Goal: Task Accomplishment & Management: Complete application form

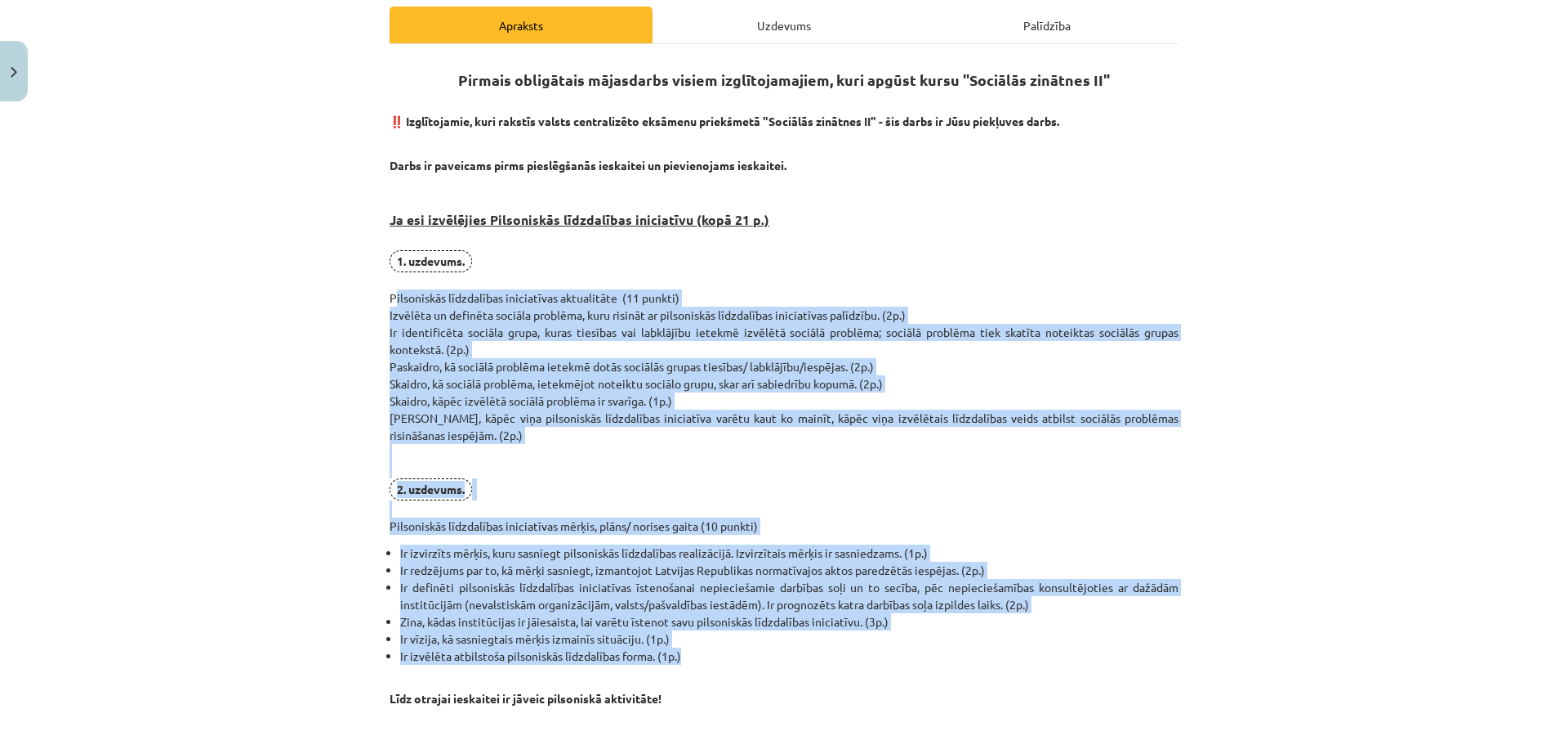
scroll to position [221, 0]
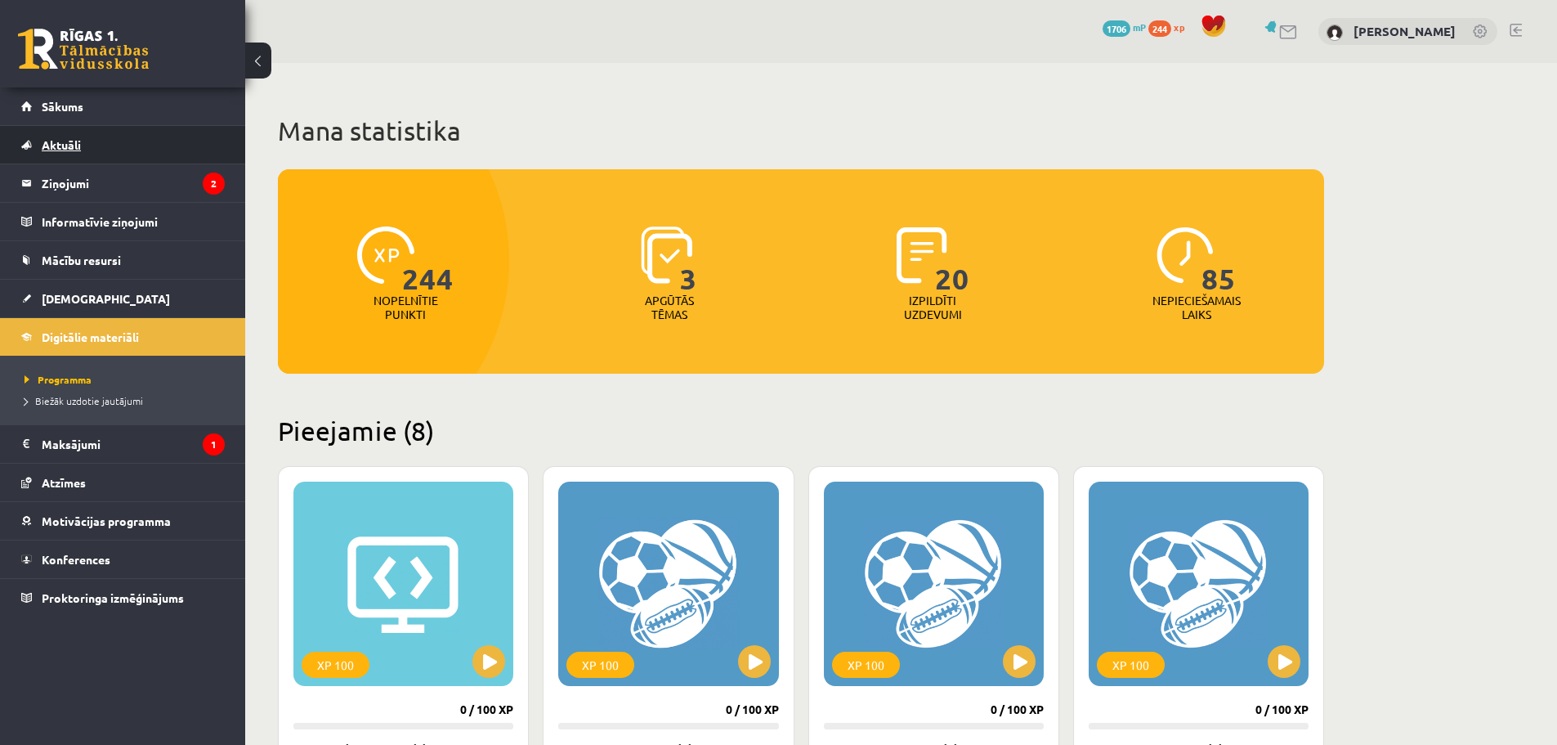
scroll to position [1396, 0]
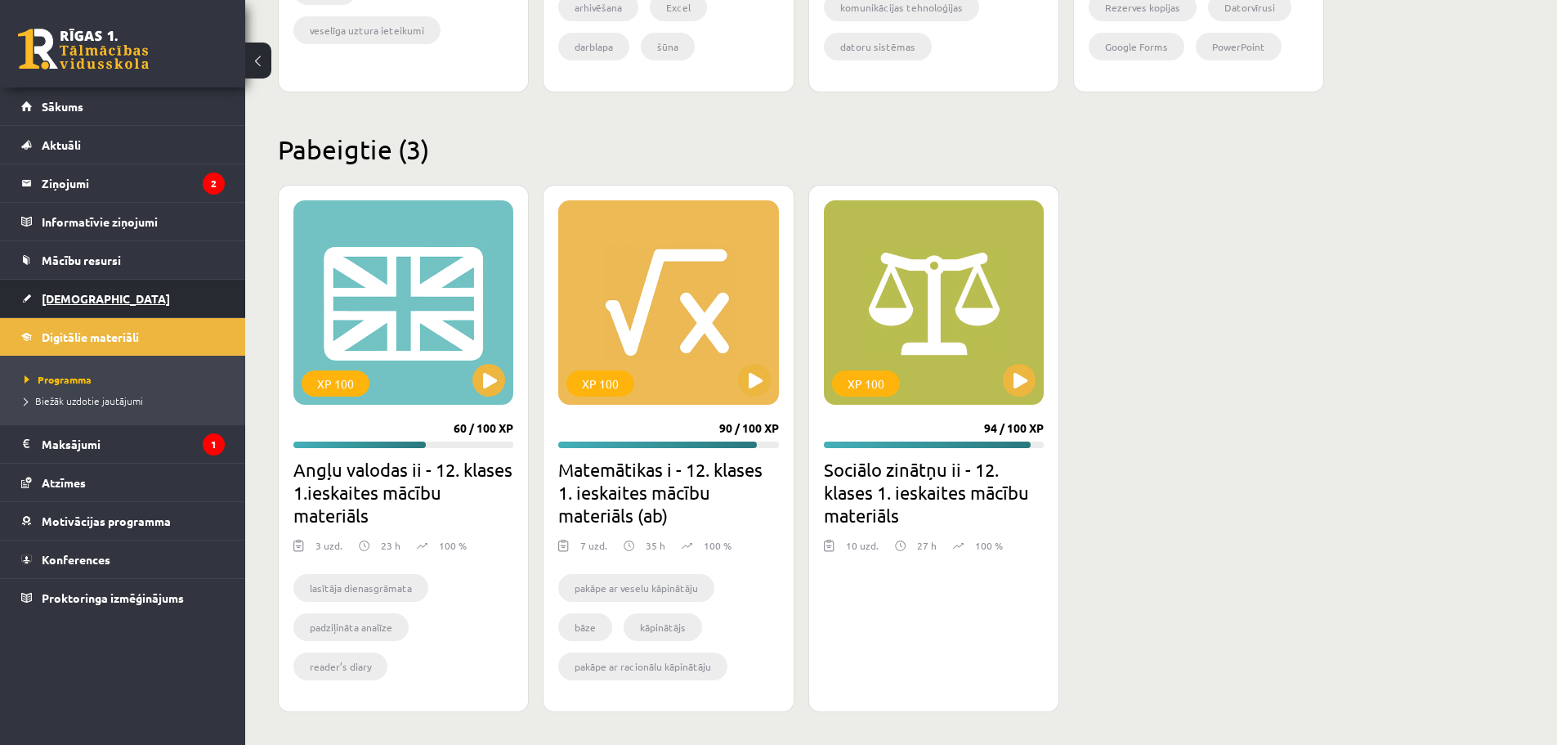
click at [96, 293] on link "[DEMOGRAPHIC_DATA]" at bounding box center [123, 299] width 204 height 38
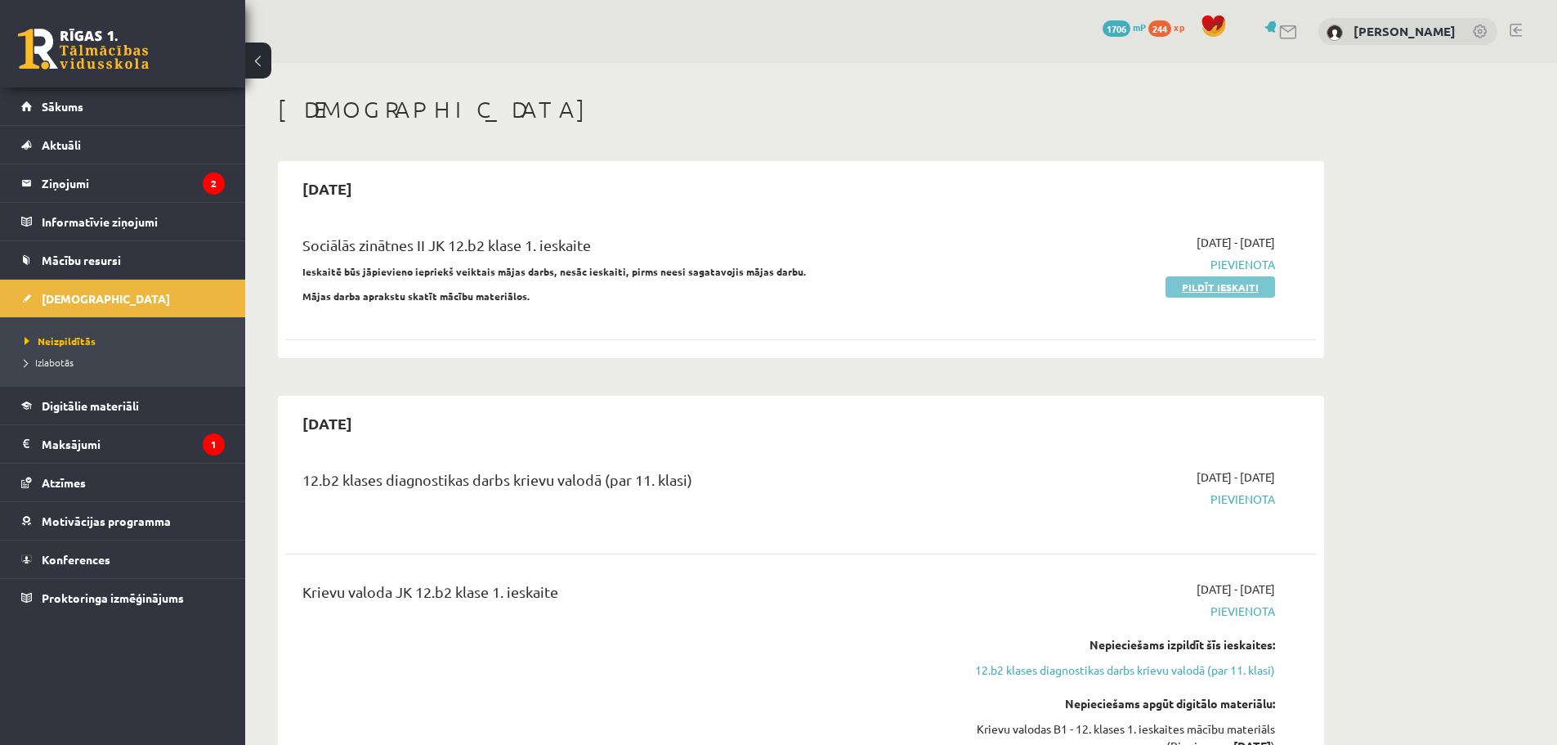
click at [1225, 292] on link "Pildīt ieskaiti" at bounding box center [1221, 286] width 110 height 21
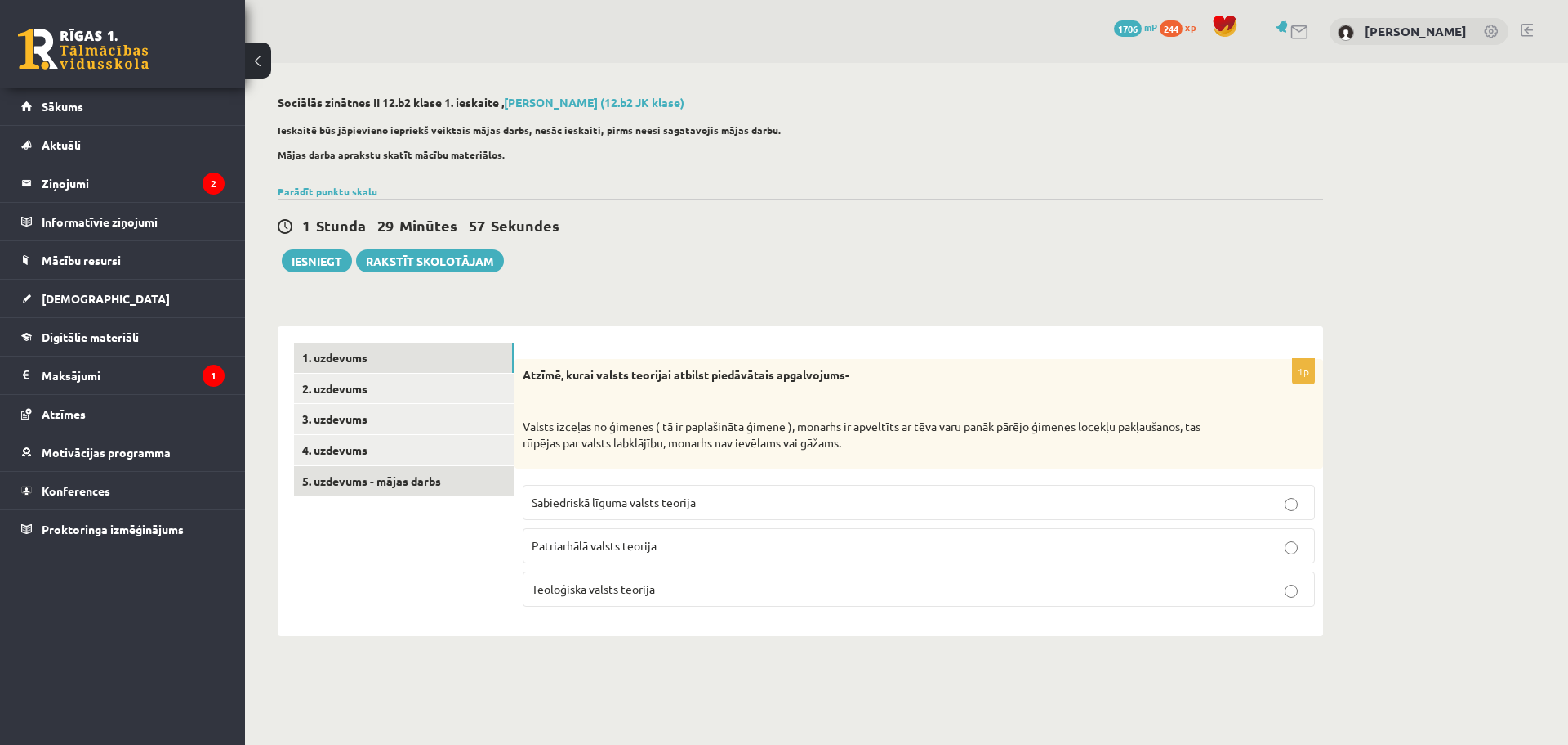
click at [390, 480] on link "5. uzdevums - mājas darbs" at bounding box center [404, 481] width 220 height 30
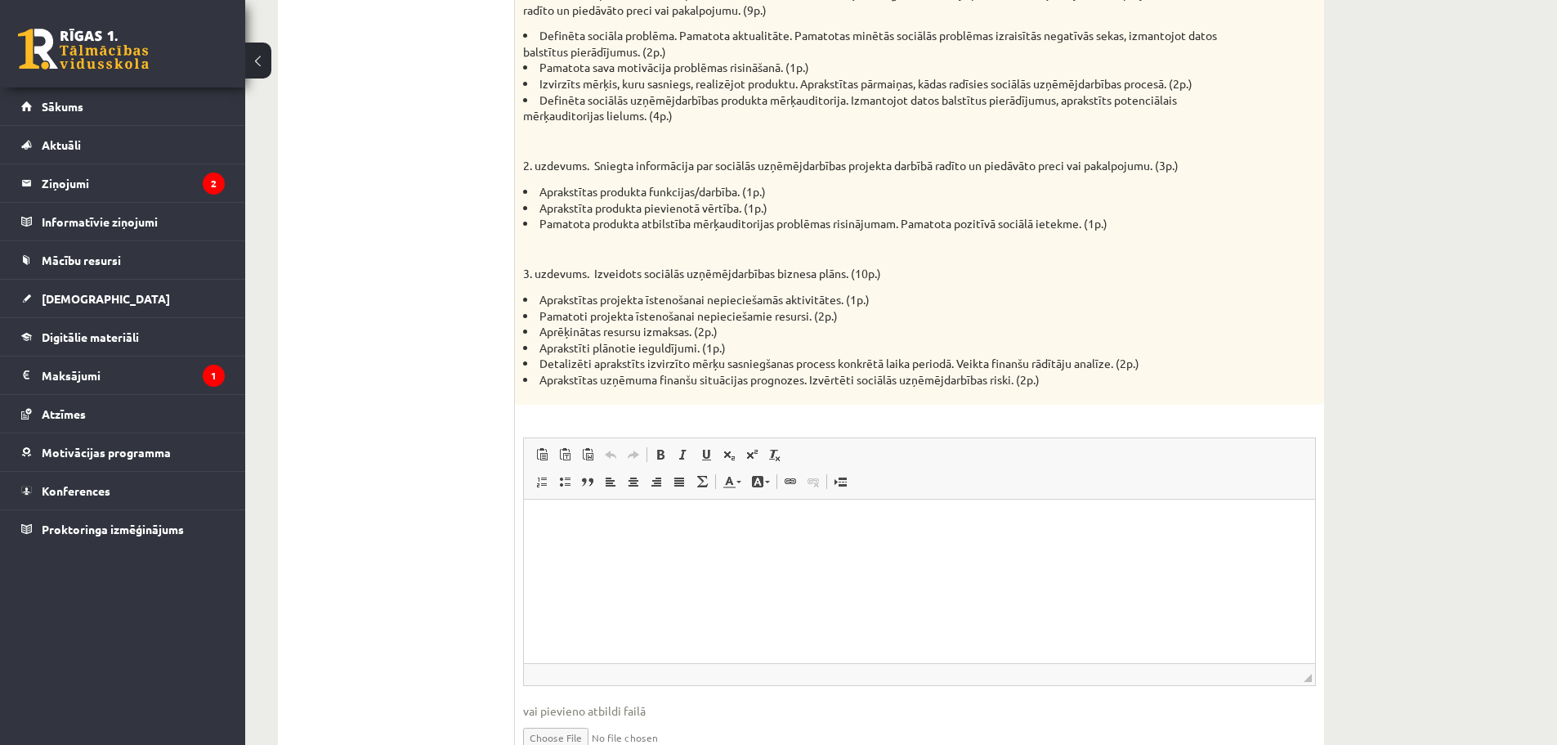
scroll to position [994, 0]
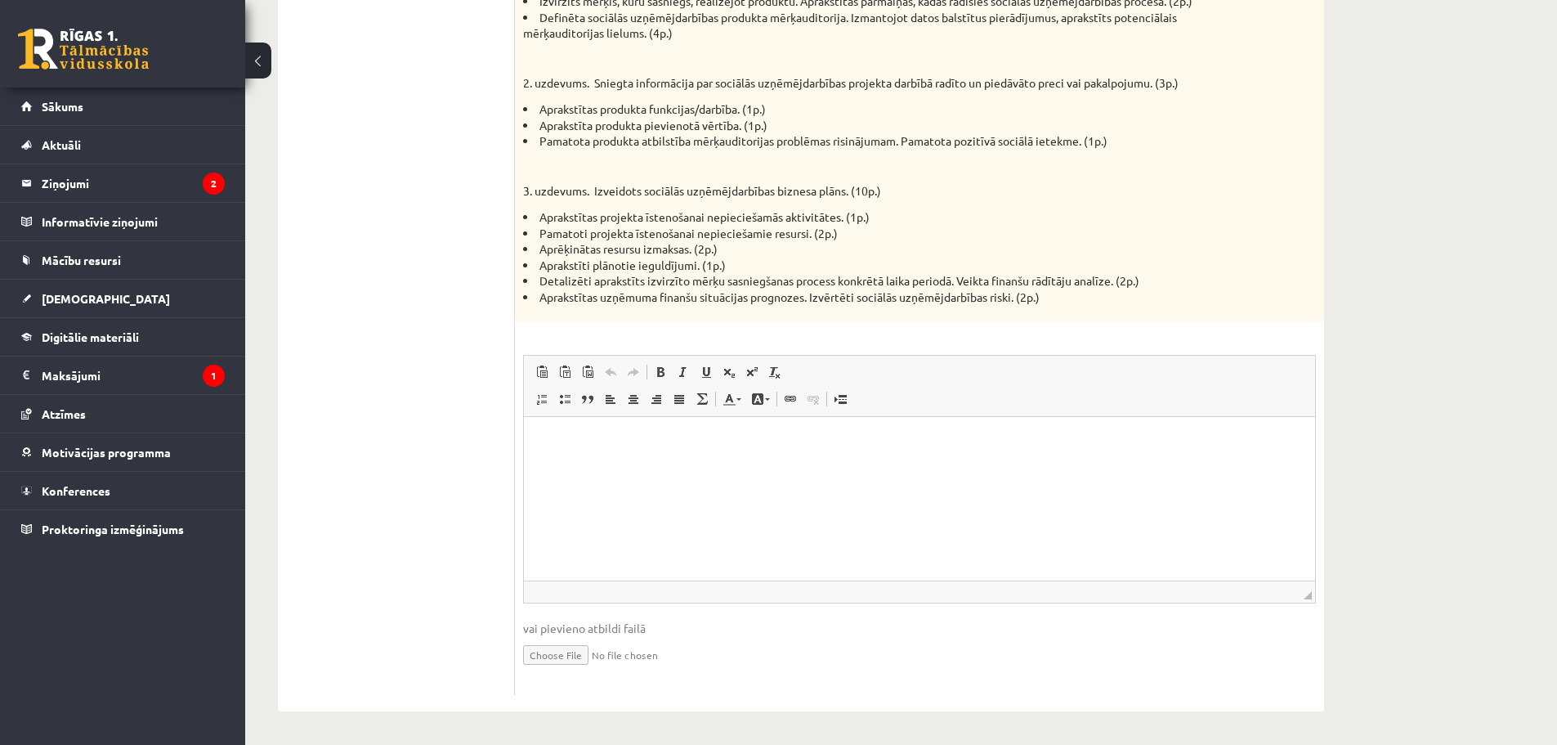
click at [549, 659] on input "file" at bounding box center [919, 654] width 793 height 34
type input "**********"
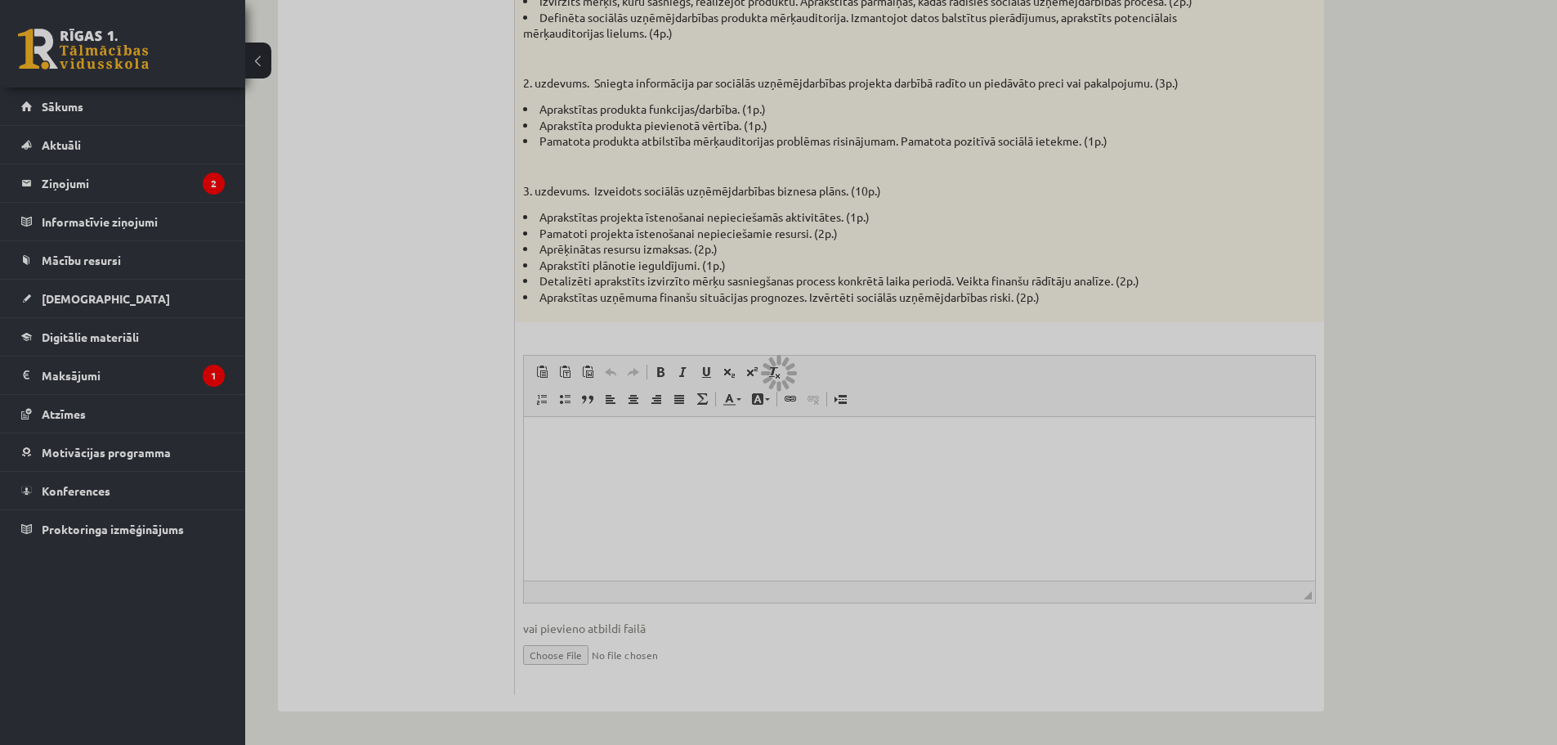
click at [624, 437] on div at bounding box center [778, 372] width 1557 height 745
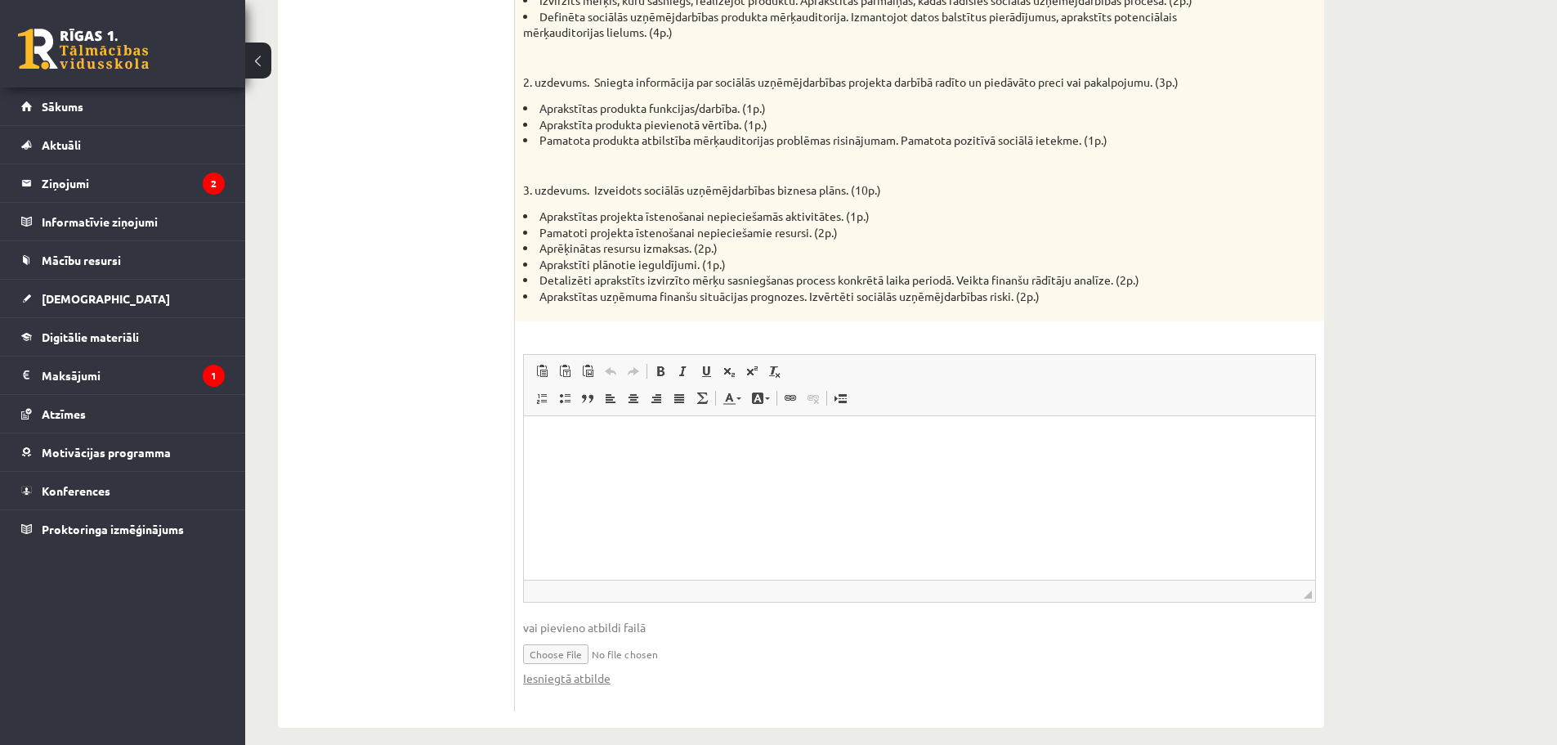
click at [620, 438] on p "Bagātinātā teksta redaktors, wiswyg-editor-user-answer-47024808715300" at bounding box center [919, 440] width 759 height 17
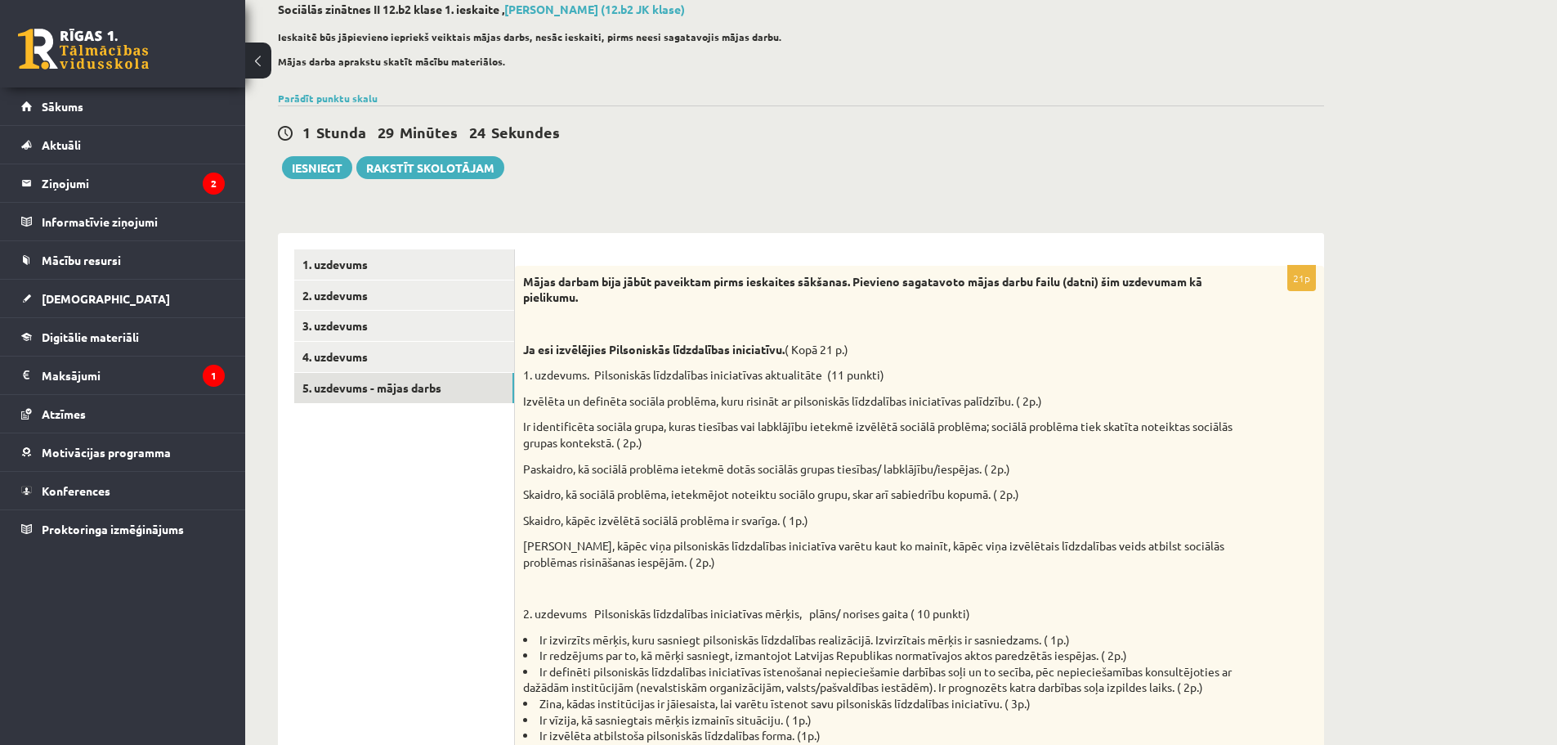
scroll to position [17, 0]
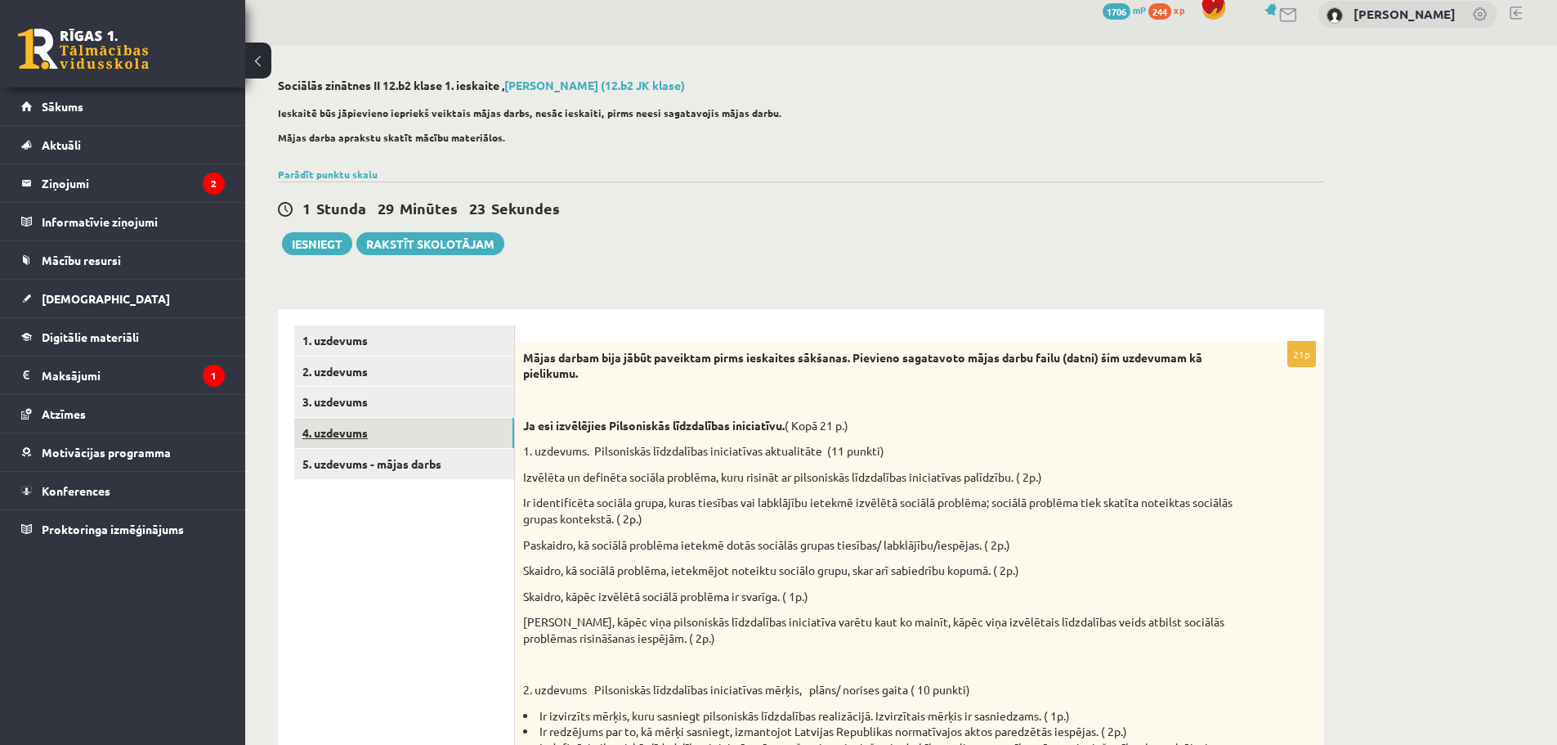
click at [413, 432] on link "4. uzdevums" at bounding box center [404, 433] width 220 height 30
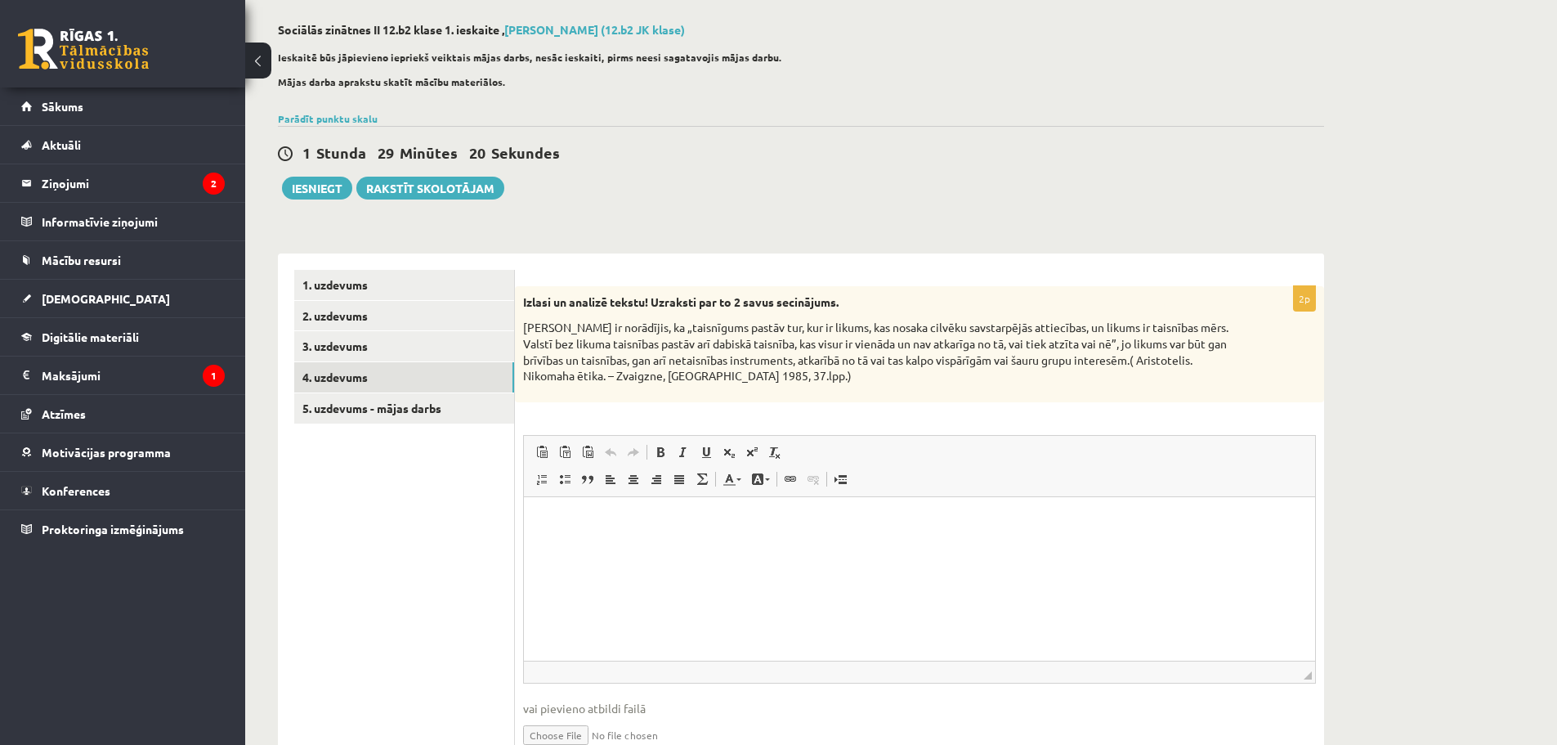
scroll to position [105, 0]
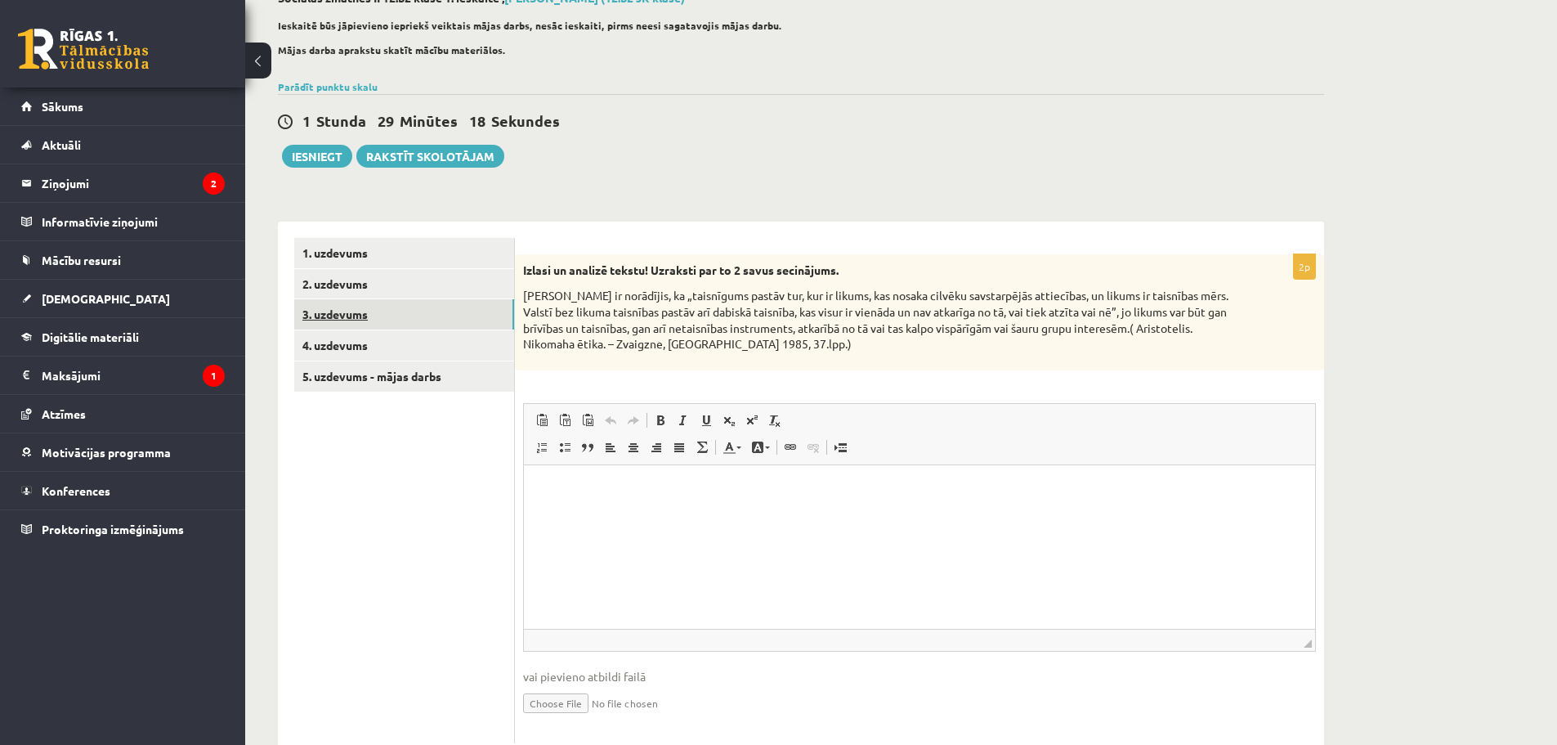
click at [372, 315] on link "3. uzdevums" at bounding box center [404, 314] width 220 height 30
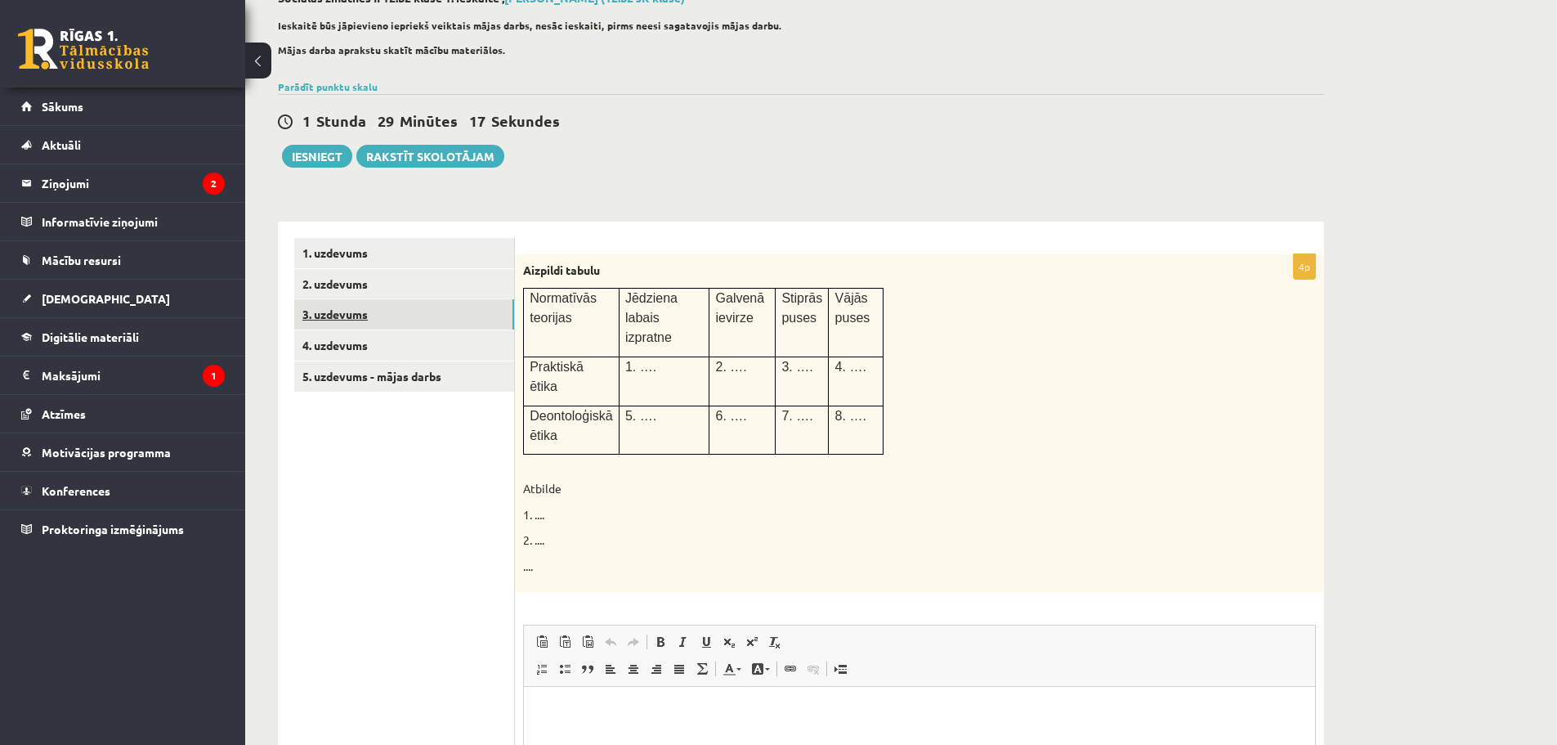
scroll to position [0, 0]
click at [367, 284] on link "2. uzdevums" at bounding box center [404, 284] width 220 height 30
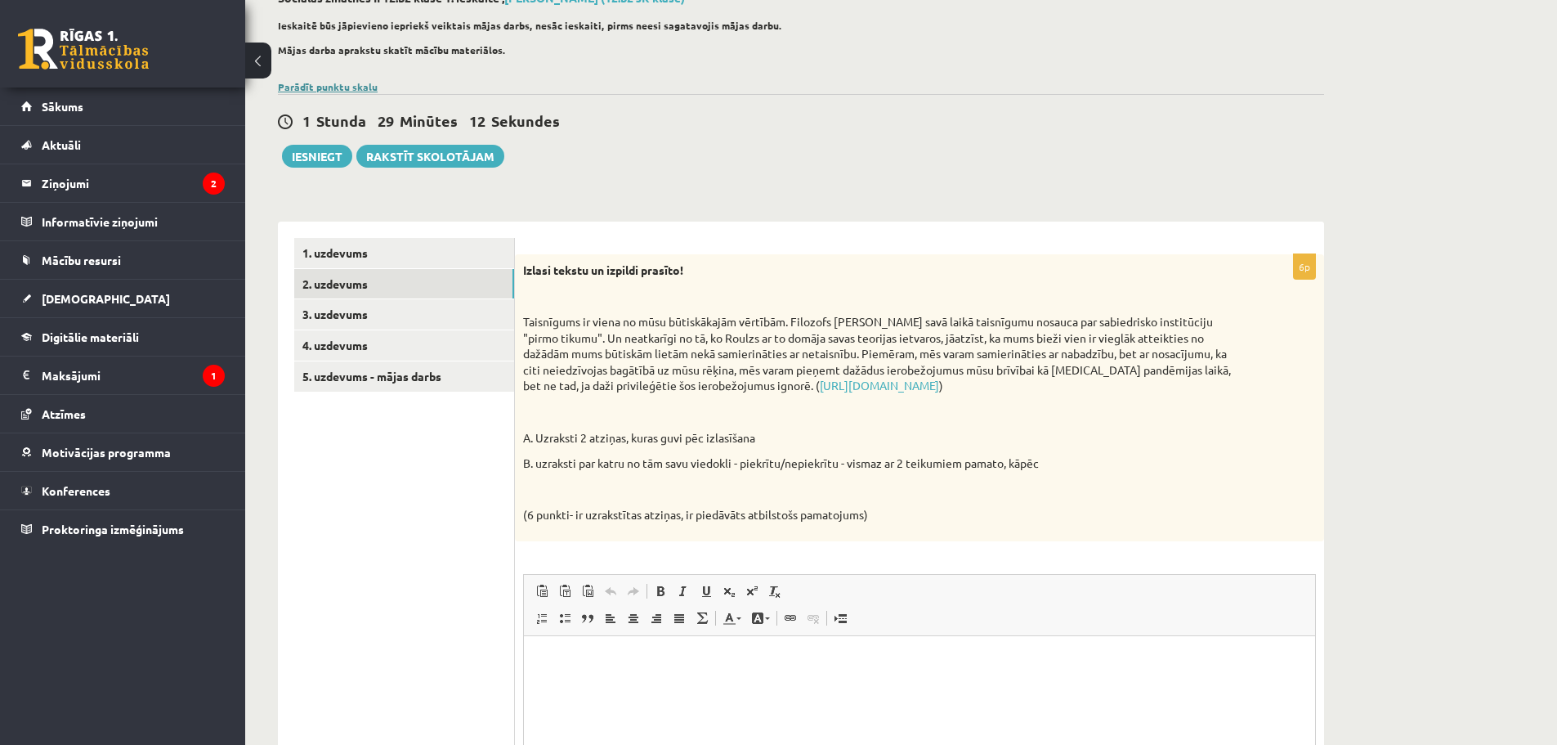
click at [343, 84] on link "Parādīt punktu skalu" at bounding box center [328, 86] width 100 height 13
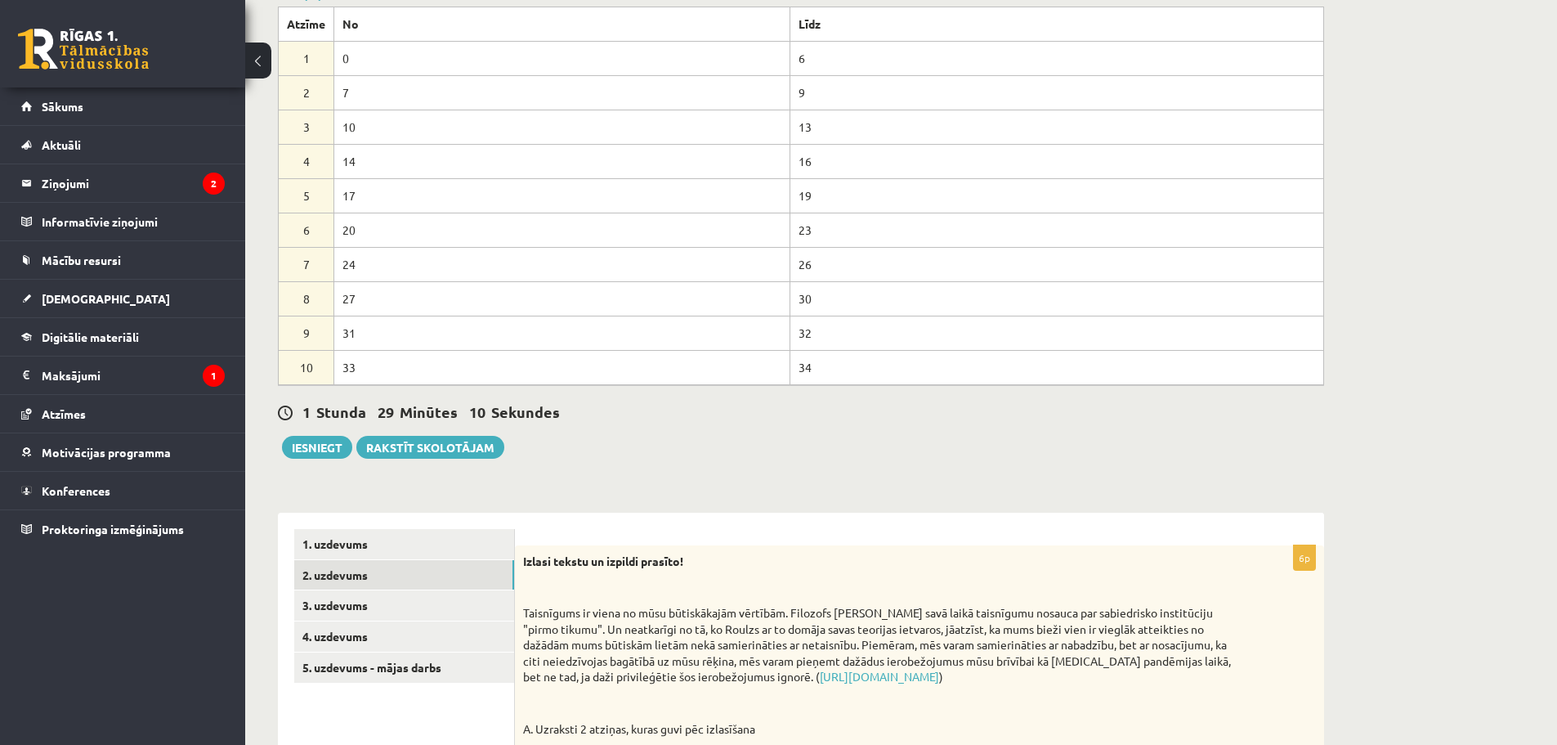
scroll to position [267, 0]
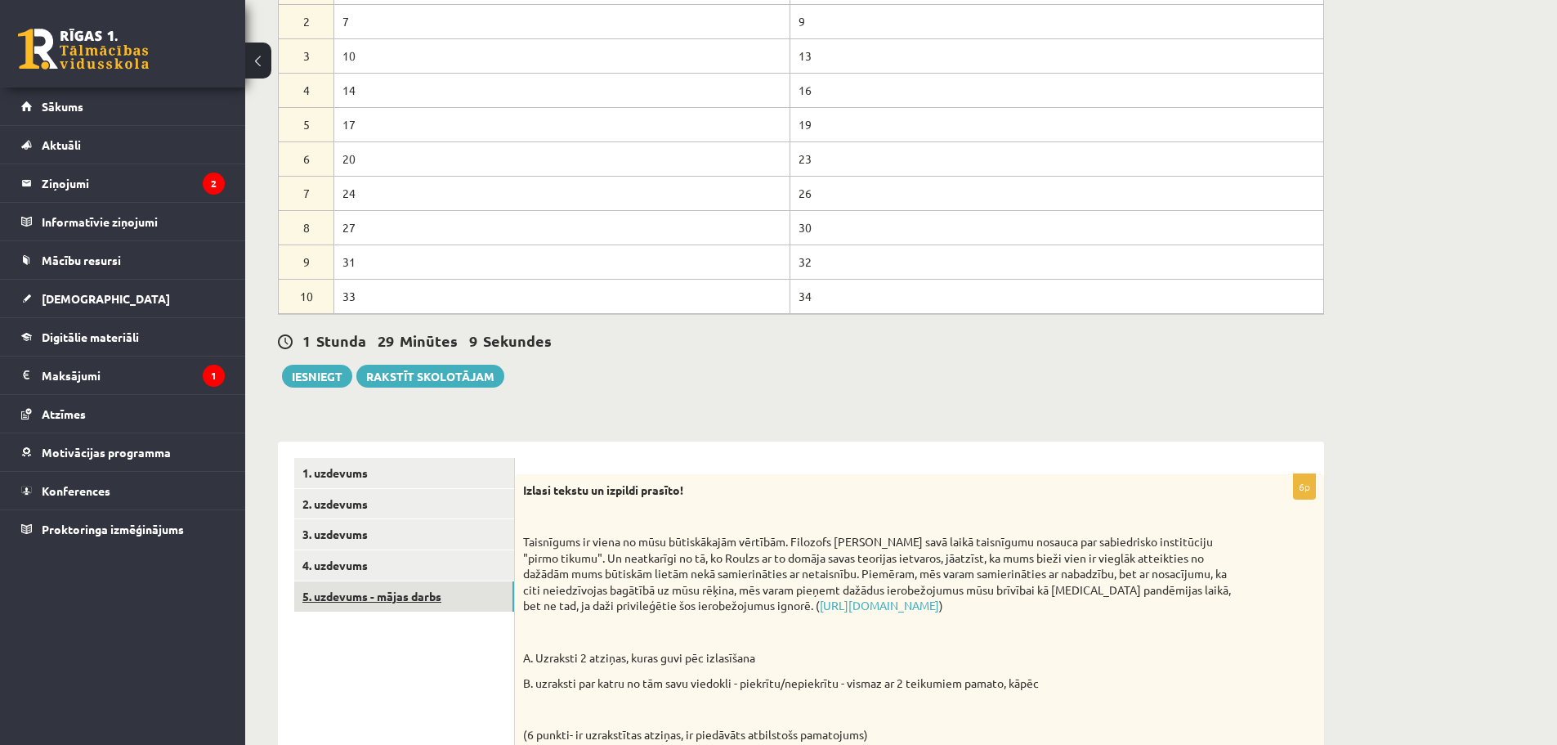
click at [406, 605] on link "5. uzdevums - mājas darbs" at bounding box center [404, 596] width 220 height 30
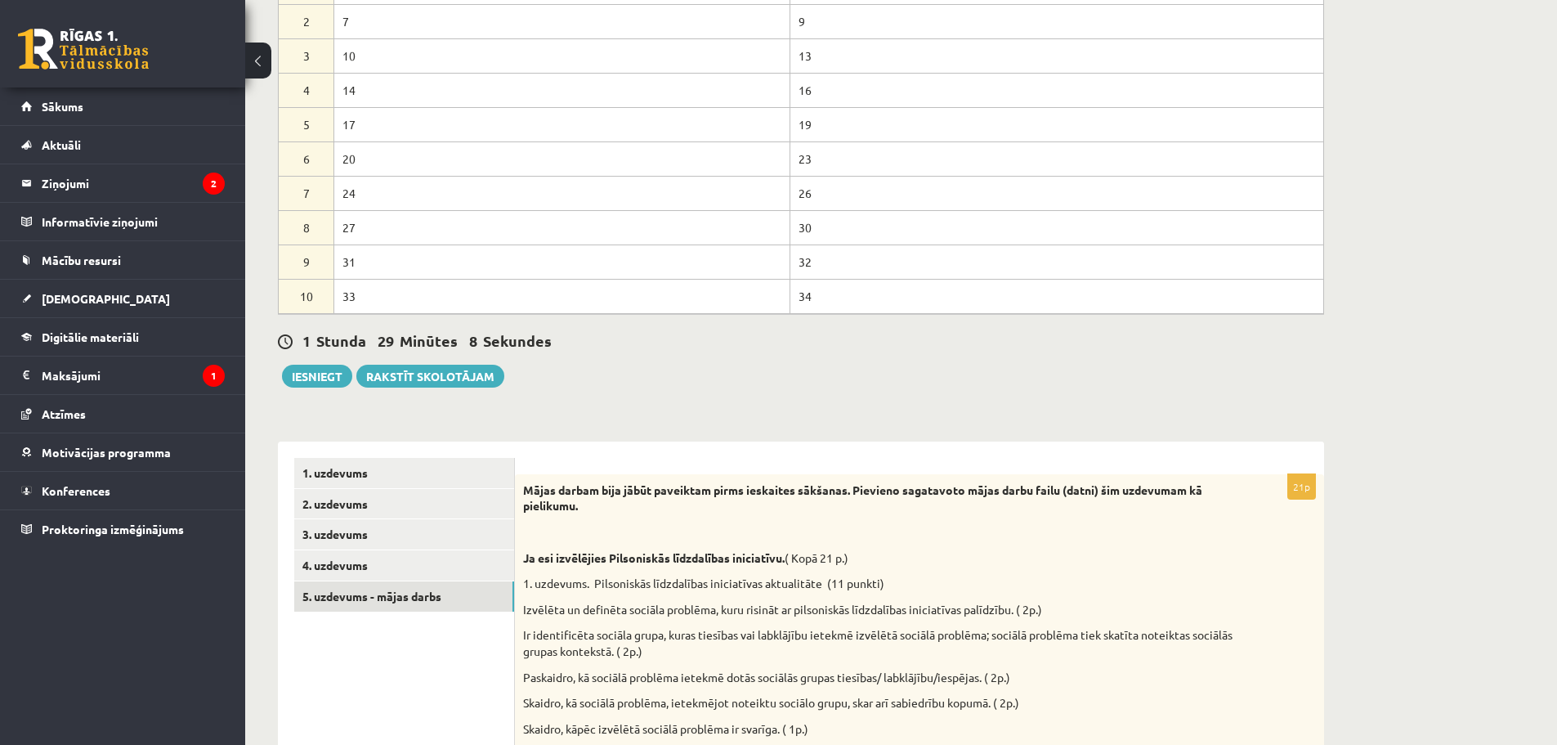
scroll to position [0, 0]
click at [396, 571] on link "4. uzdevums" at bounding box center [404, 565] width 220 height 30
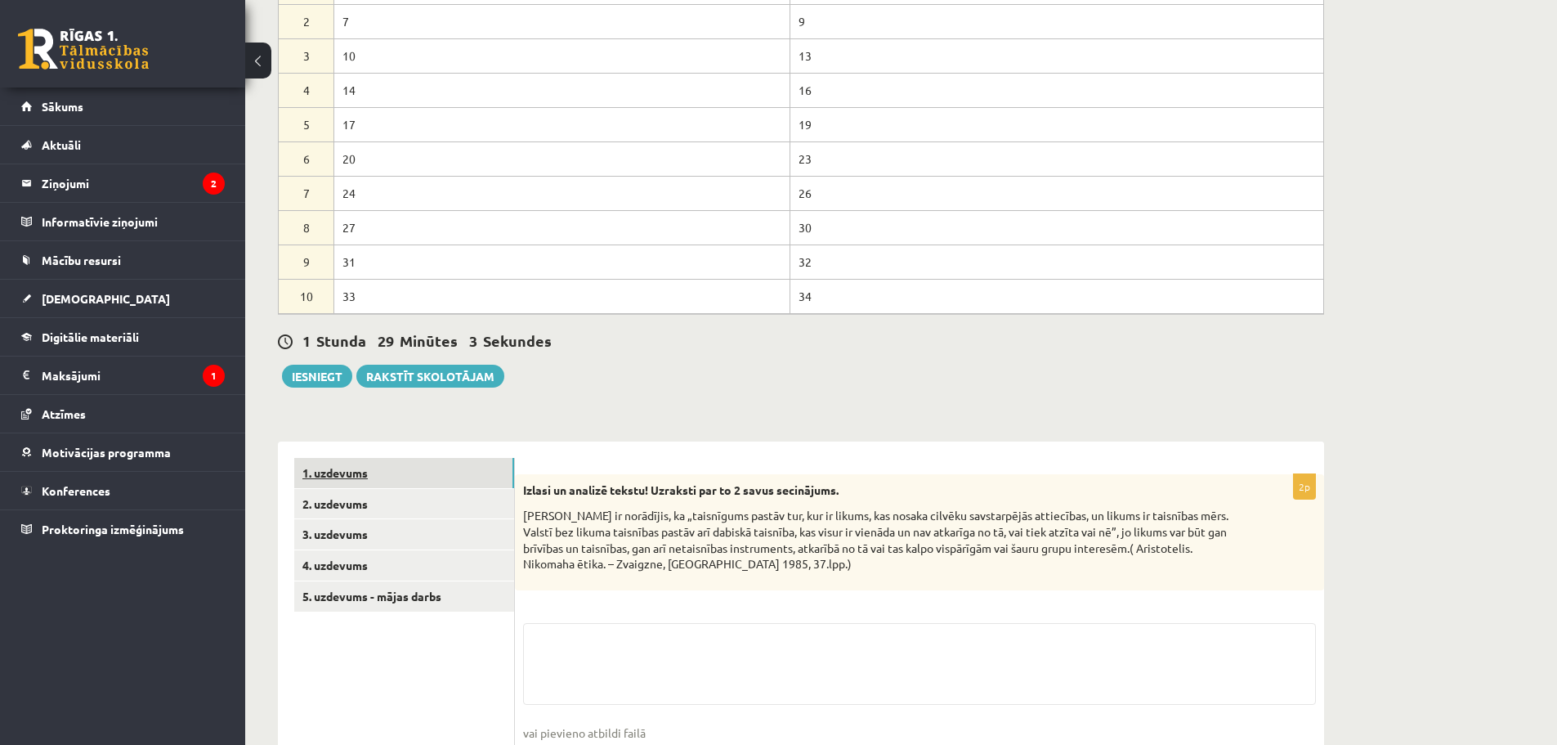
click at [392, 459] on link "1. uzdevums" at bounding box center [404, 473] width 220 height 30
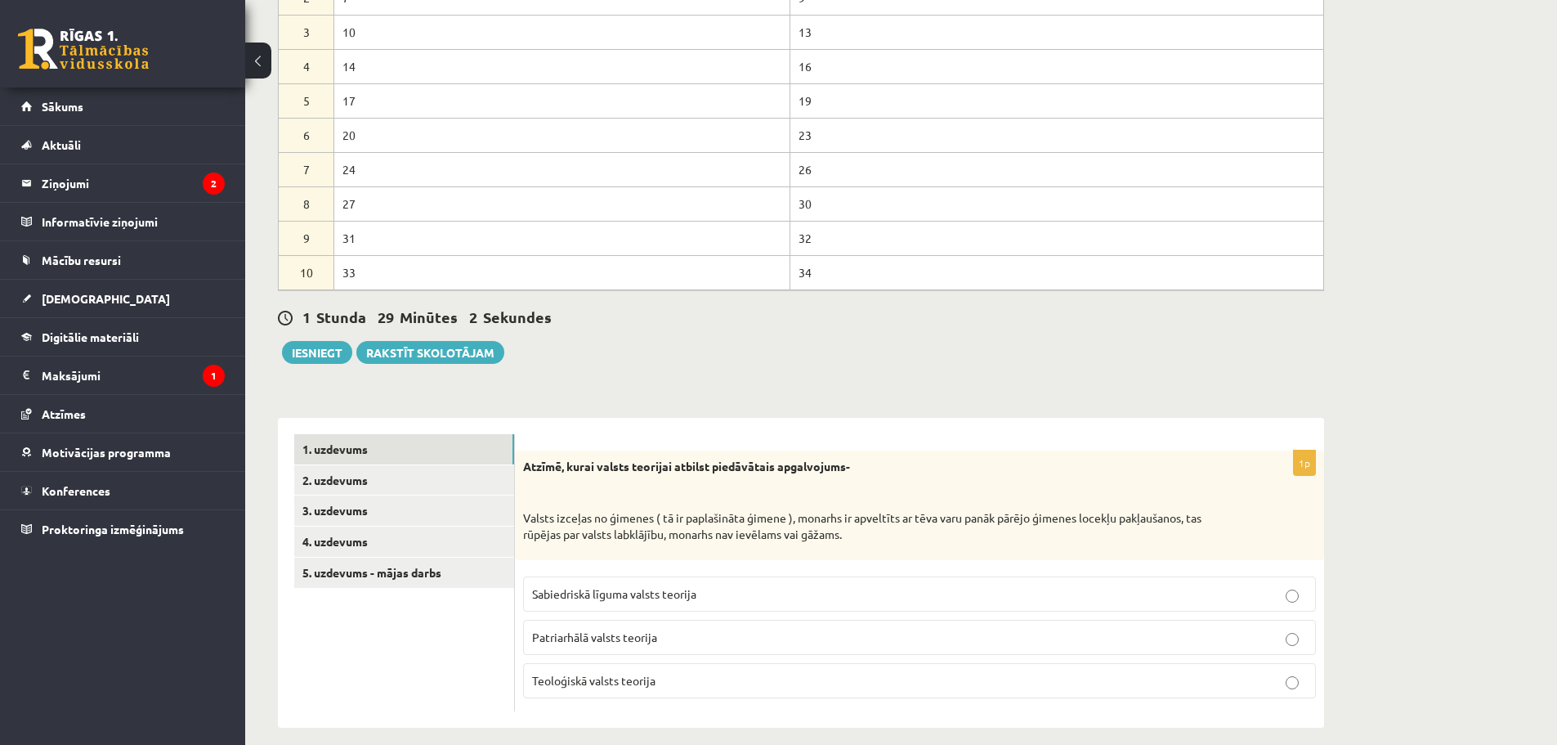
scroll to position [308, 0]
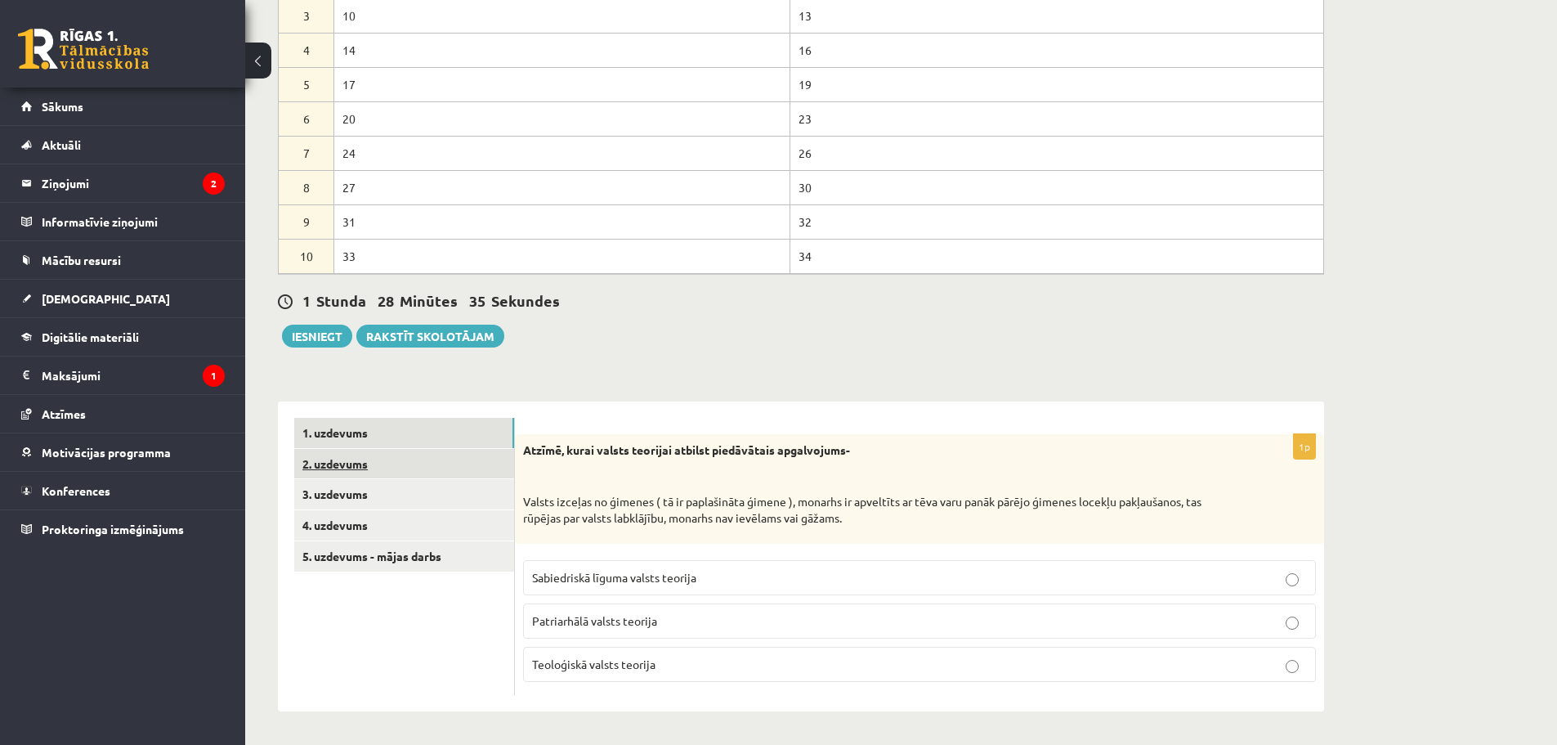
click at [370, 459] on link "2. uzdevums" at bounding box center [404, 464] width 220 height 30
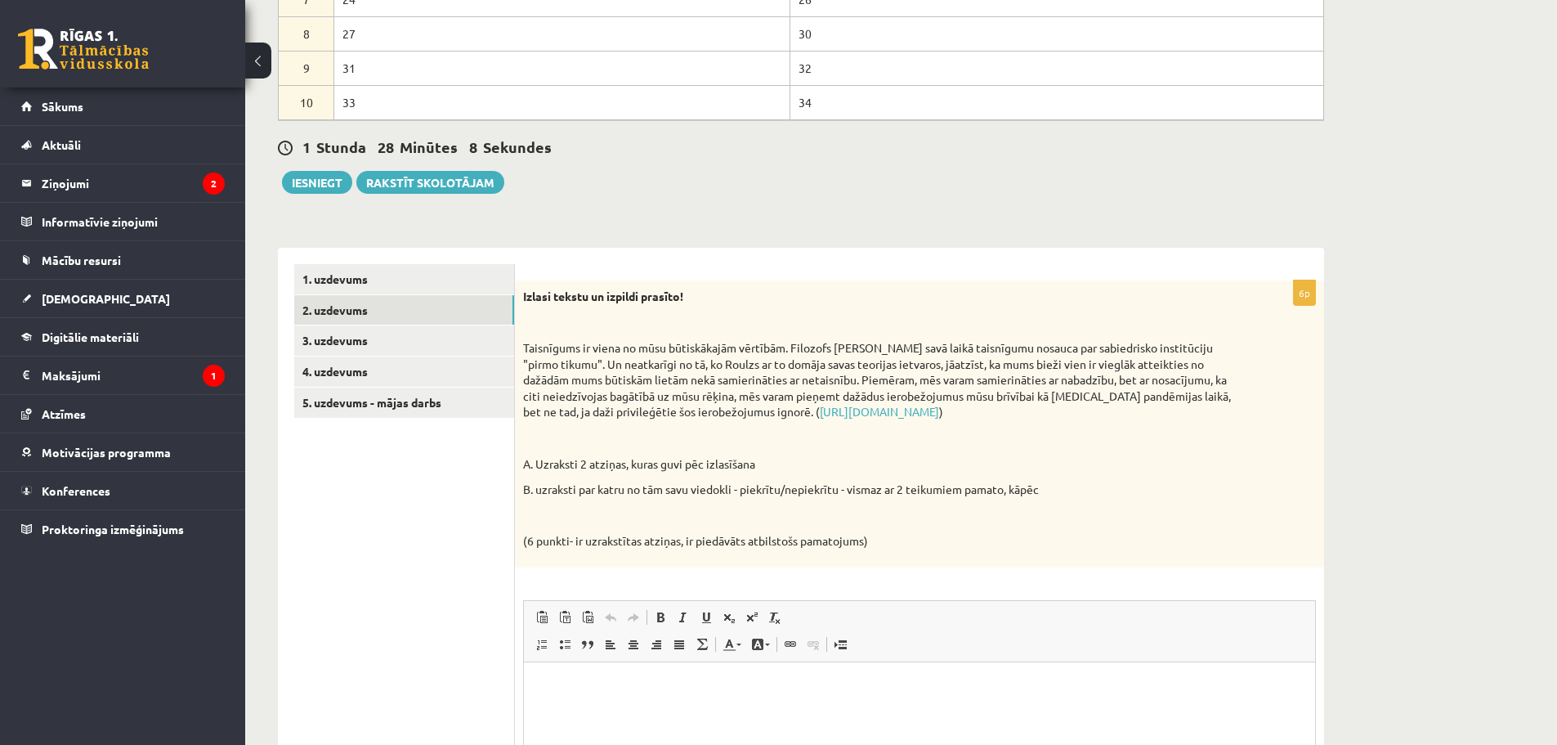
scroll to position [476, 0]
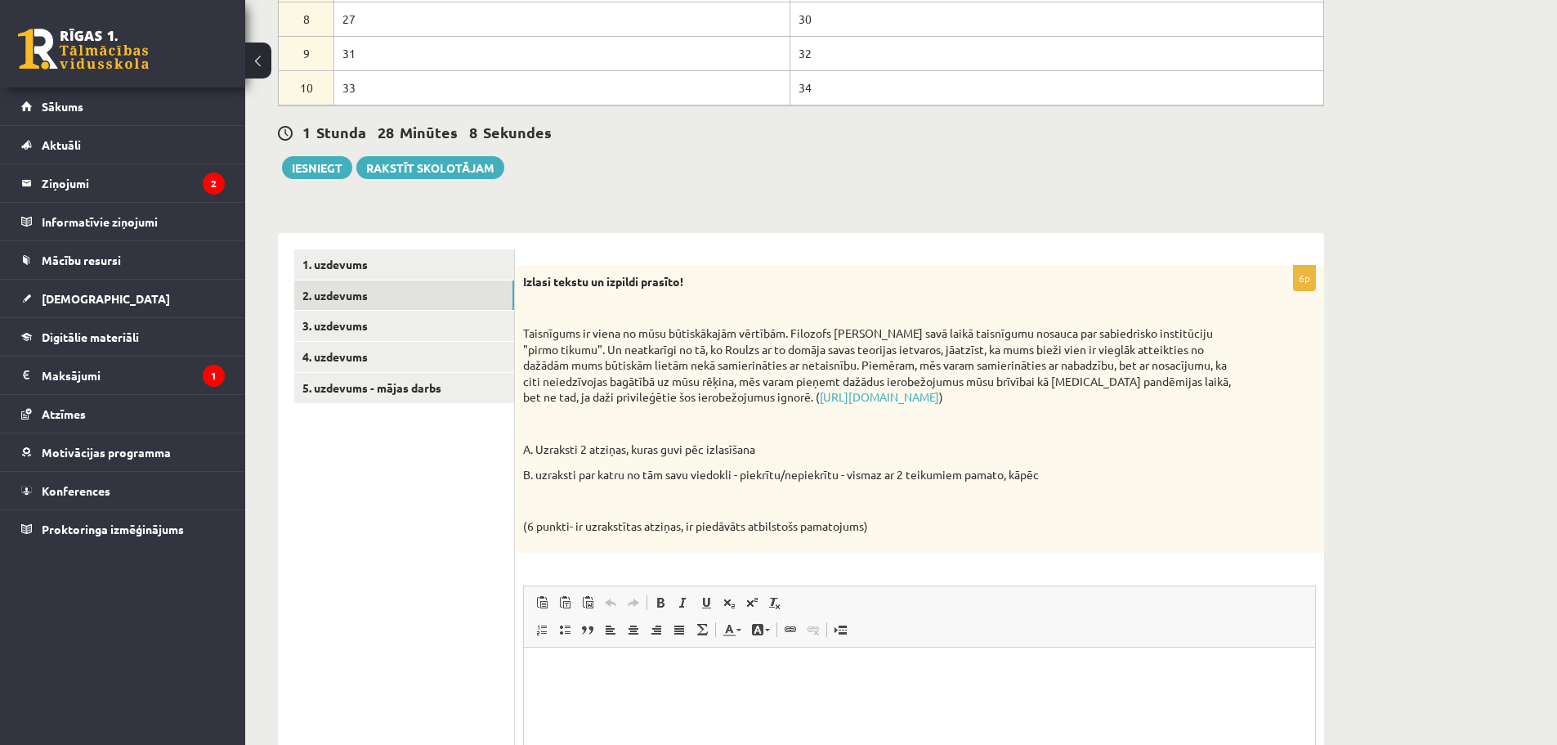
click at [684, 684] on html at bounding box center [919, 672] width 791 height 50
click at [855, 698] on p "**********" at bounding box center [919, 699] width 759 height 17
click at [553, 669] on p "**********" at bounding box center [919, 671] width 759 height 17
click at [835, 668] on p "**********" at bounding box center [919, 671] width 759 height 17
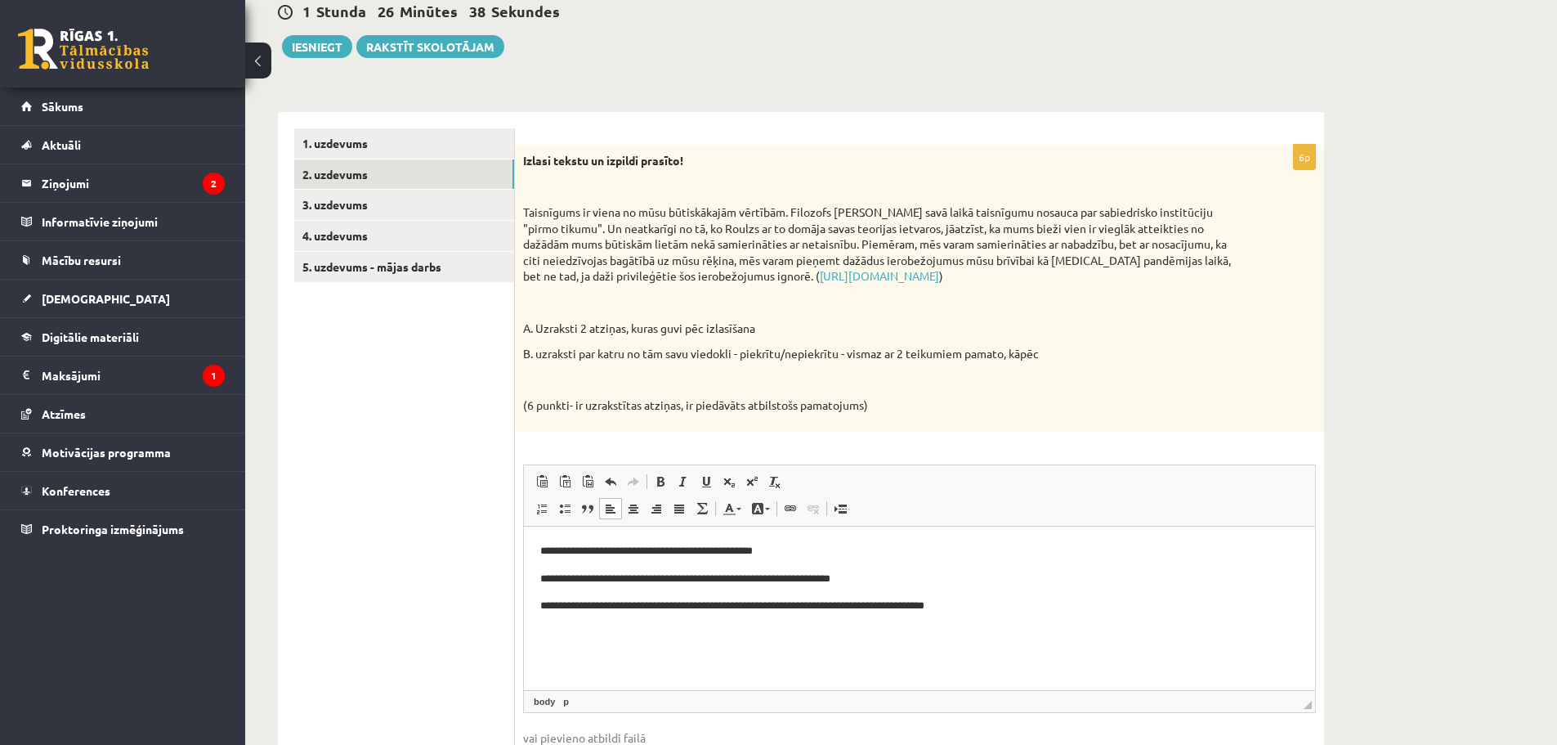
scroll to position [611, 0]
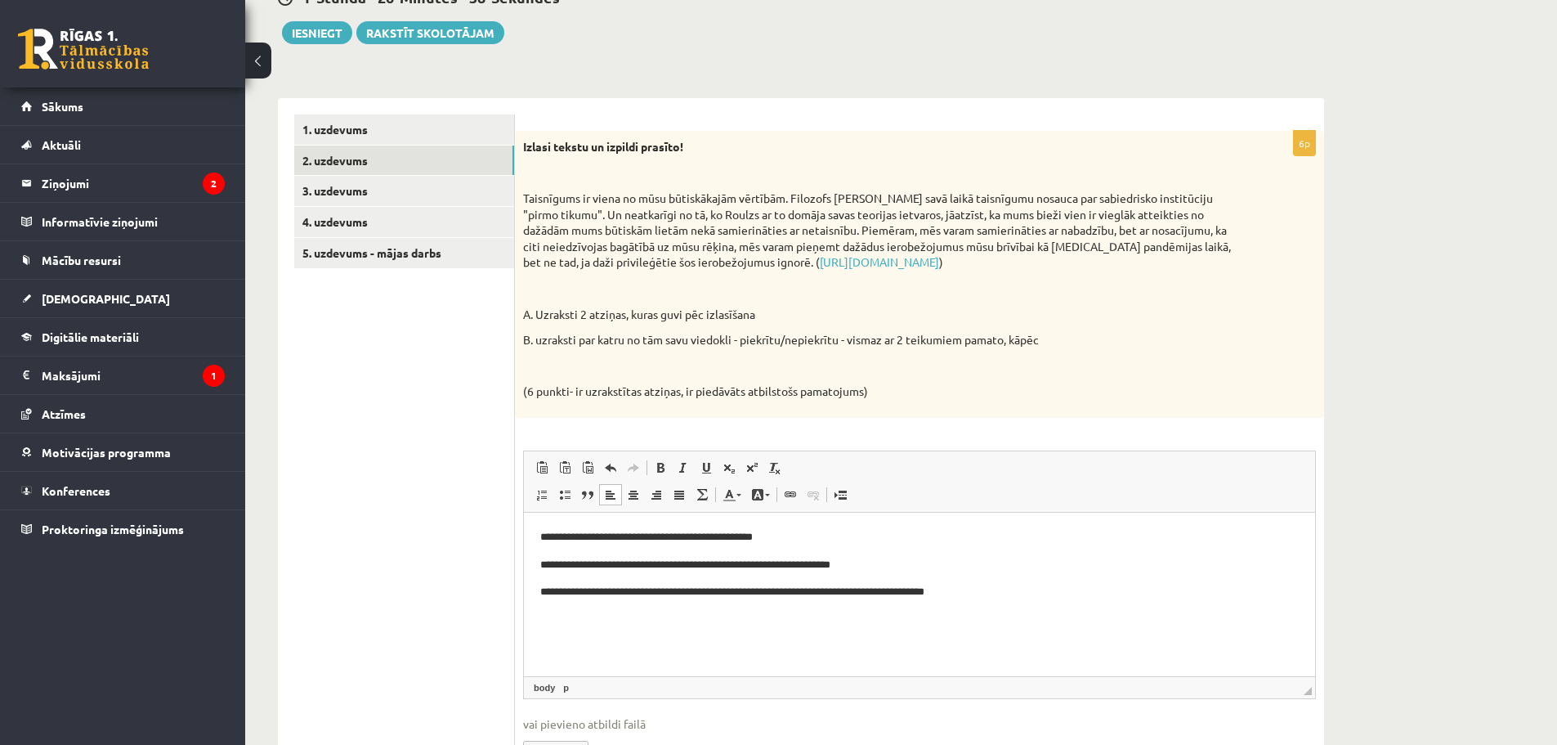
click at [836, 616] on html "**********" at bounding box center [919, 564] width 791 height 105
click at [1010, 598] on p "**********" at bounding box center [919, 591] width 759 height 17
click at [544, 531] on p "**********" at bounding box center [919, 536] width 759 height 17
click at [531, 585] on html "**********" at bounding box center [919, 578] width 791 height 132
click at [598, 607] on body "**********" at bounding box center [919, 578] width 759 height 100
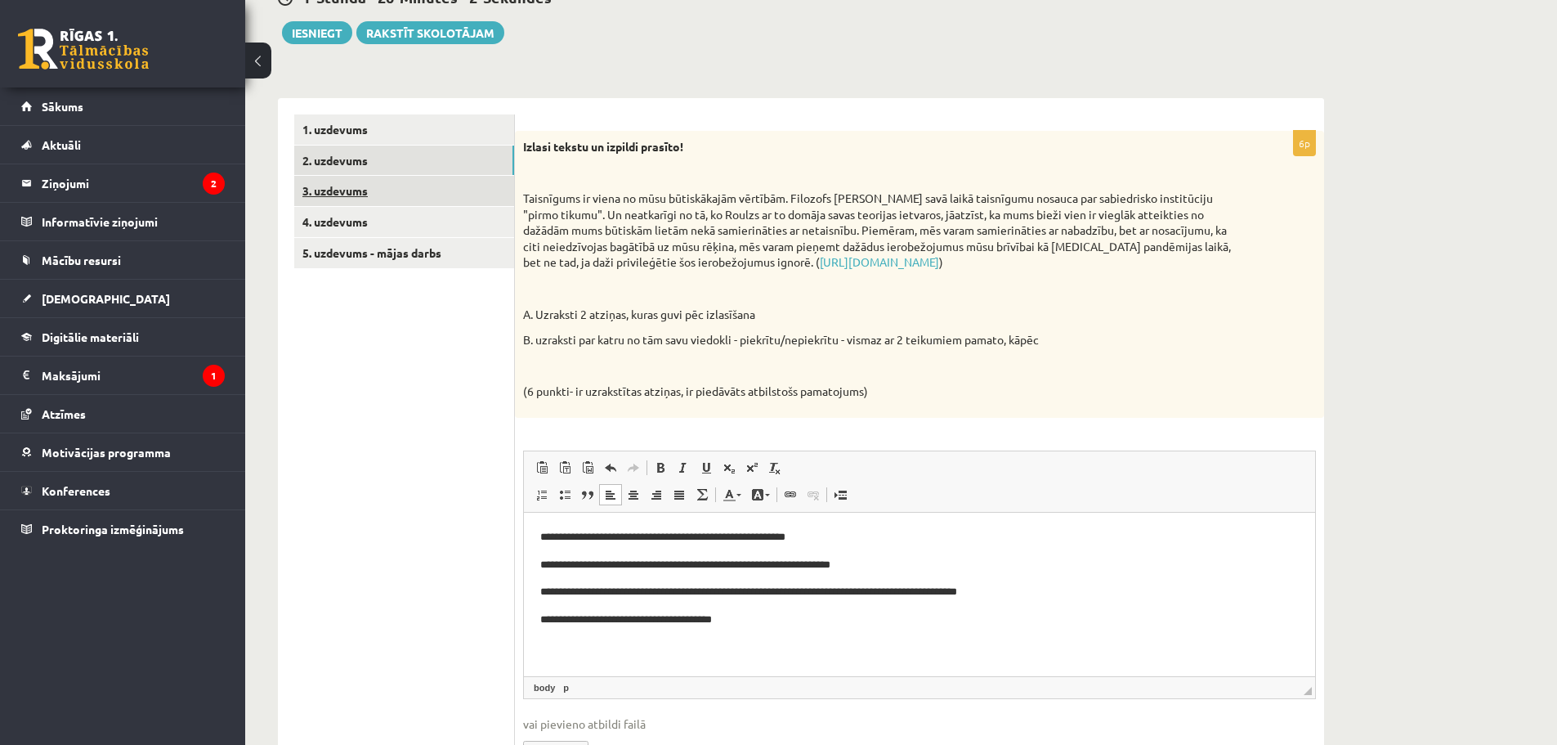
click at [353, 194] on link "3. uzdevums" at bounding box center [404, 191] width 220 height 30
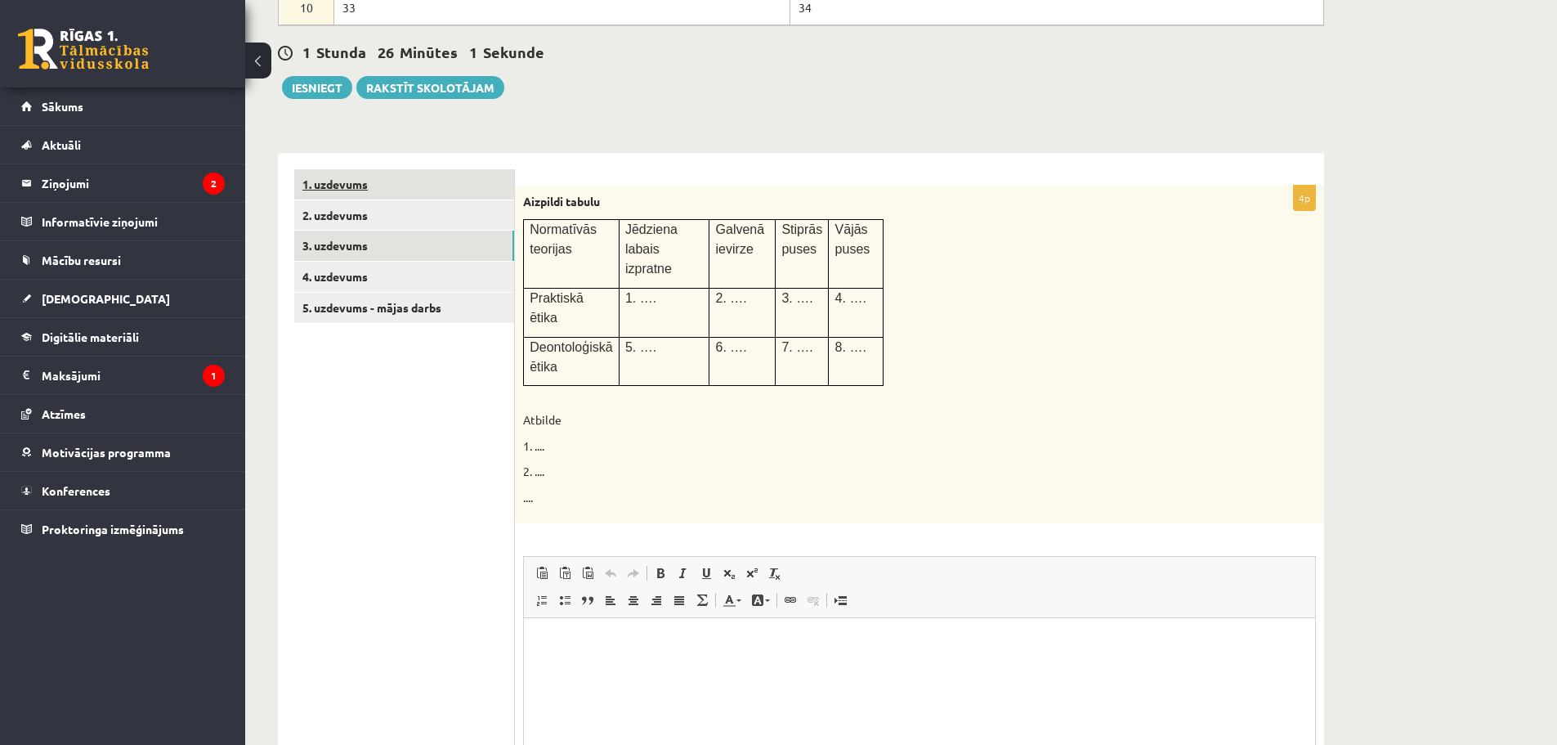
scroll to position [0, 0]
click at [356, 181] on link "1. uzdevums" at bounding box center [404, 184] width 220 height 30
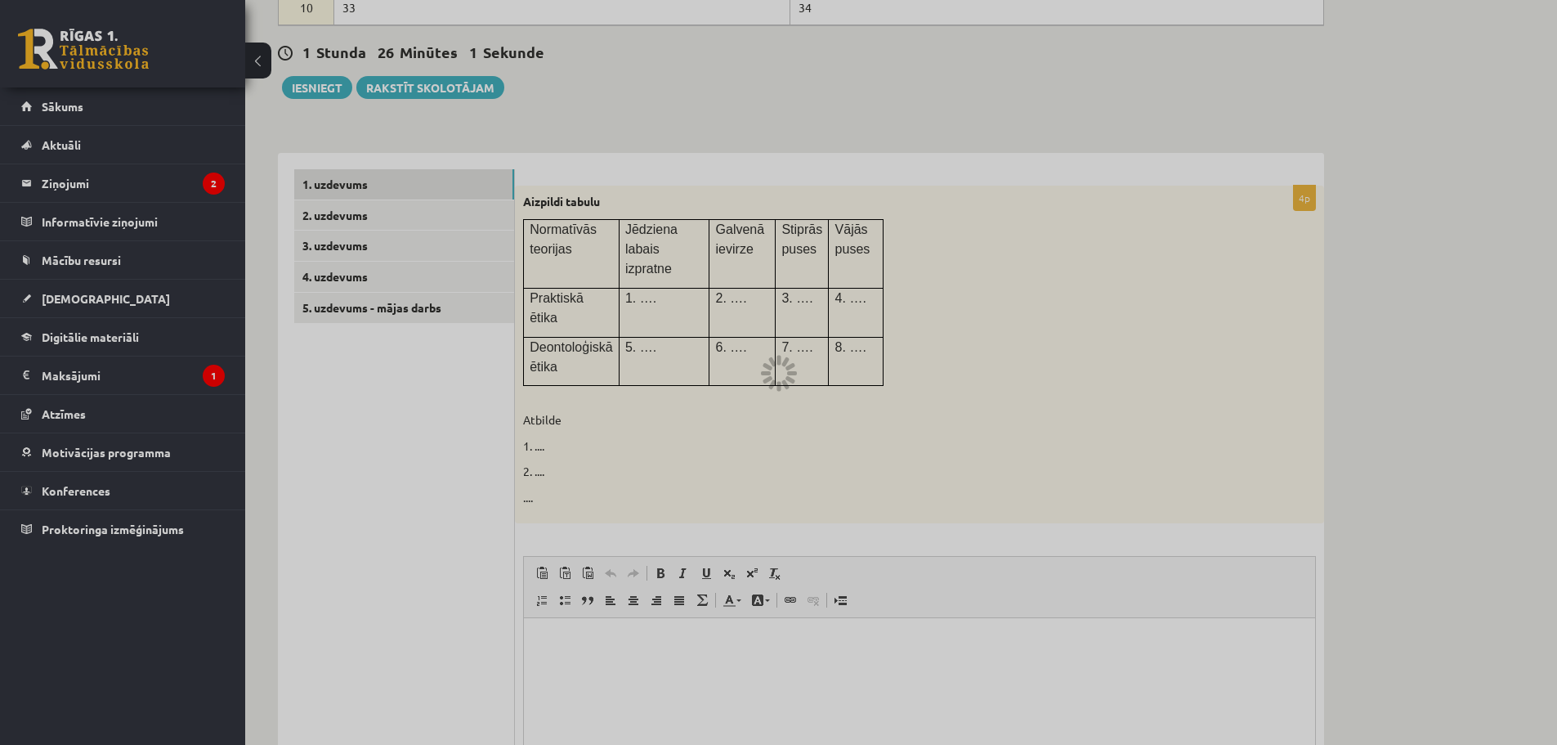
scroll to position [308, 0]
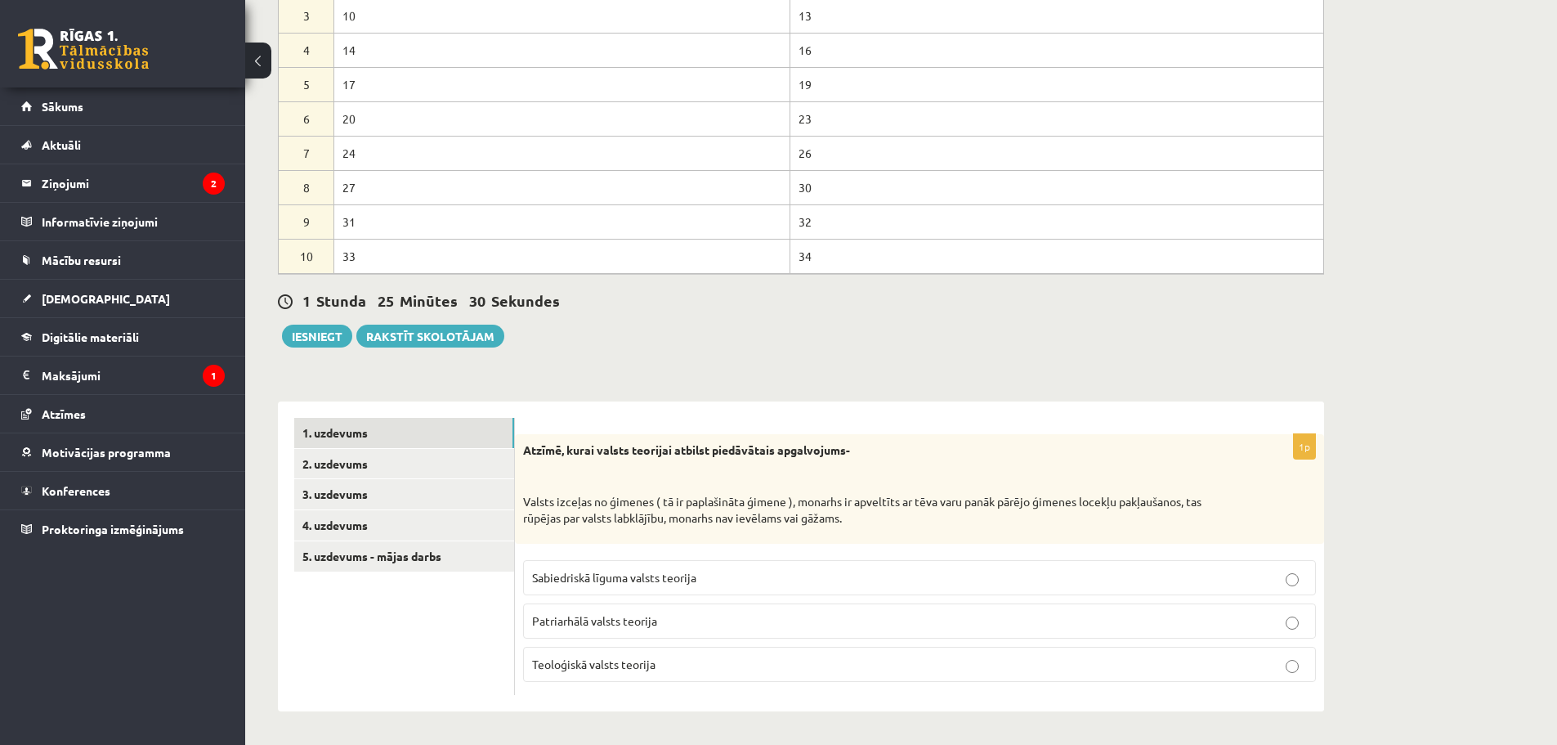
click at [616, 620] on span "Patriarhālā valsts teorija" at bounding box center [594, 620] width 125 height 15
click at [369, 486] on link "3. uzdevums" at bounding box center [404, 494] width 220 height 30
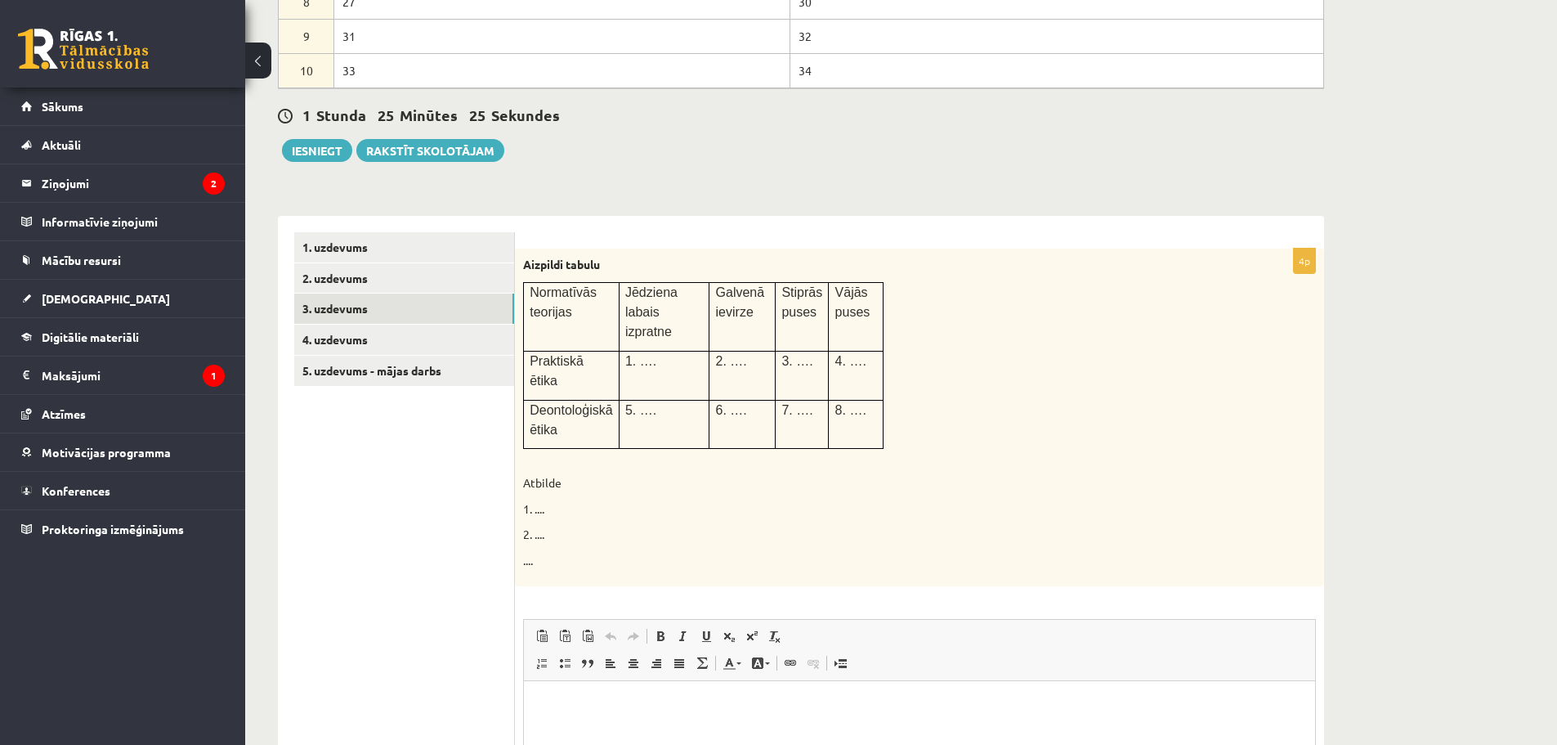
scroll to position [495, 0]
click at [696, 711] on p "Bagātinātā teksta redaktors, wiswyg-editor-user-answer-47024757621280" at bounding box center [919, 703] width 759 height 17
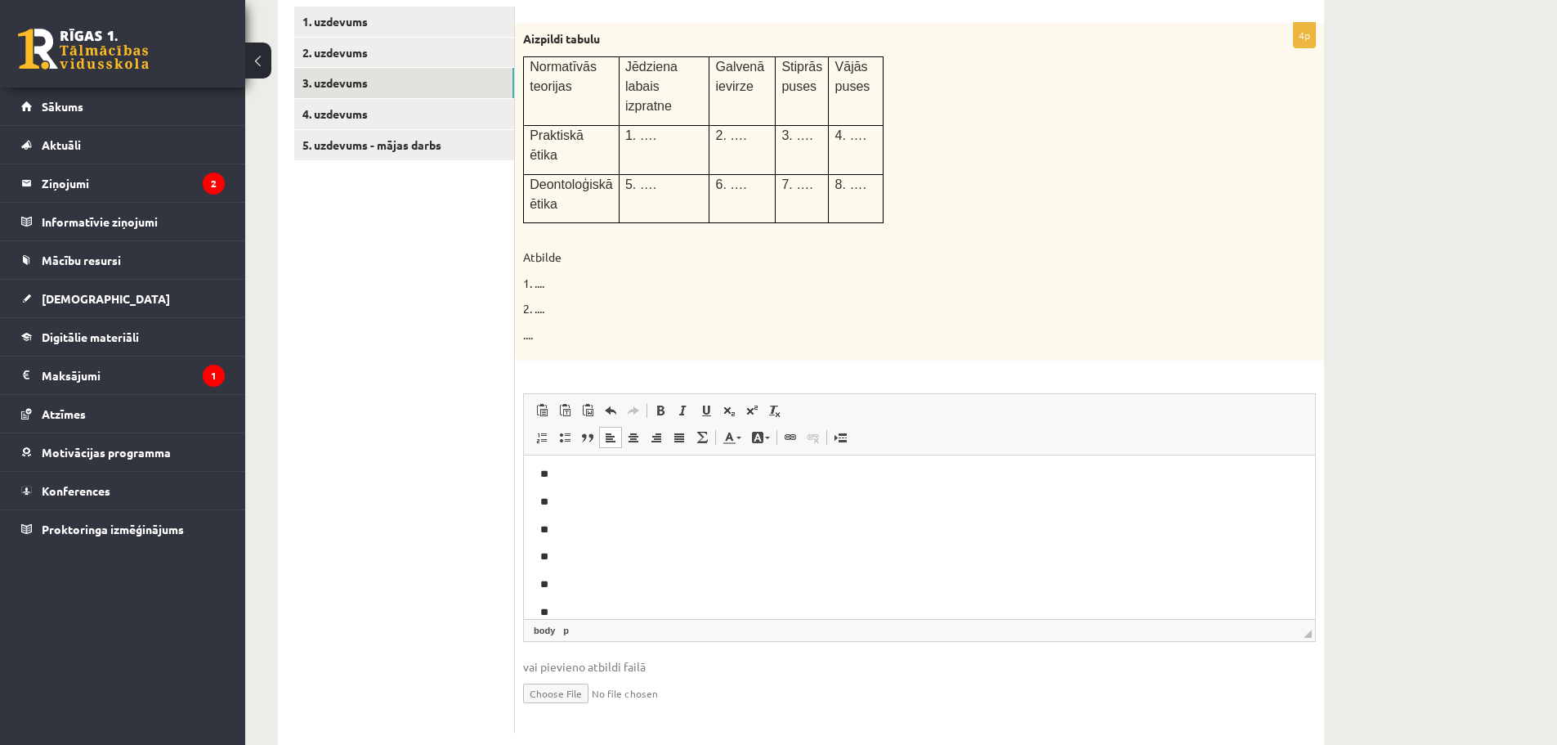
scroll to position [0, 0]
click at [581, 478] on p "**" at bounding box center [913, 480] width 746 height 17
click at [612, 450] on span "Ielīmēt" at bounding box center [625, 453] width 46 height 24
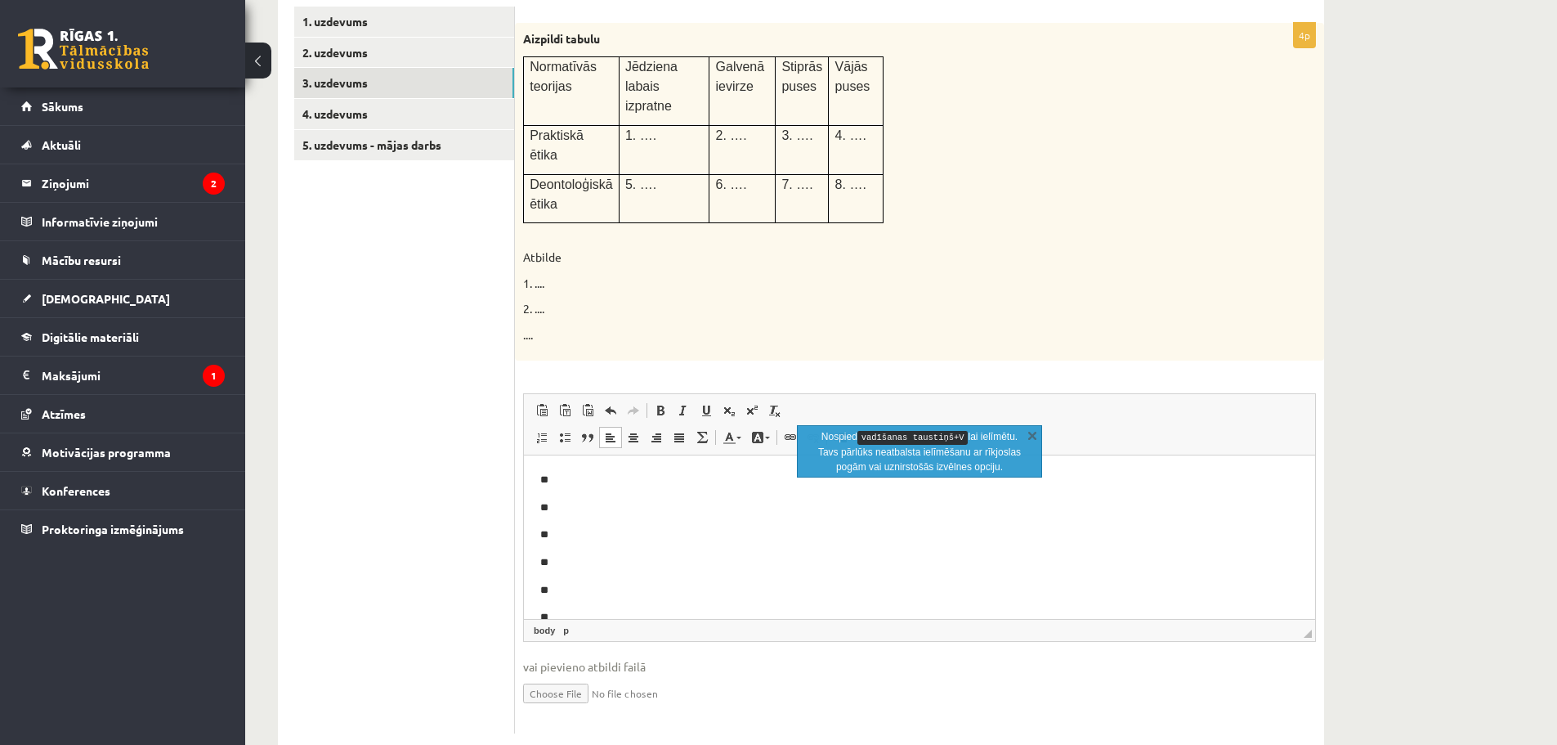
click at [587, 482] on p "**" at bounding box center [913, 480] width 746 height 17
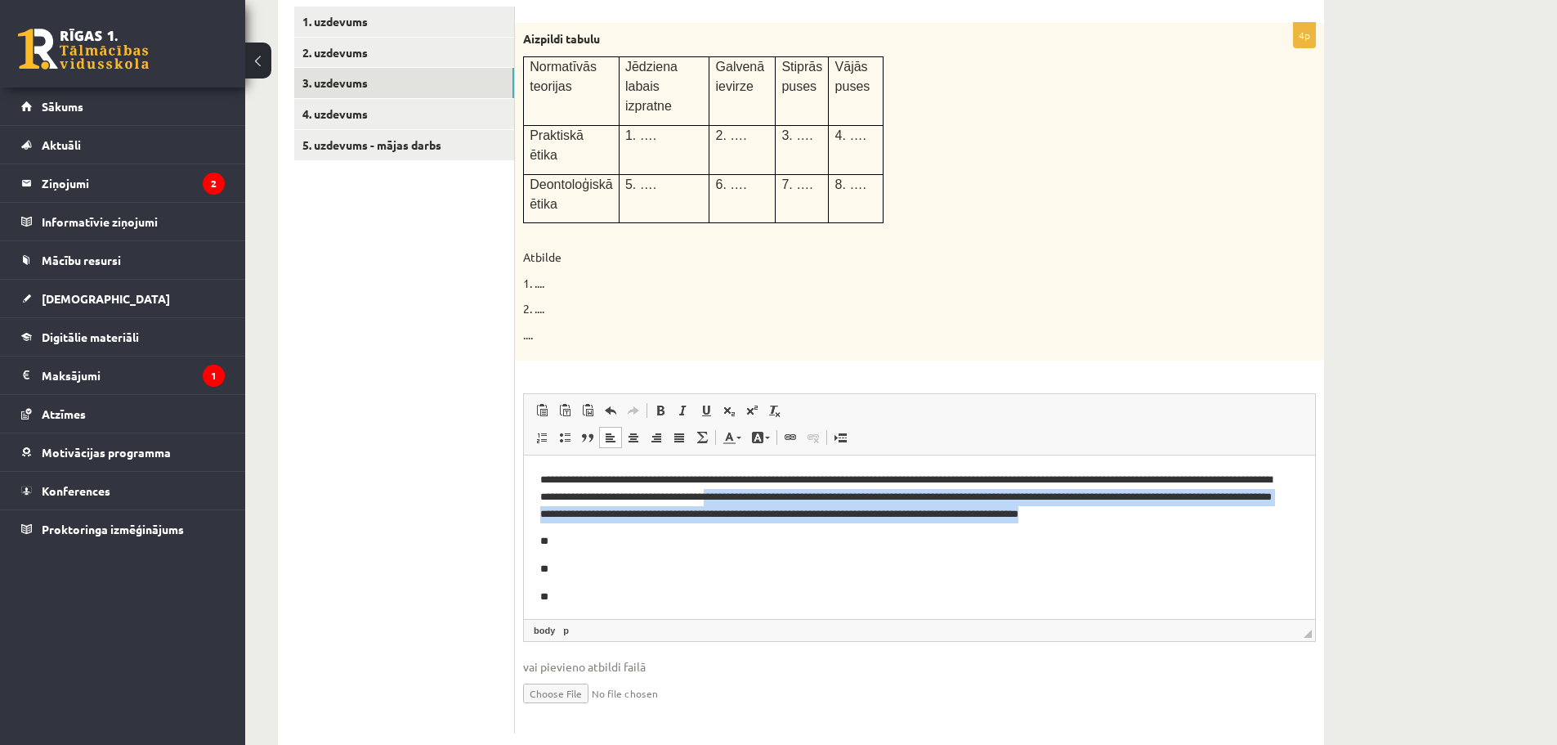
drag, startPoint x: 1279, startPoint y: 513, endPoint x: 798, endPoint y: 494, distance: 481.8
click at [798, 494] on p "**********" at bounding box center [913, 497] width 746 height 51
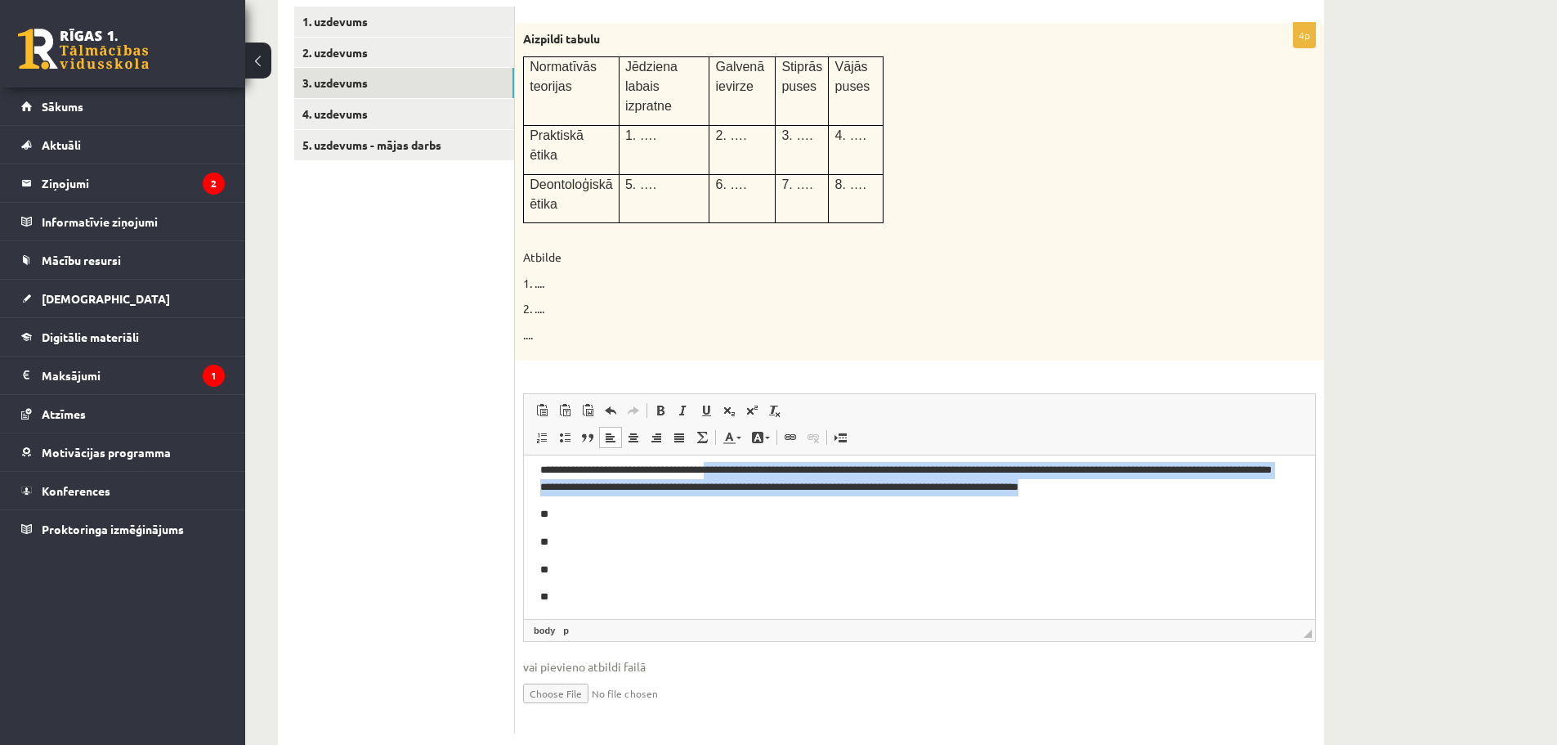
scroll to position [41, 0]
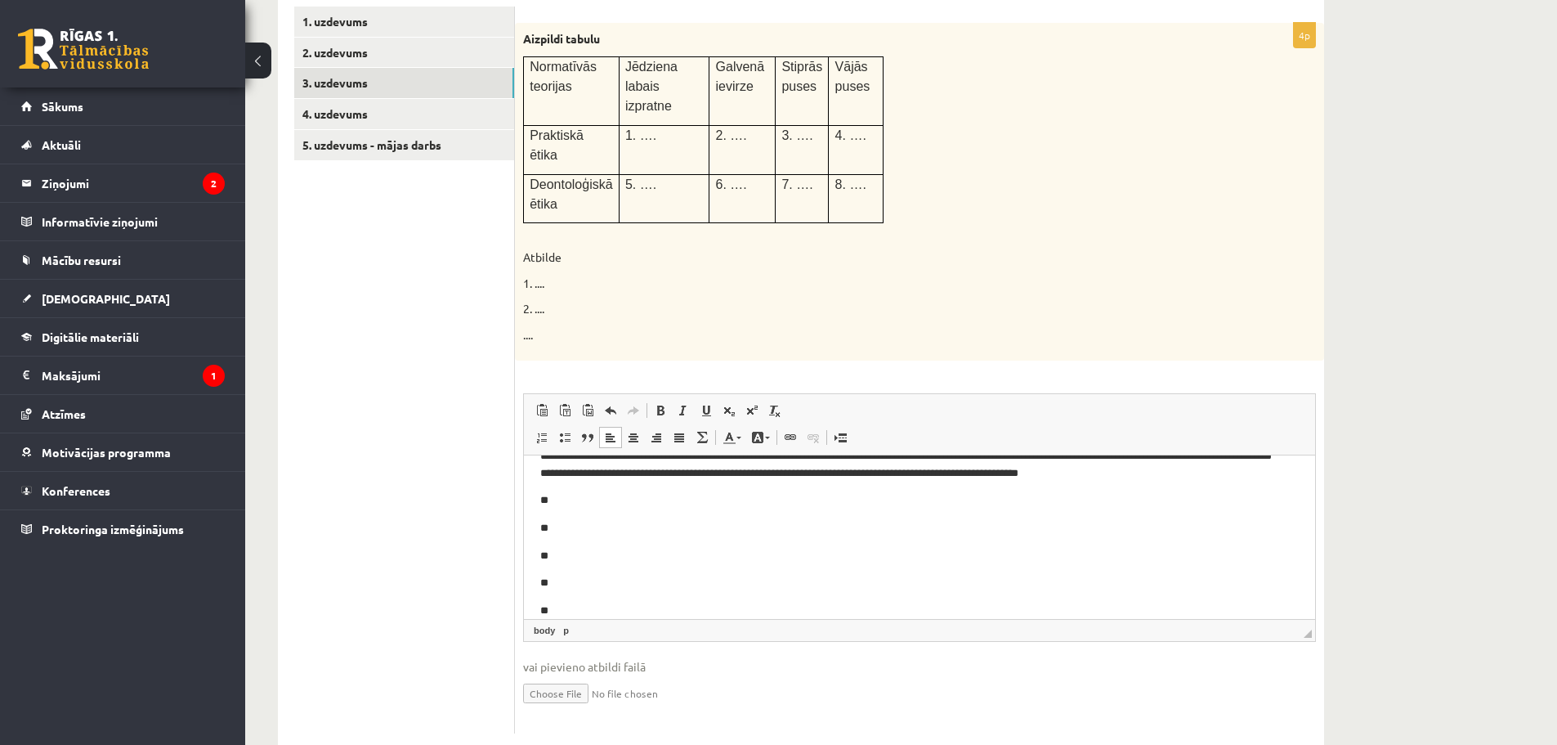
click at [670, 586] on p "**" at bounding box center [913, 583] width 746 height 17
click at [578, 550] on p "**" at bounding box center [913, 556] width 746 height 17
drag, startPoint x: 756, startPoint y: 548, endPoint x: 553, endPoint y: 547, distance: 203.5
click at [553, 547] on body "**********" at bounding box center [919, 553] width 759 height 244
drag, startPoint x: 575, startPoint y: 549, endPoint x: 1099, endPoint y: 968, distance: 670.6
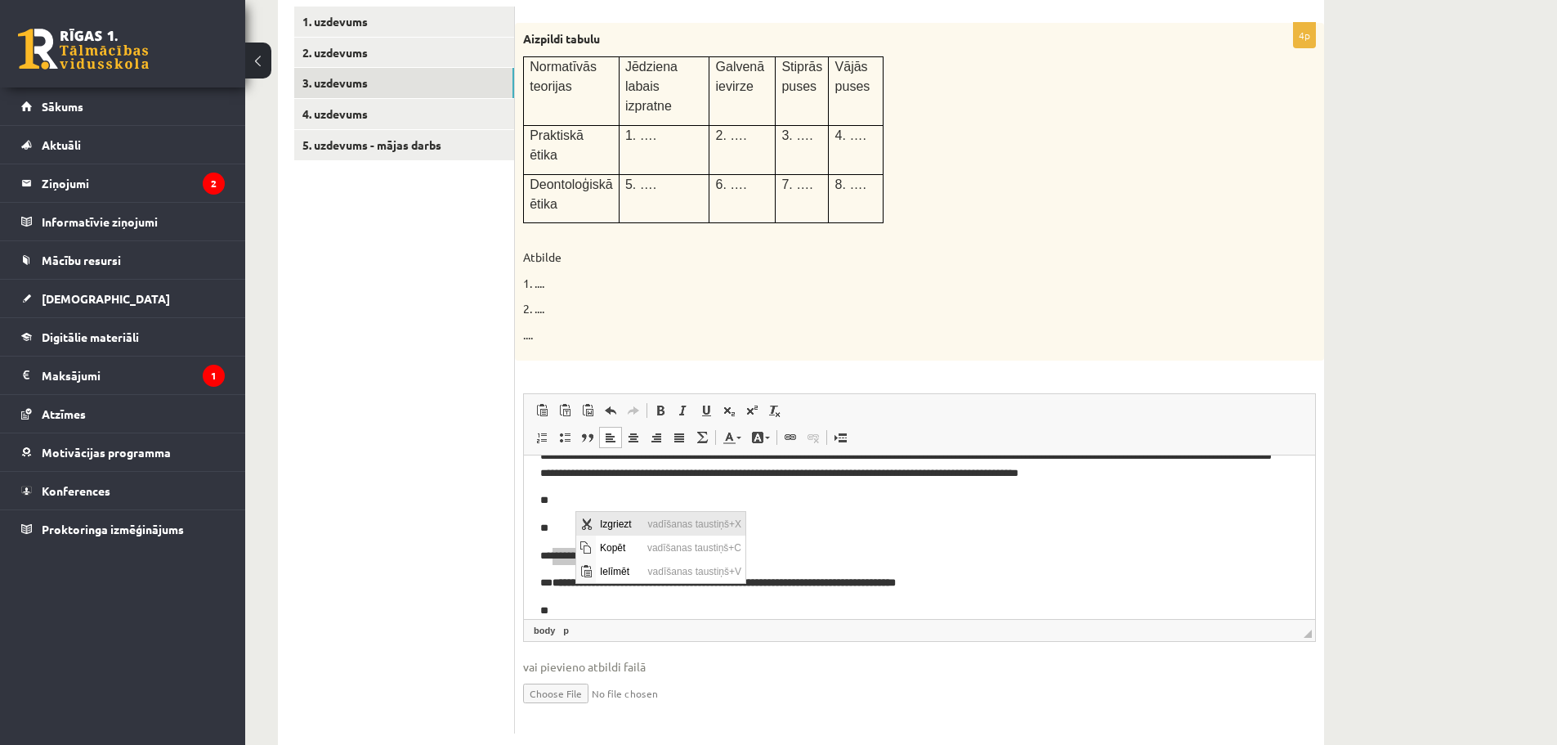
click at [617, 520] on span "Izgriezt" at bounding box center [620, 524] width 48 height 24
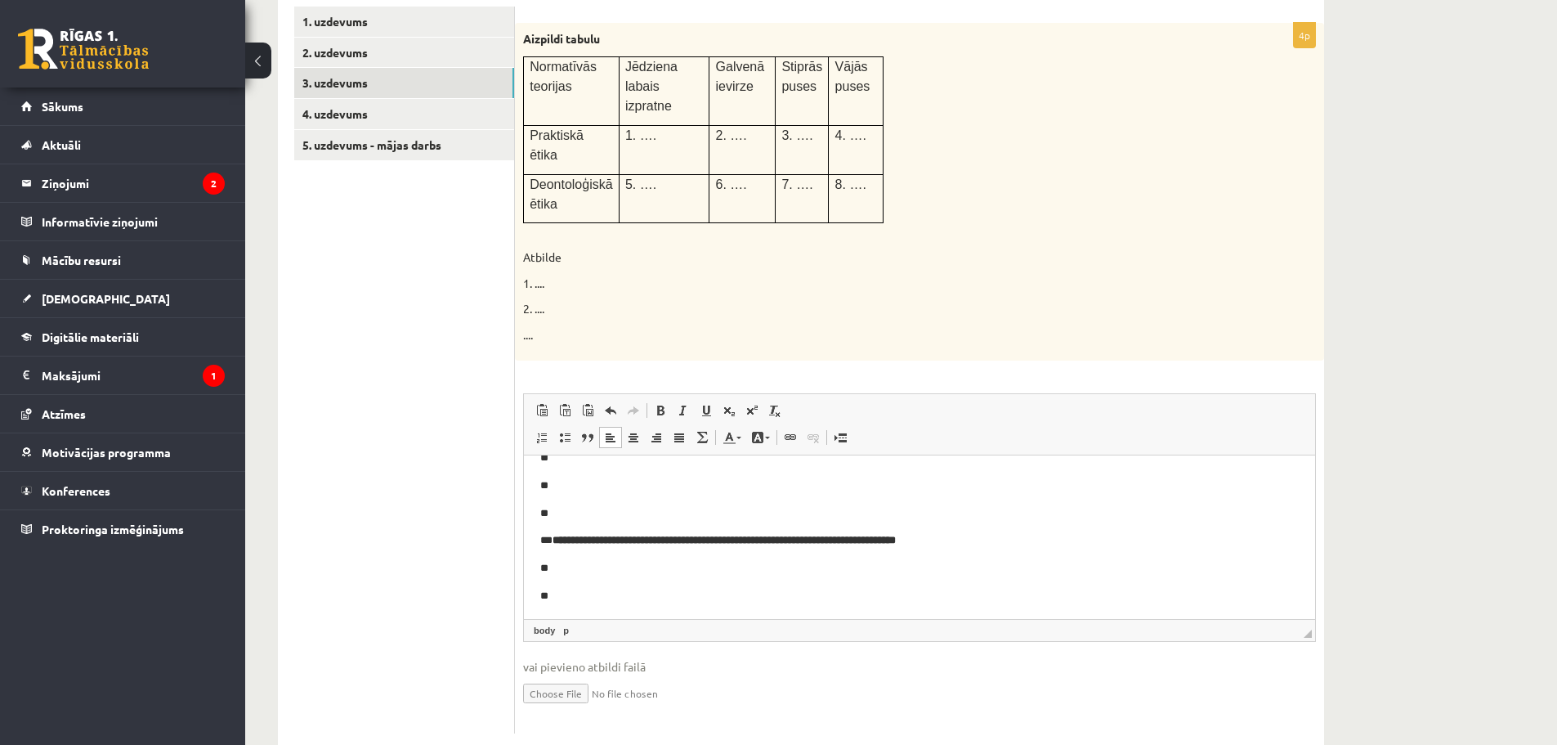
scroll to position [114, 0]
click at [666, 603] on html "**********" at bounding box center [919, 481] width 791 height 276
click at [586, 563] on p "**" at bounding box center [913, 566] width 746 height 17
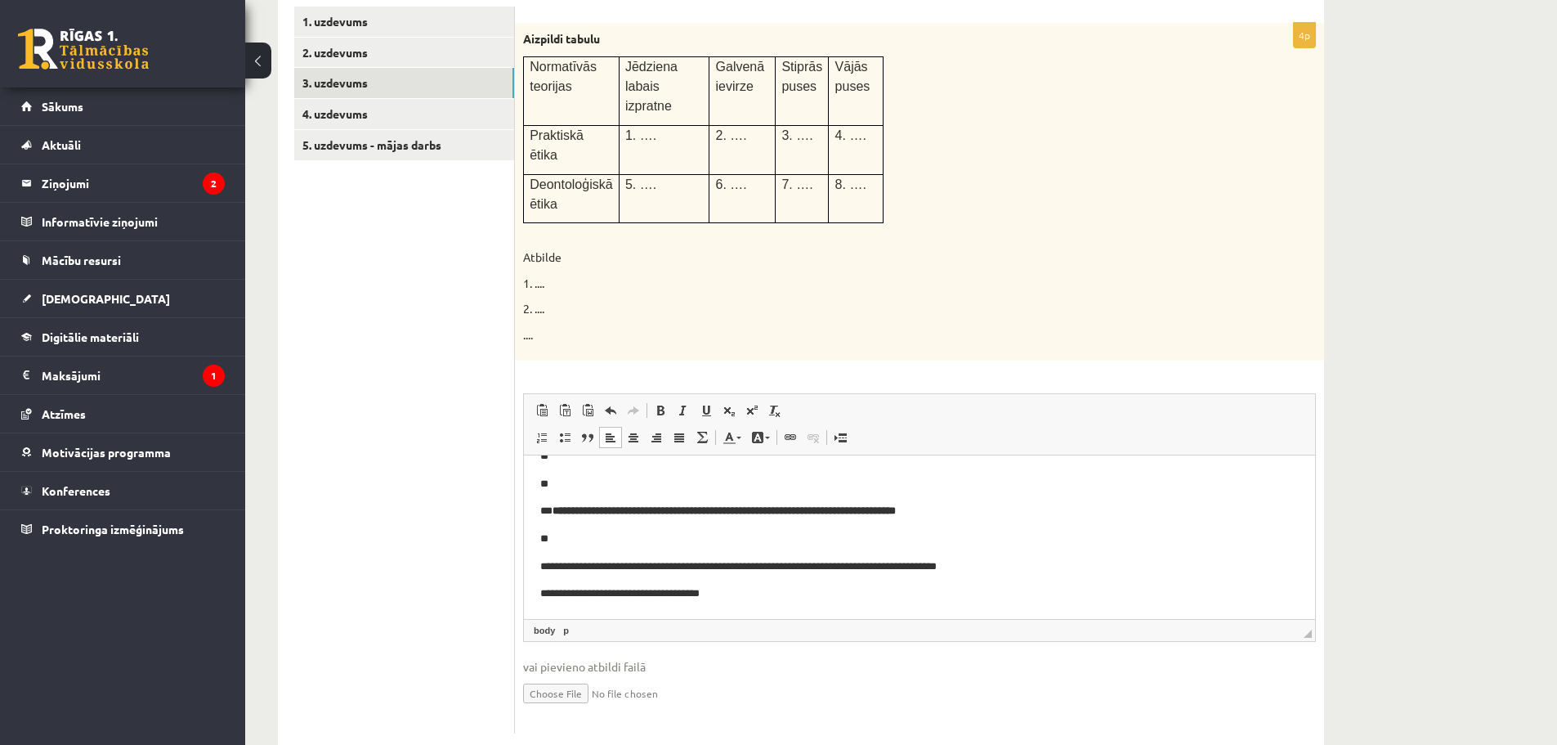
click at [593, 536] on p "**" at bounding box center [913, 539] width 746 height 17
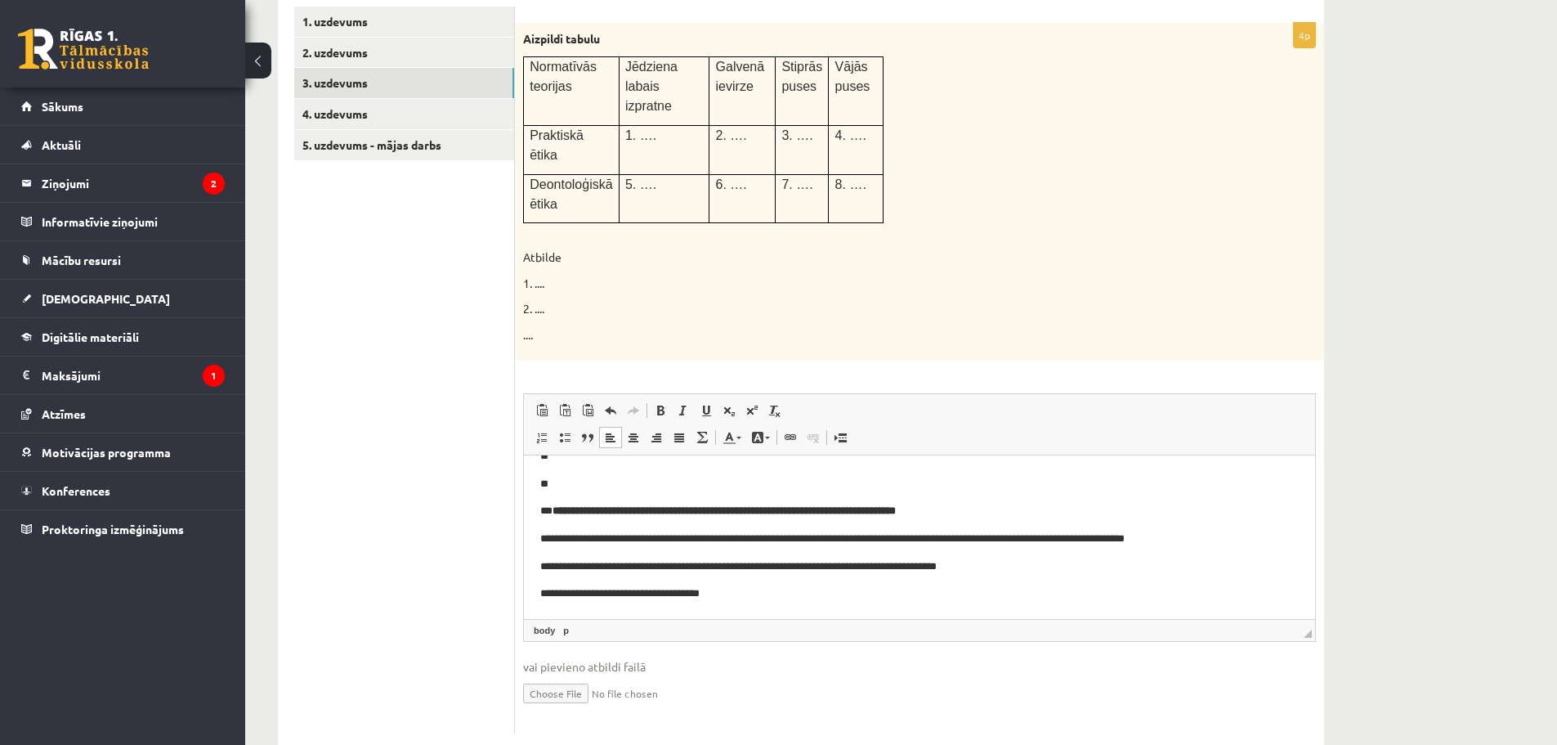
click at [558, 539] on p "**********" at bounding box center [913, 539] width 746 height 17
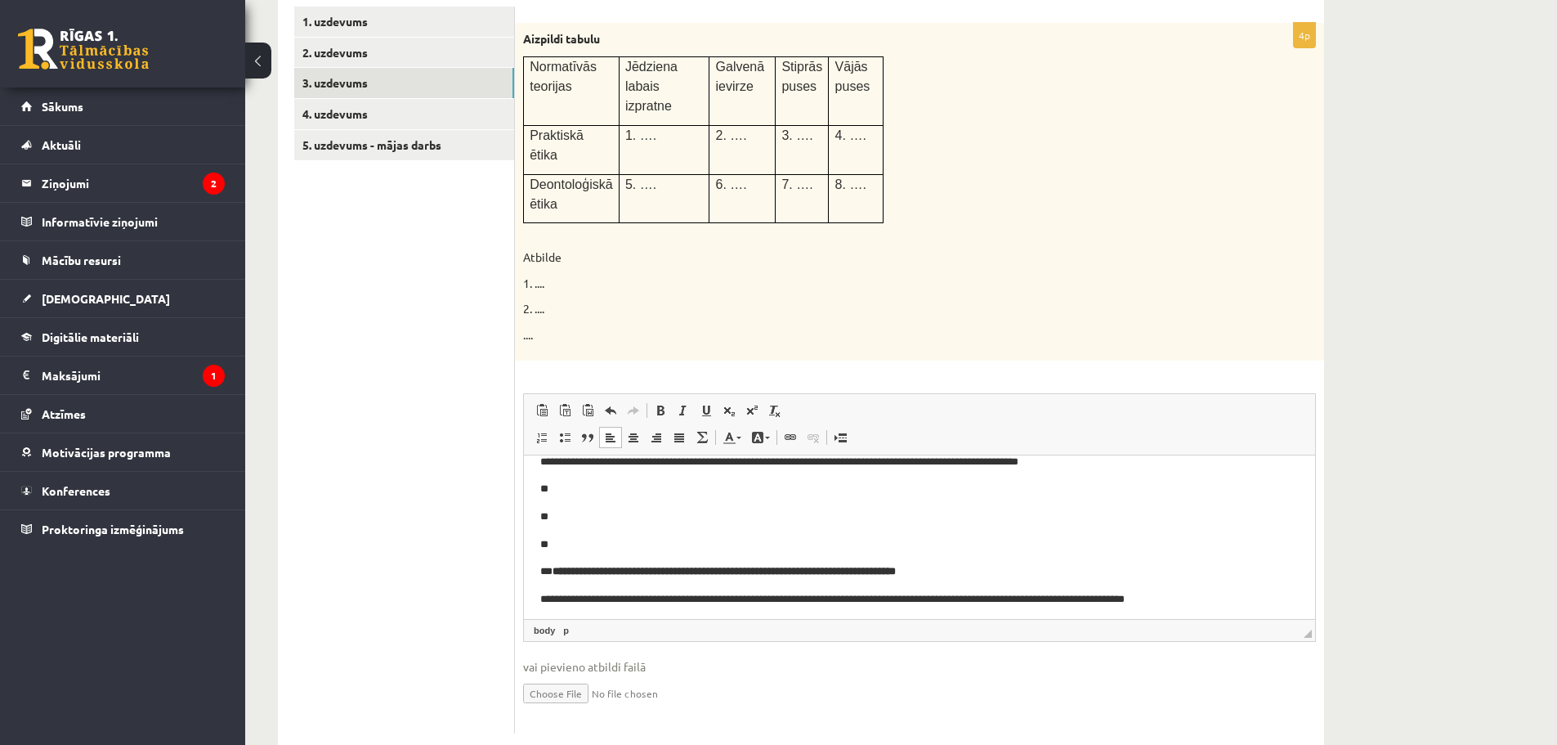
scroll to position [0, 0]
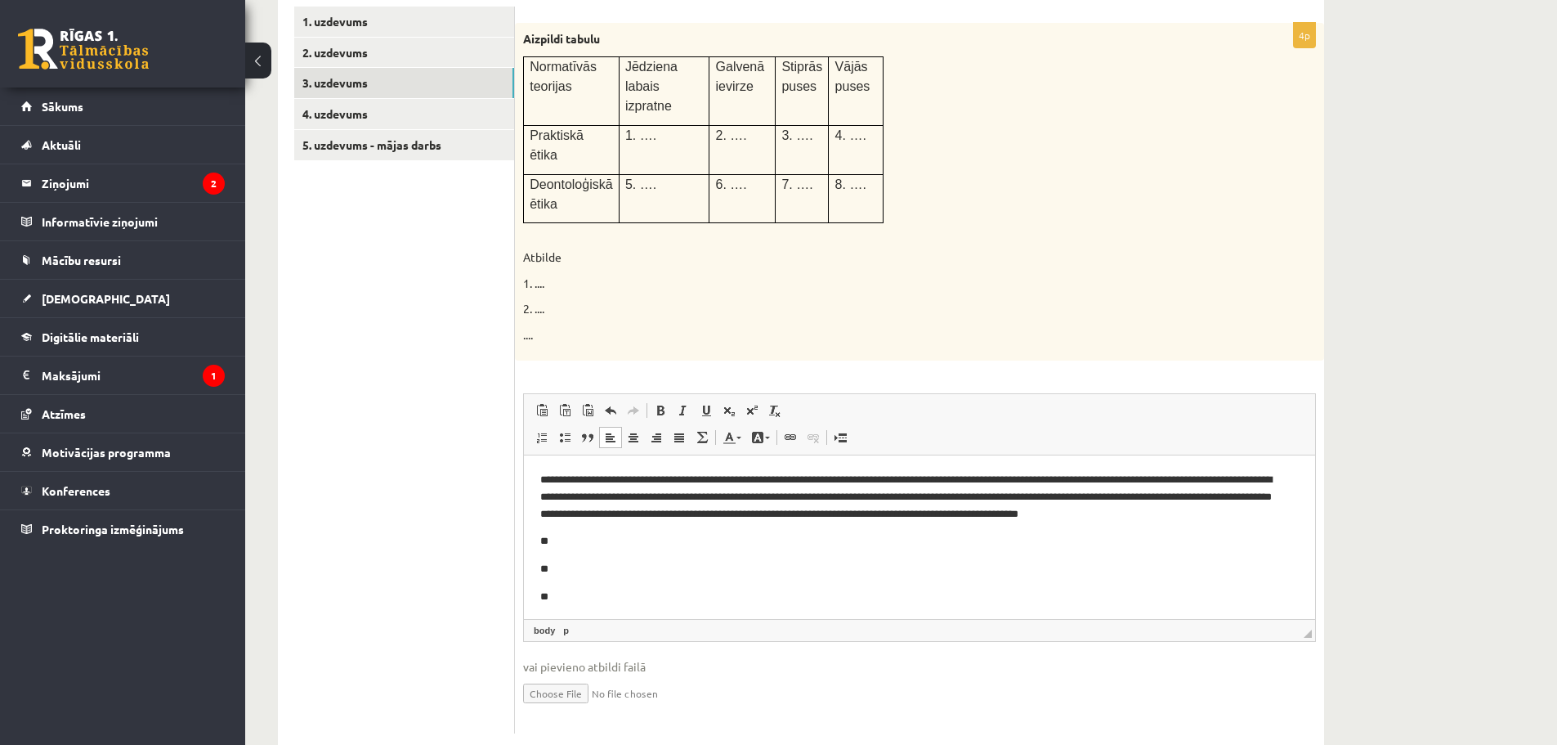
drag, startPoint x: 1312, startPoint y: 562, endPoint x: 1617, endPoint y: 759, distance: 363.5
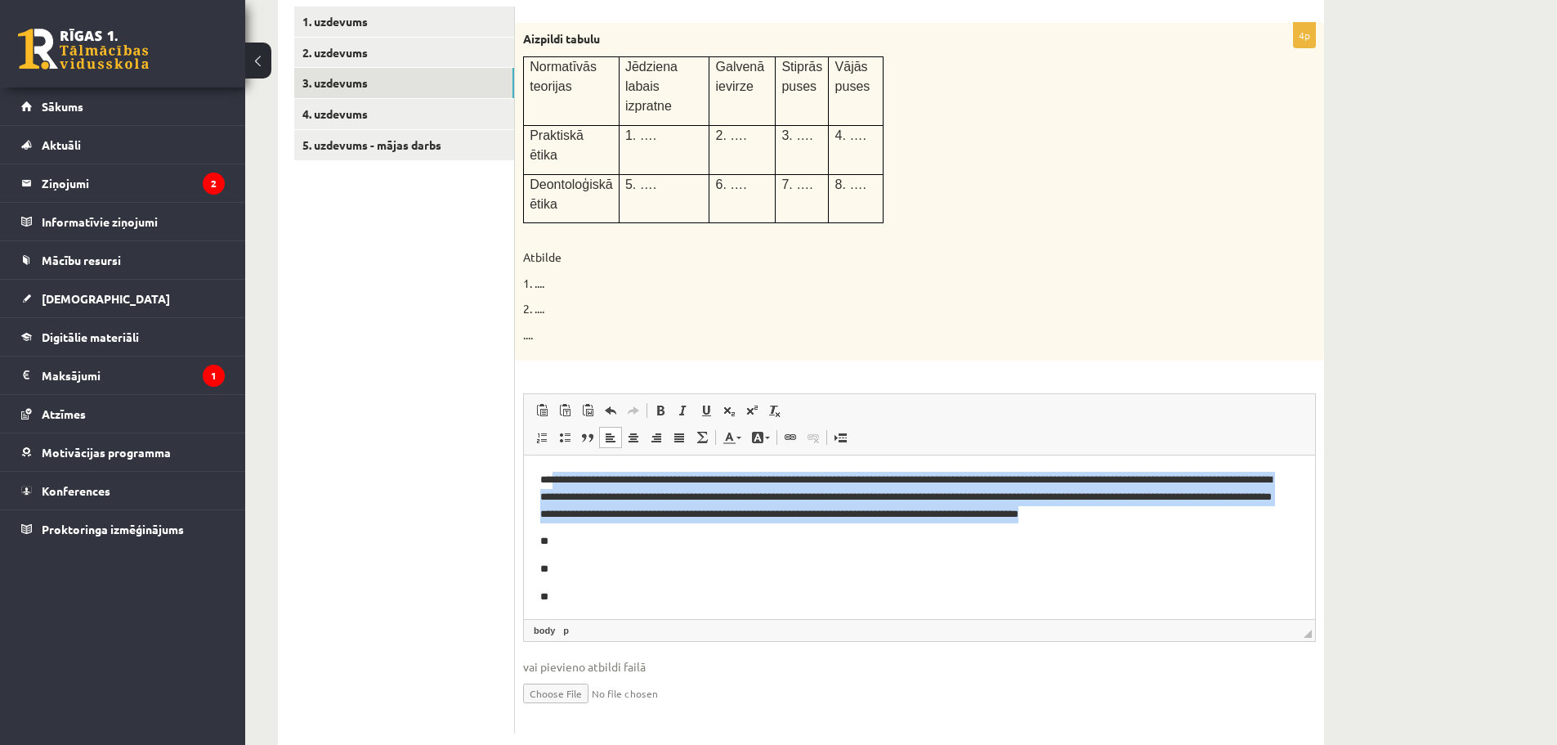
drag, startPoint x: 930, startPoint y: 481, endPoint x: 553, endPoint y: 470, distance: 377.8
click at [553, 470] on html "**********" at bounding box center [919, 593] width 791 height 276
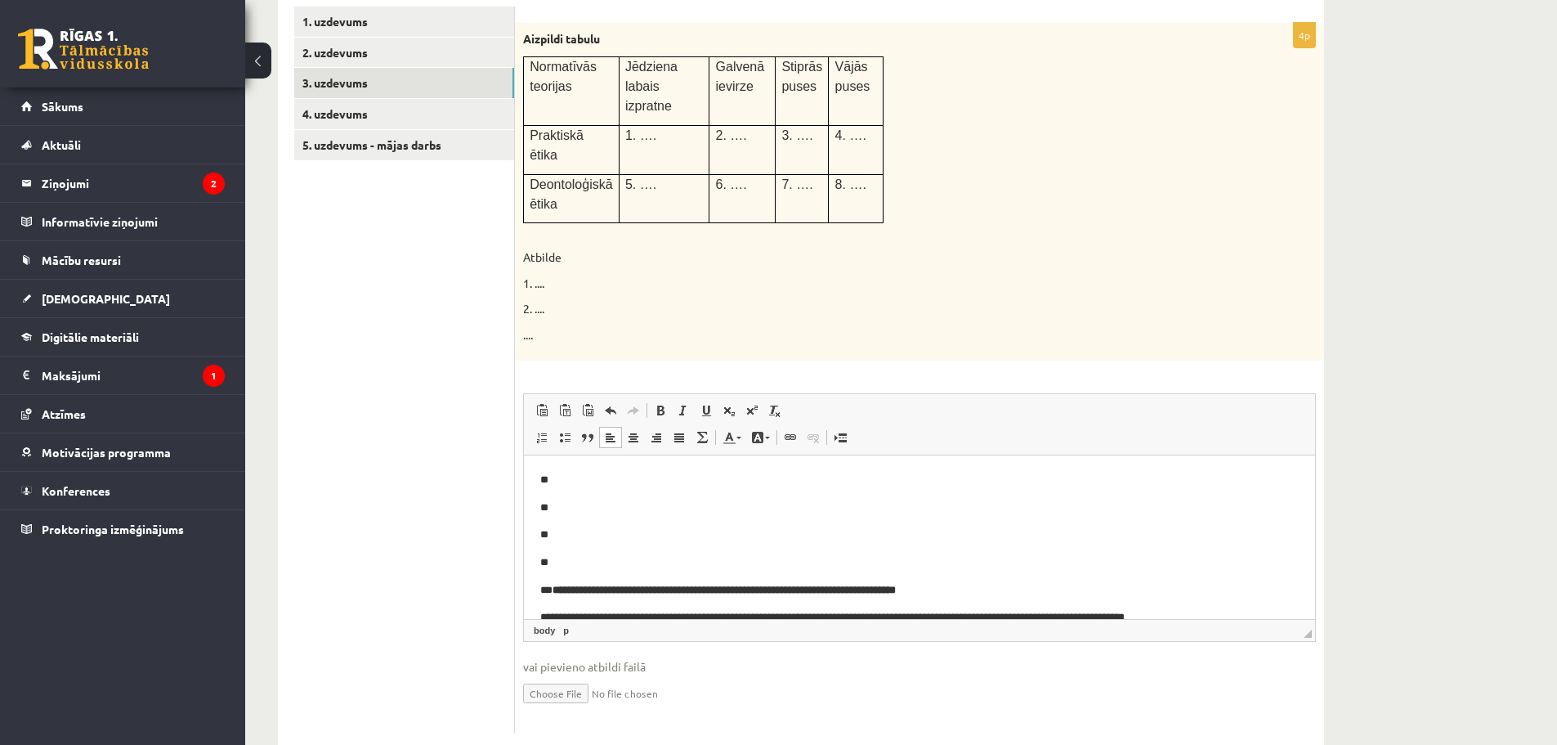
drag, startPoint x: 572, startPoint y: 478, endPoint x: 1096, endPoint y: 897, distance: 670.6
click at [605, 446] on span "Ielīmēt" at bounding box center [616, 453] width 46 height 24
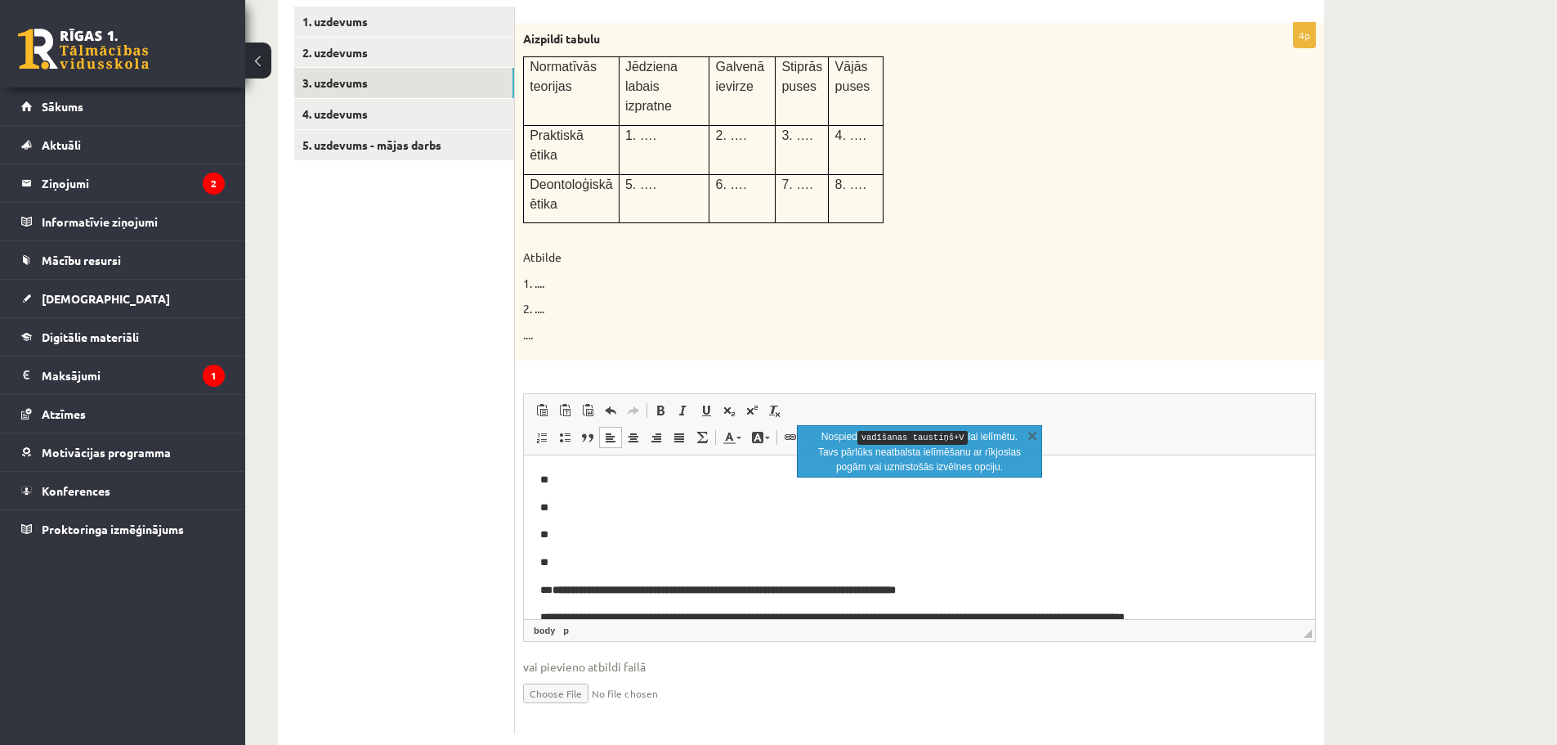
click at [581, 479] on p "**" at bounding box center [913, 480] width 746 height 17
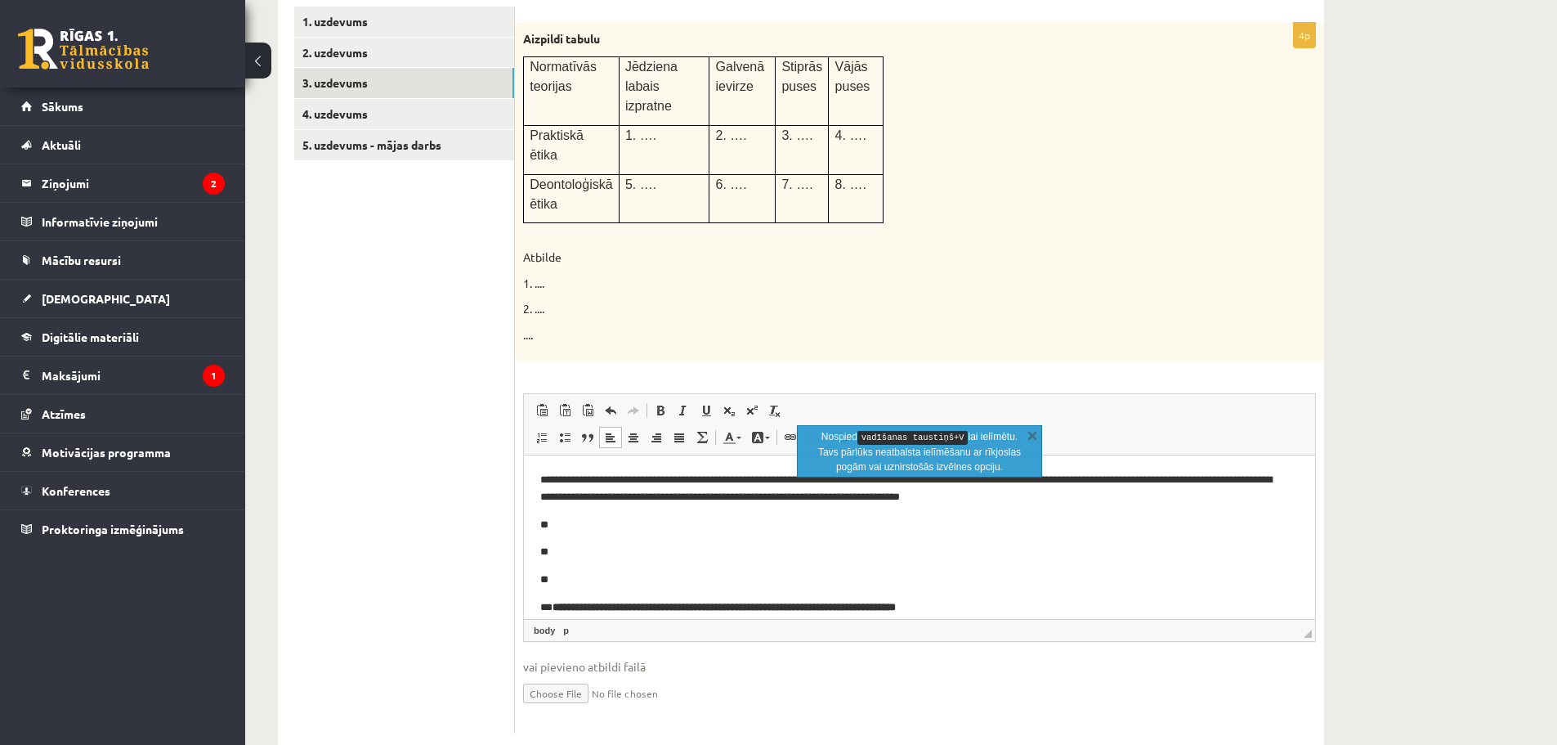
click at [557, 478] on p "**********" at bounding box center [913, 489] width 746 height 34
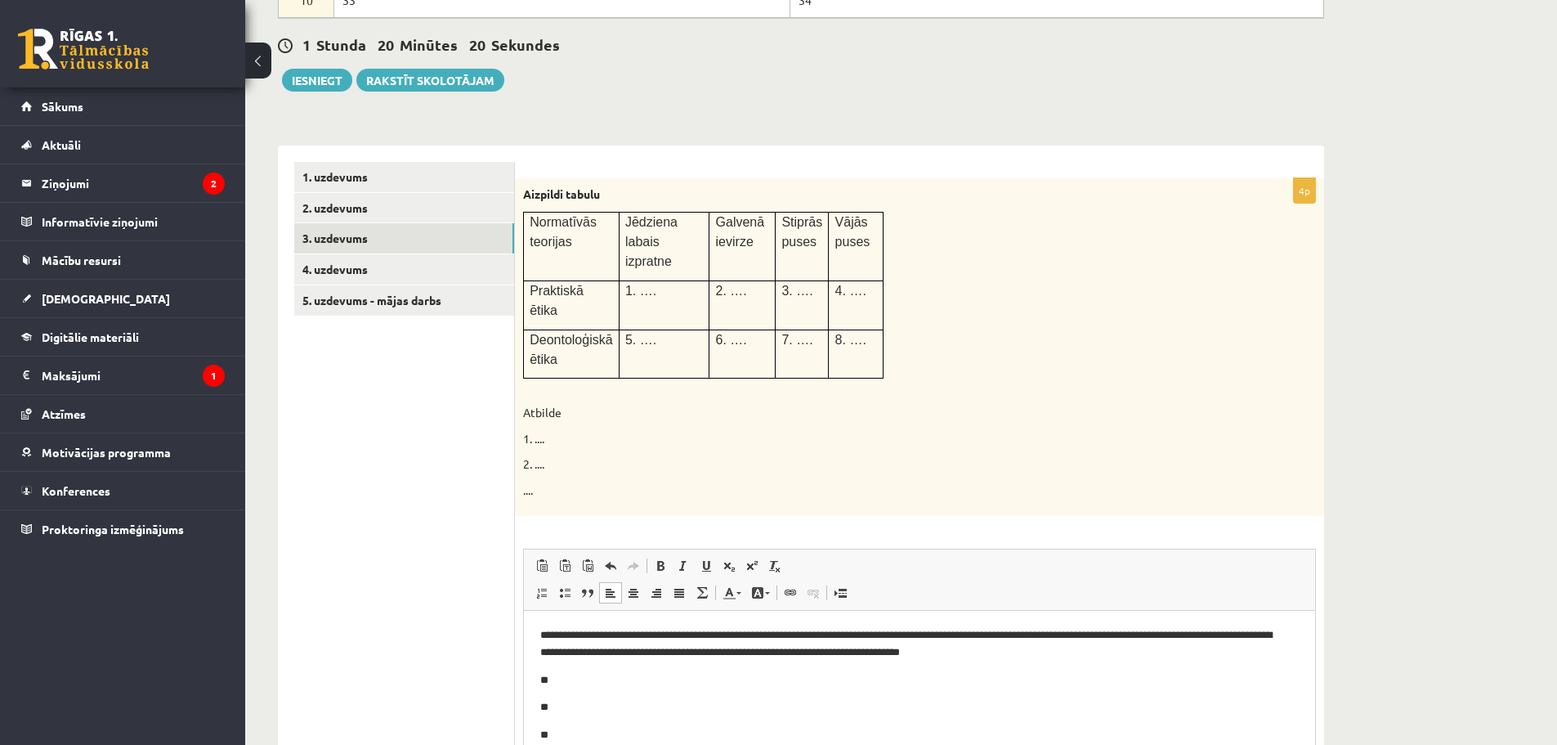
scroll to position [368, 0]
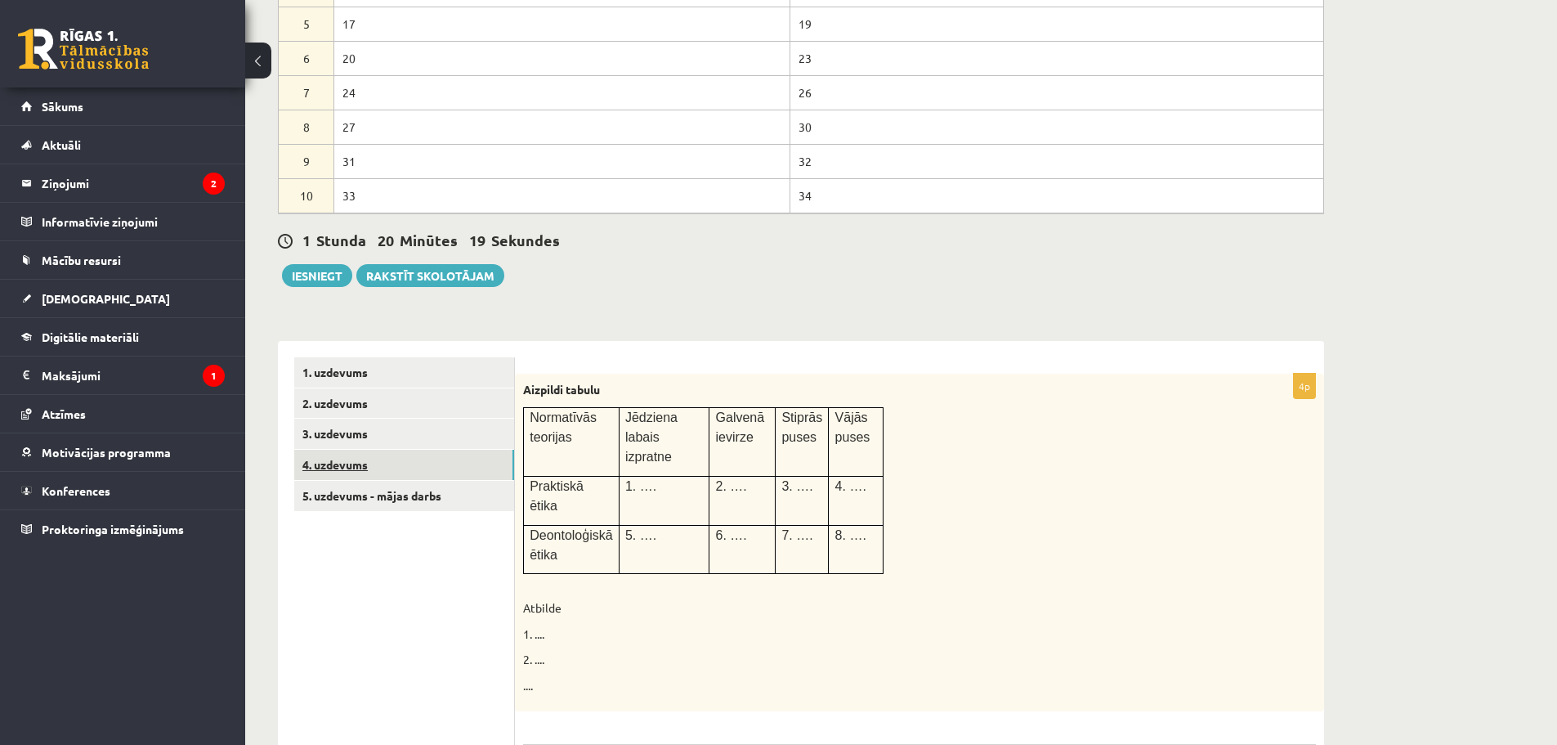
click at [361, 463] on link "4. uzdevums" at bounding box center [404, 465] width 220 height 30
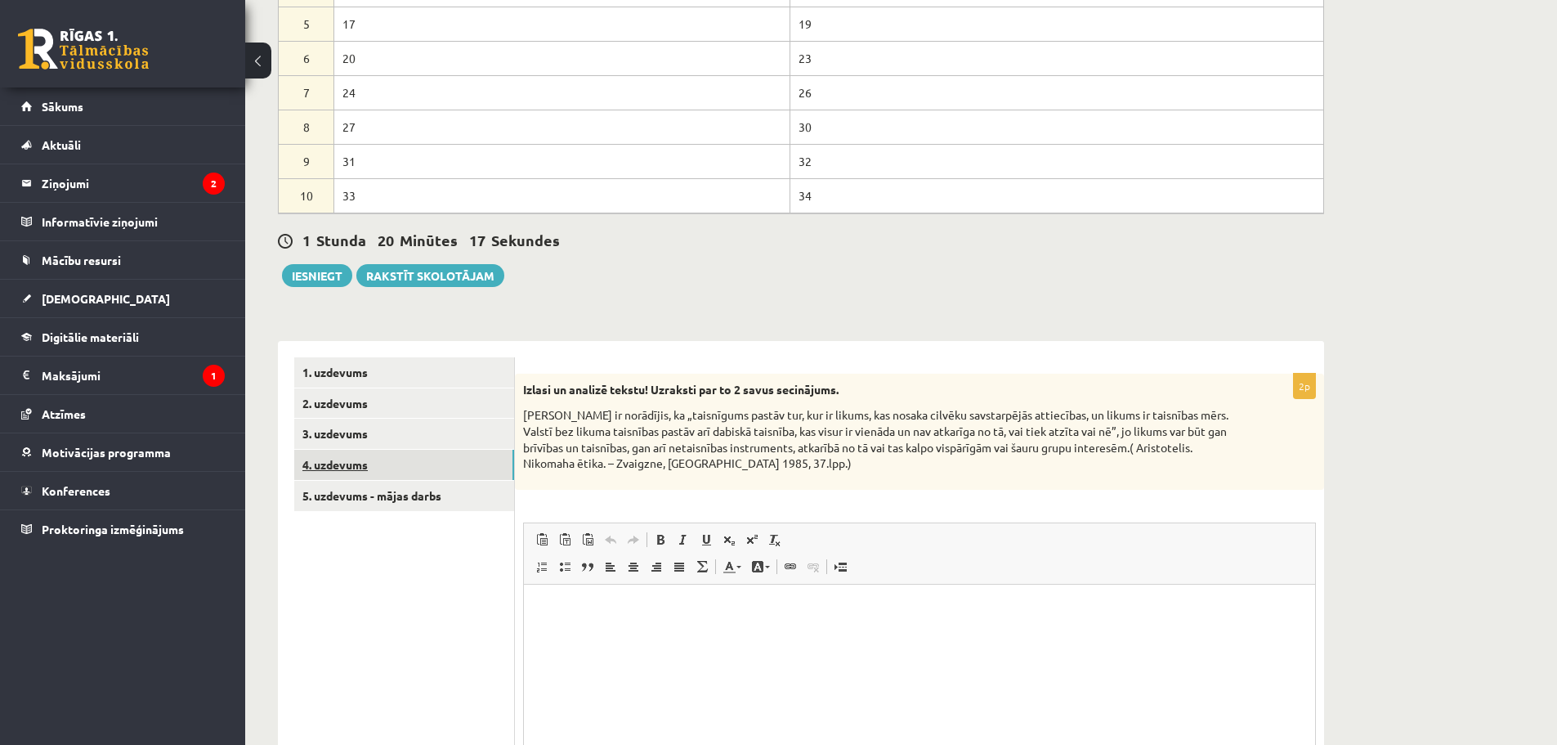
scroll to position [0, 0]
click at [685, 634] on html at bounding box center [919, 609] width 791 height 50
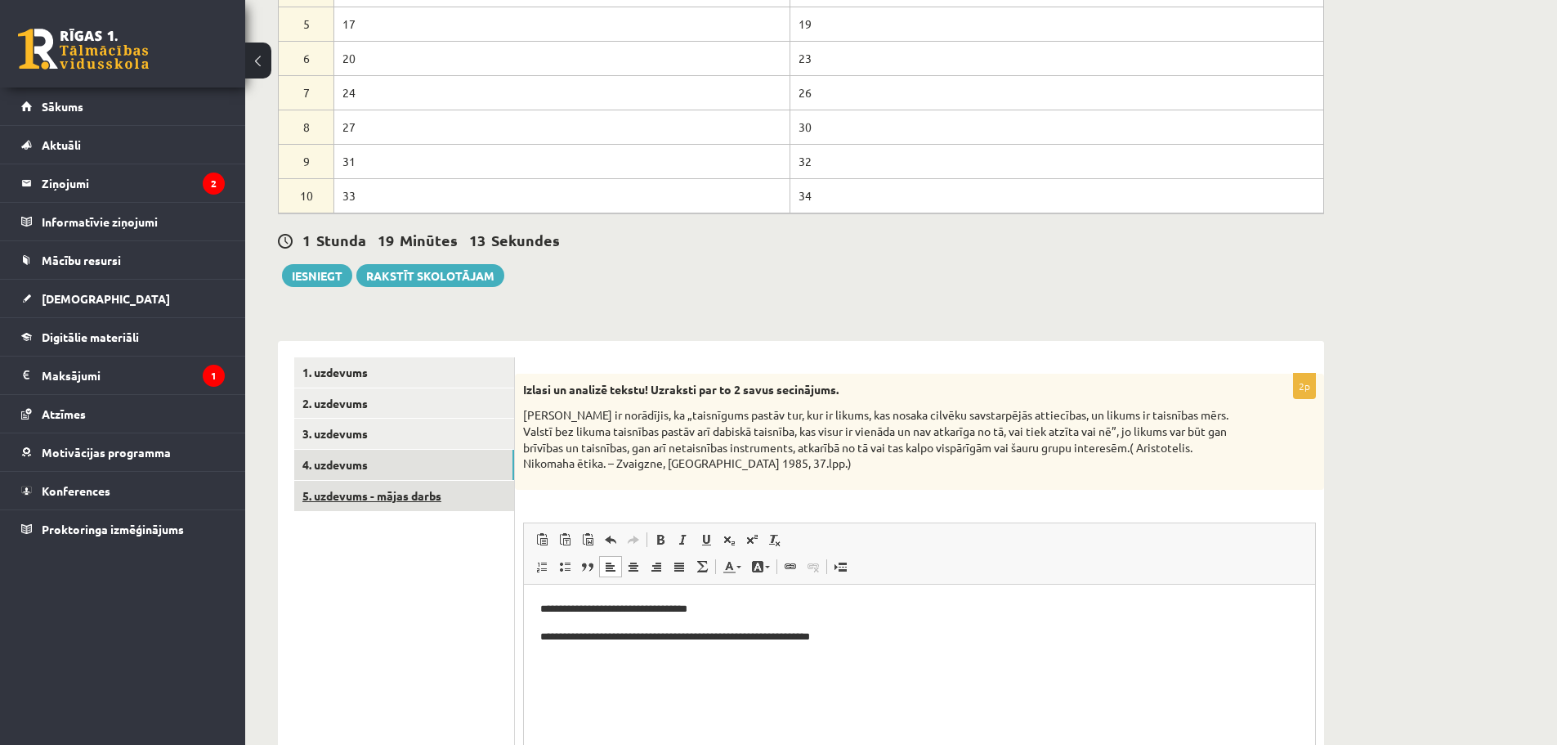
click at [374, 499] on link "5. uzdevums - mājas darbs" at bounding box center [404, 496] width 220 height 30
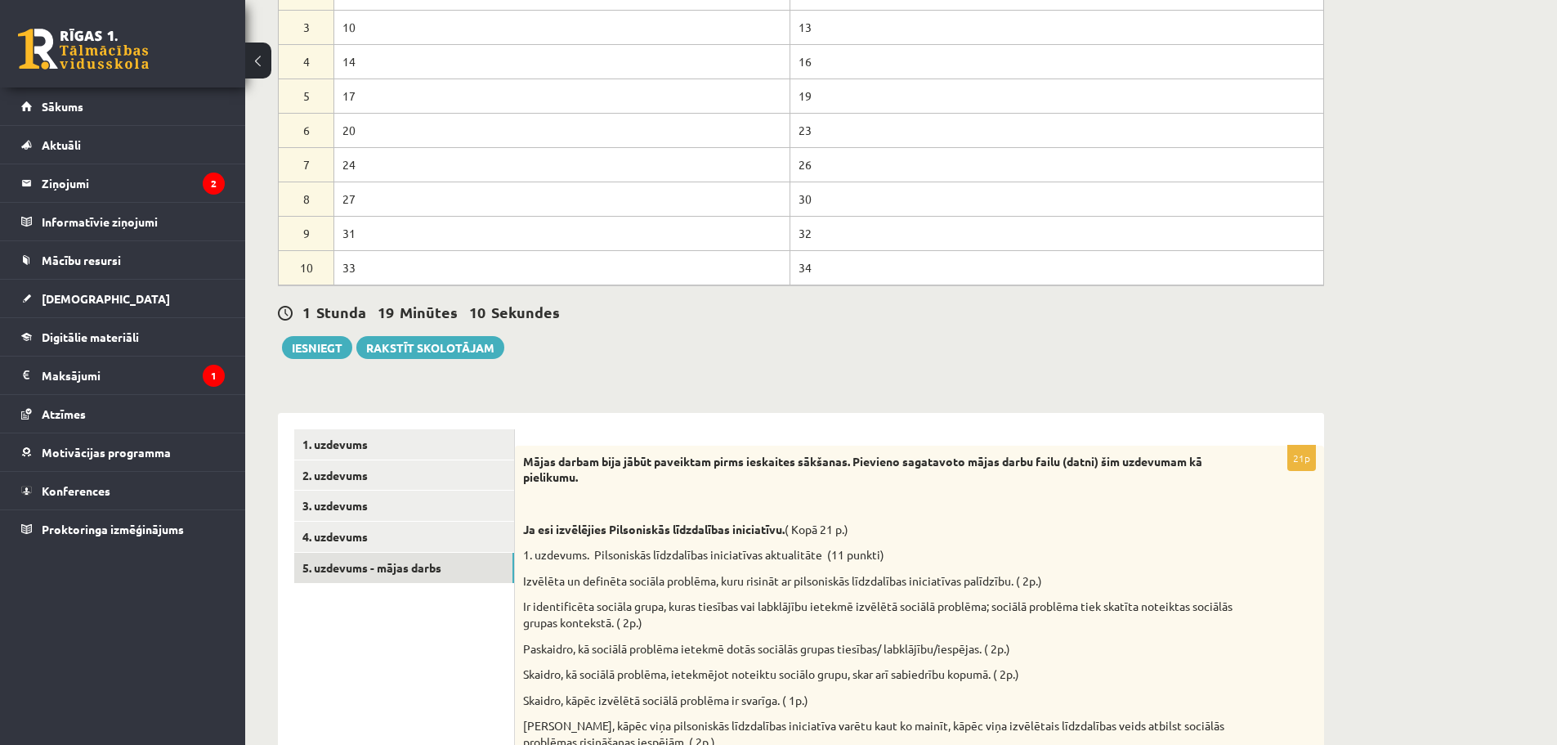
scroll to position [284, 0]
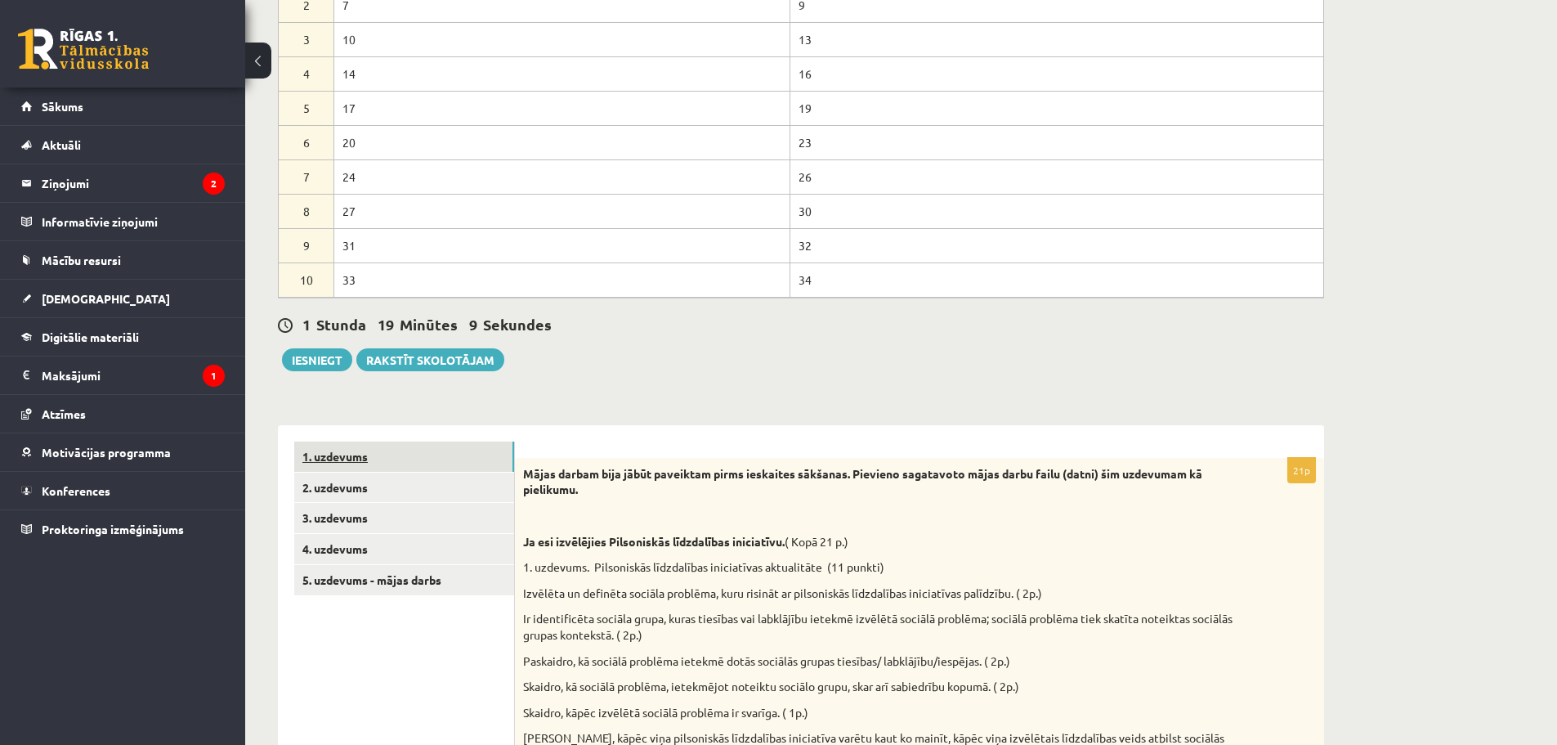
click at [389, 455] on link "1. uzdevums" at bounding box center [404, 456] width 220 height 30
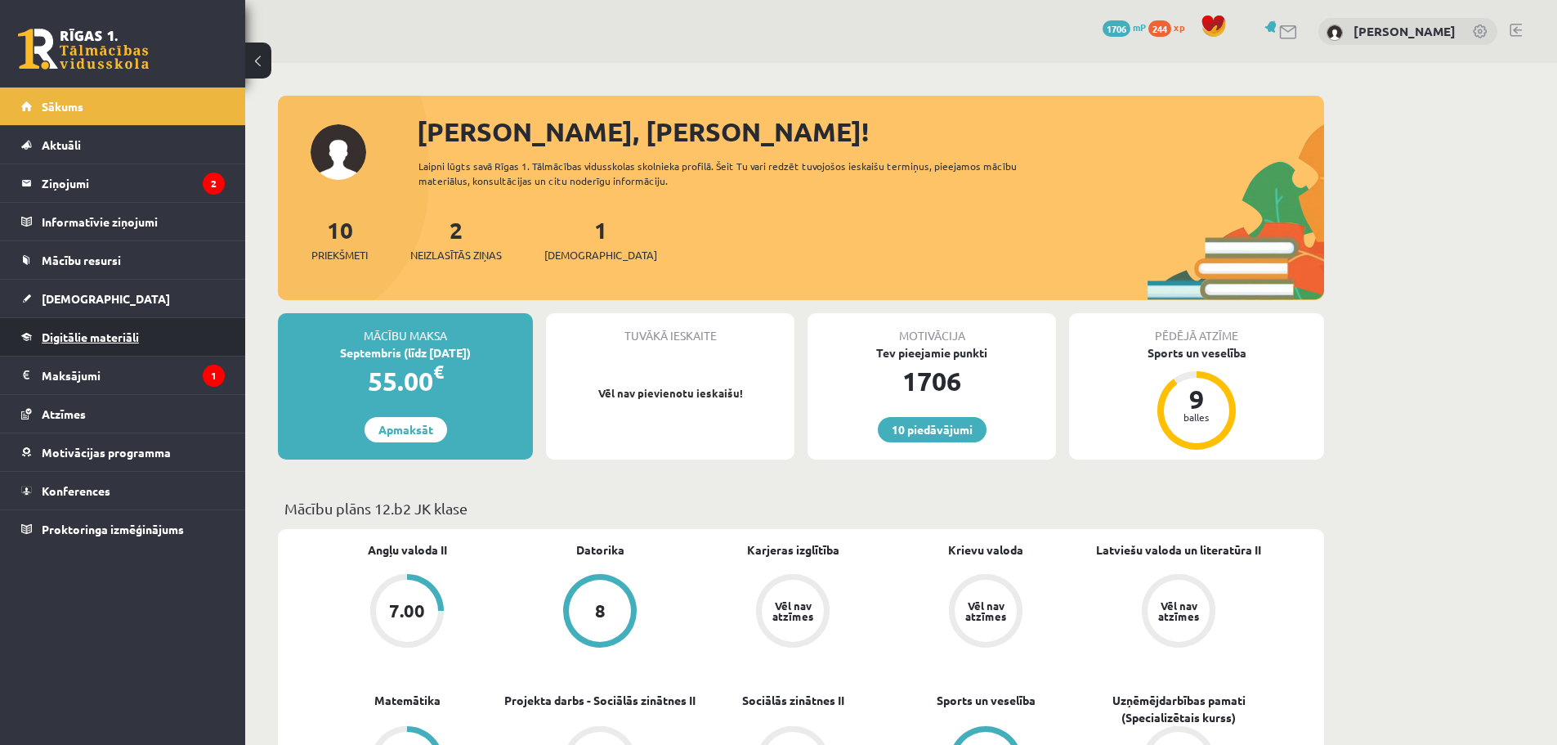
click at [96, 339] on span "Digitālie materiāli" at bounding box center [90, 336] width 97 height 15
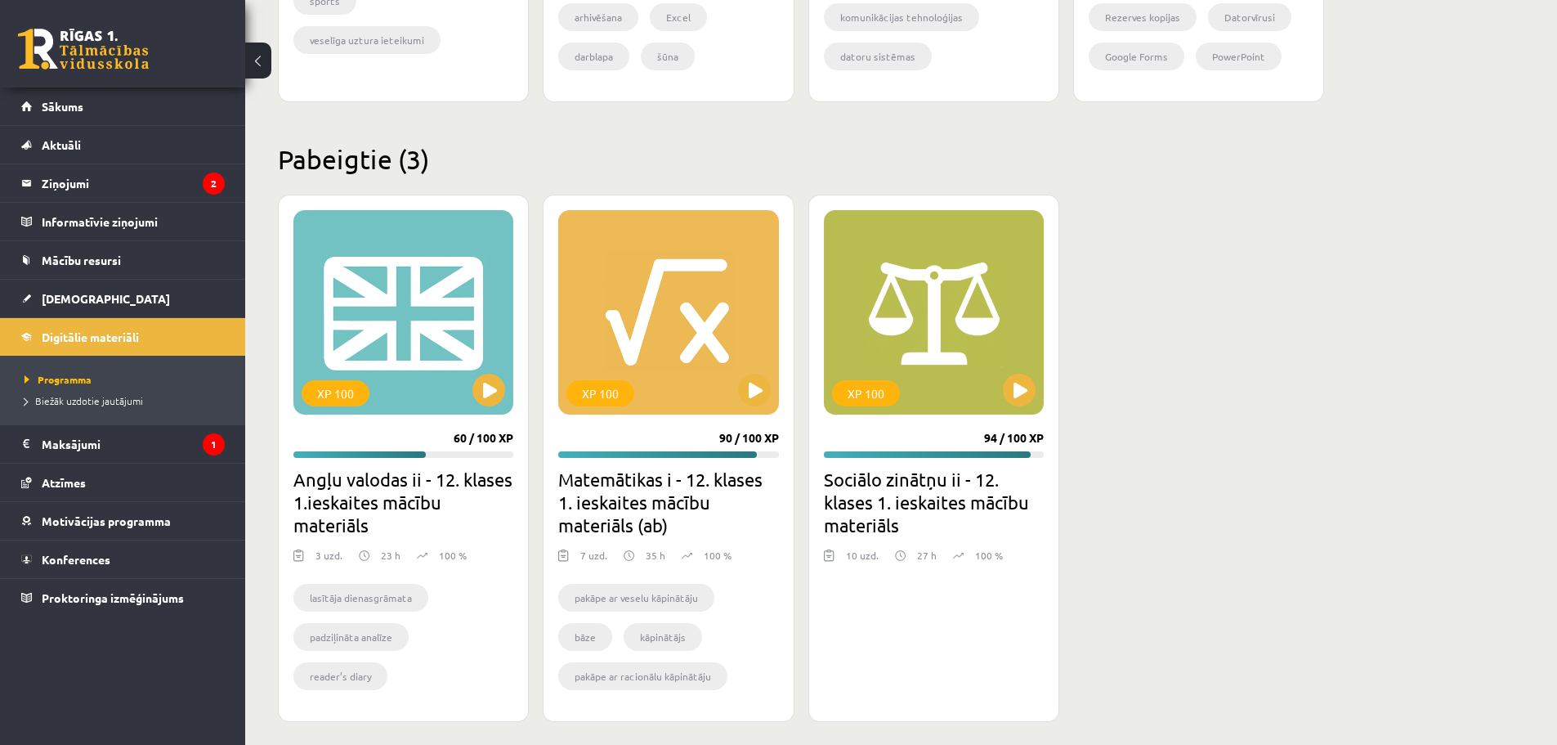
scroll to position [1396, 0]
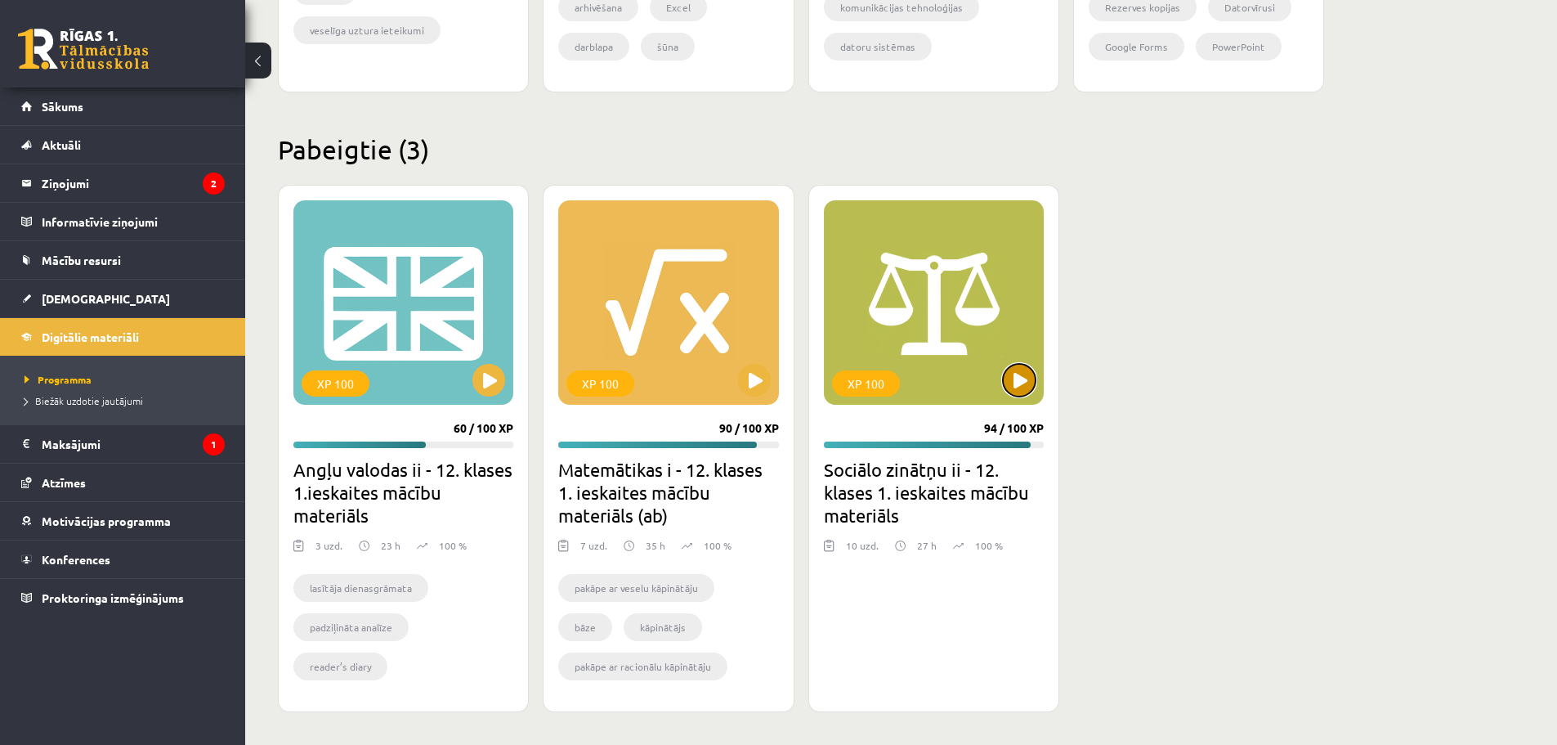
click at [1019, 379] on button at bounding box center [1019, 380] width 33 height 33
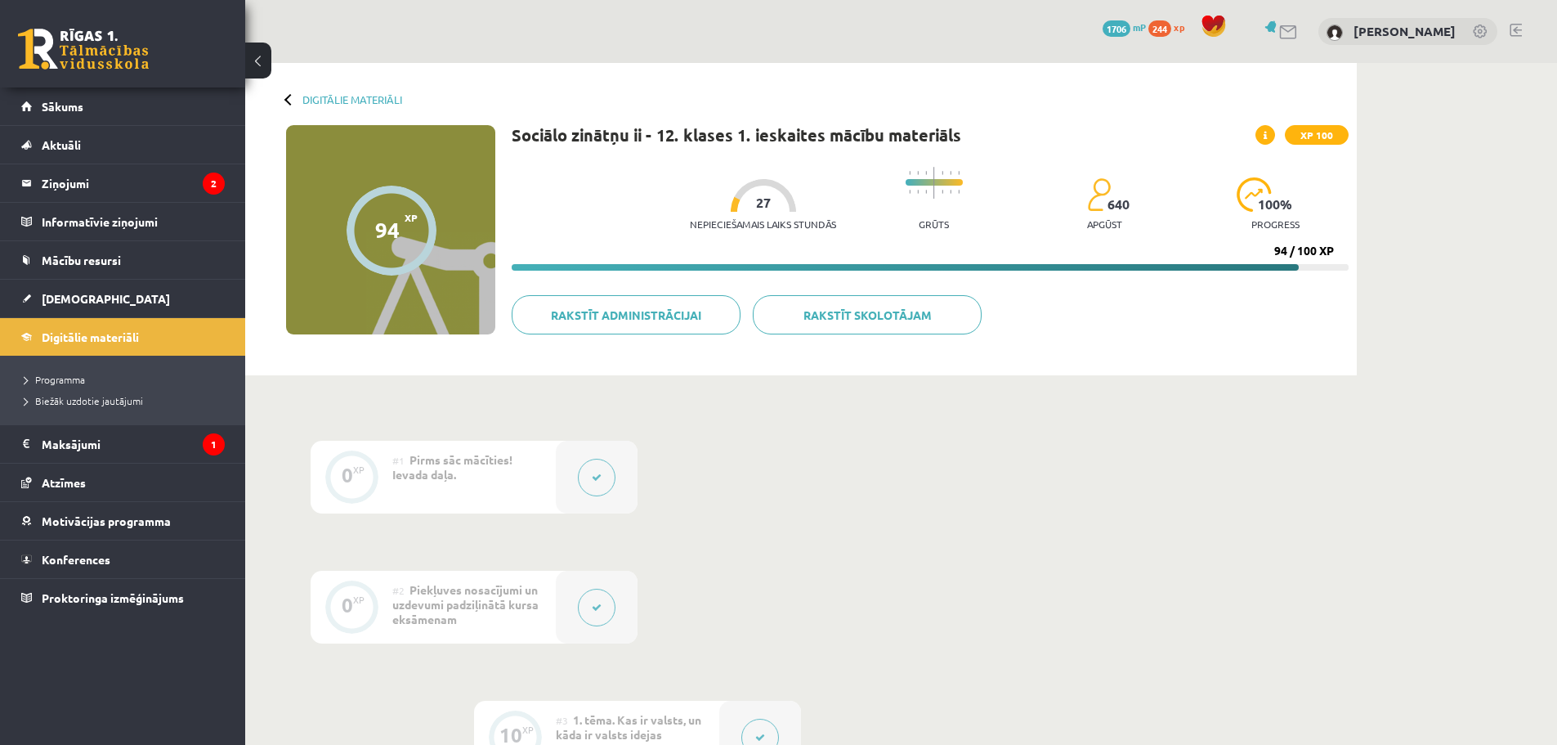
click at [602, 472] on button at bounding box center [597, 478] width 38 height 38
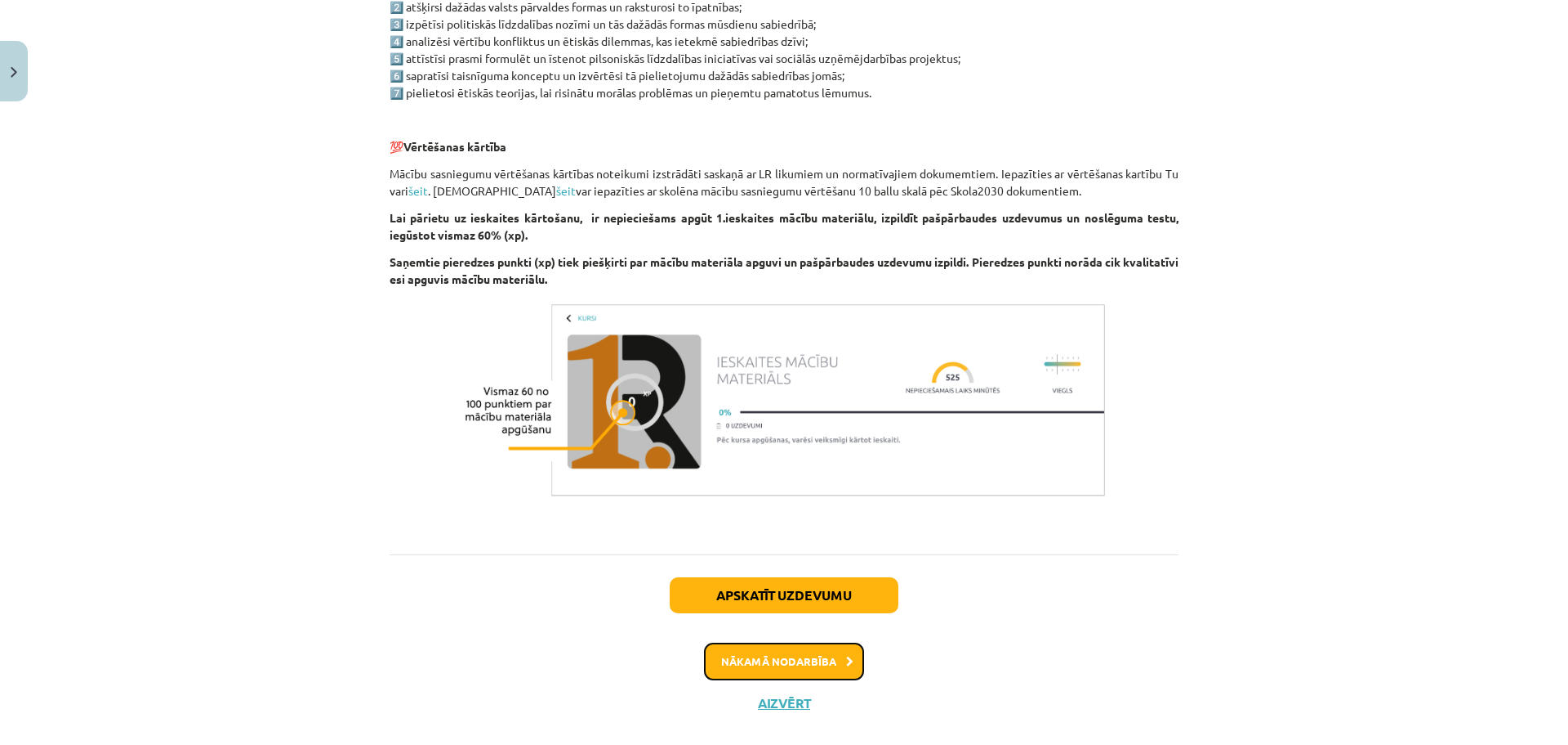
click at [807, 656] on button "Nākamā nodarbība" at bounding box center [784, 662] width 160 height 38
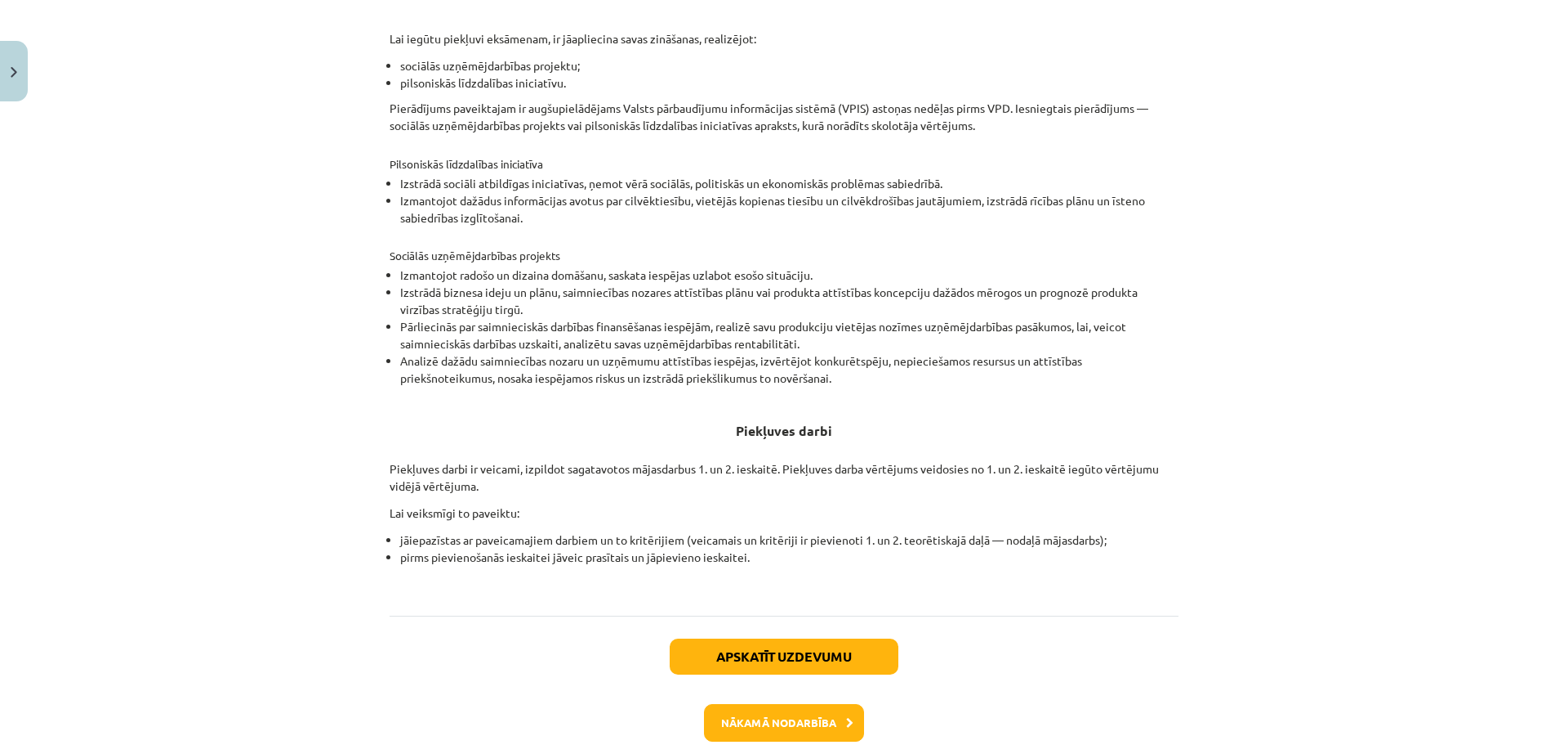
scroll to position [428, 0]
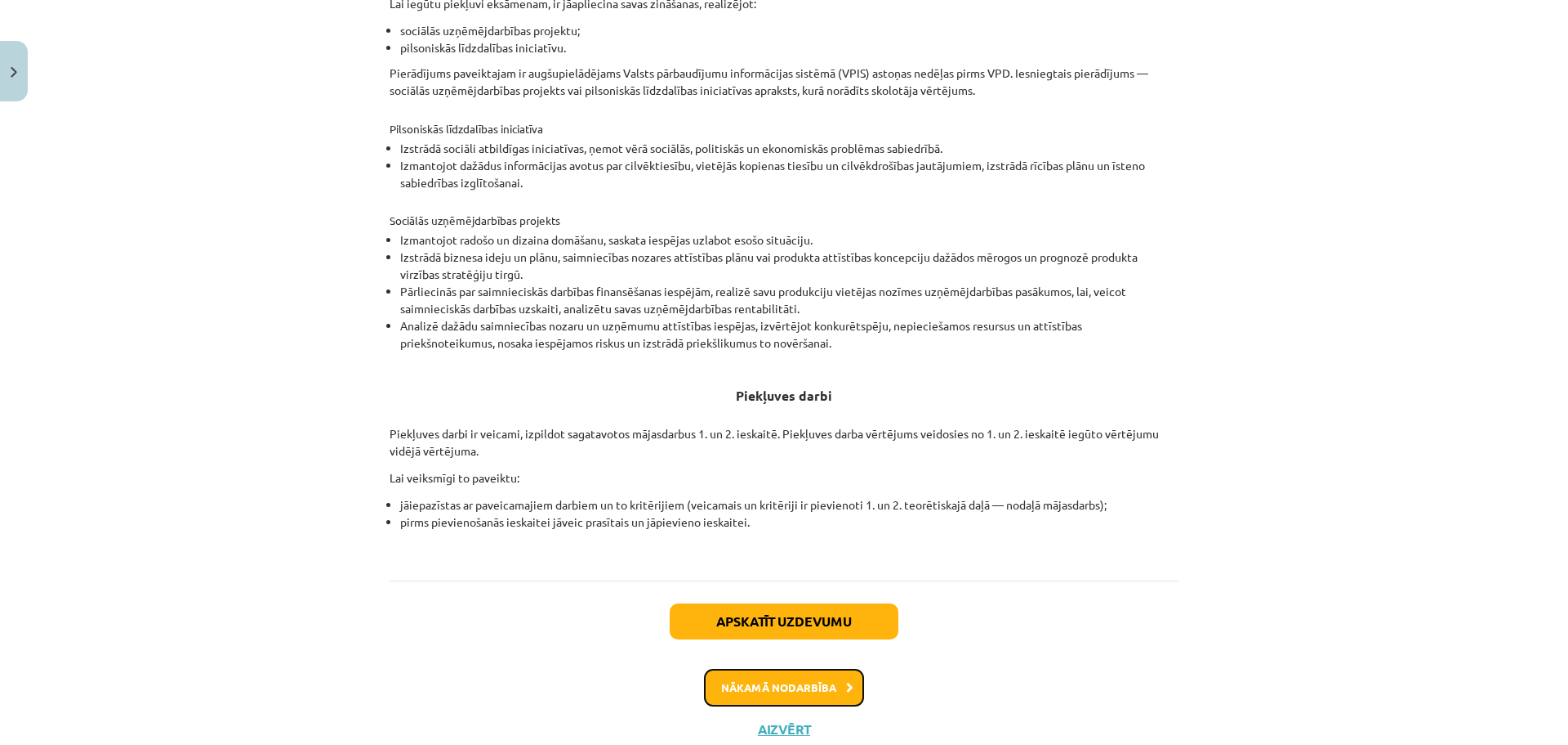
click at [811, 694] on button "Nākamā nodarbība" at bounding box center [784, 688] width 160 height 38
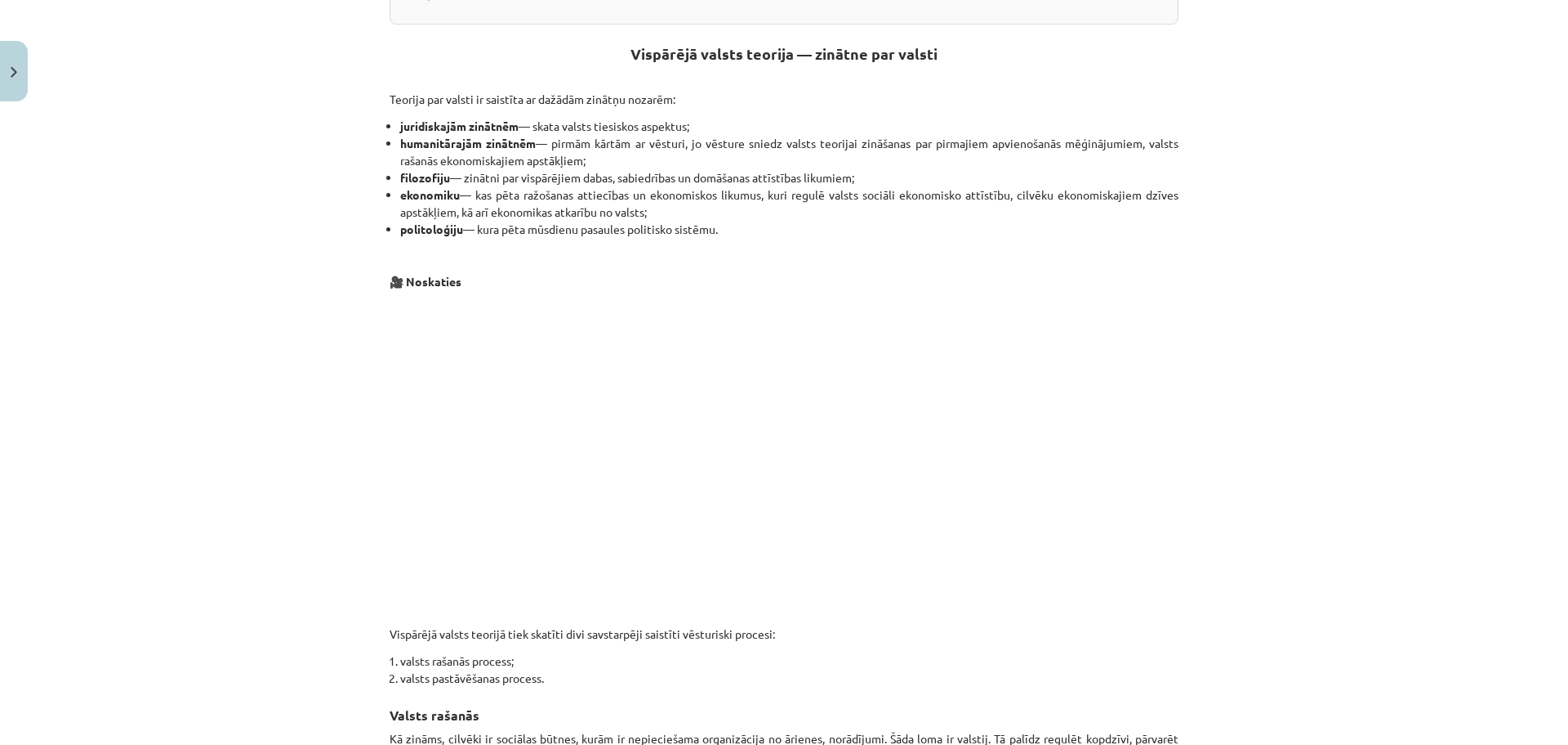
scroll to position [398, 0]
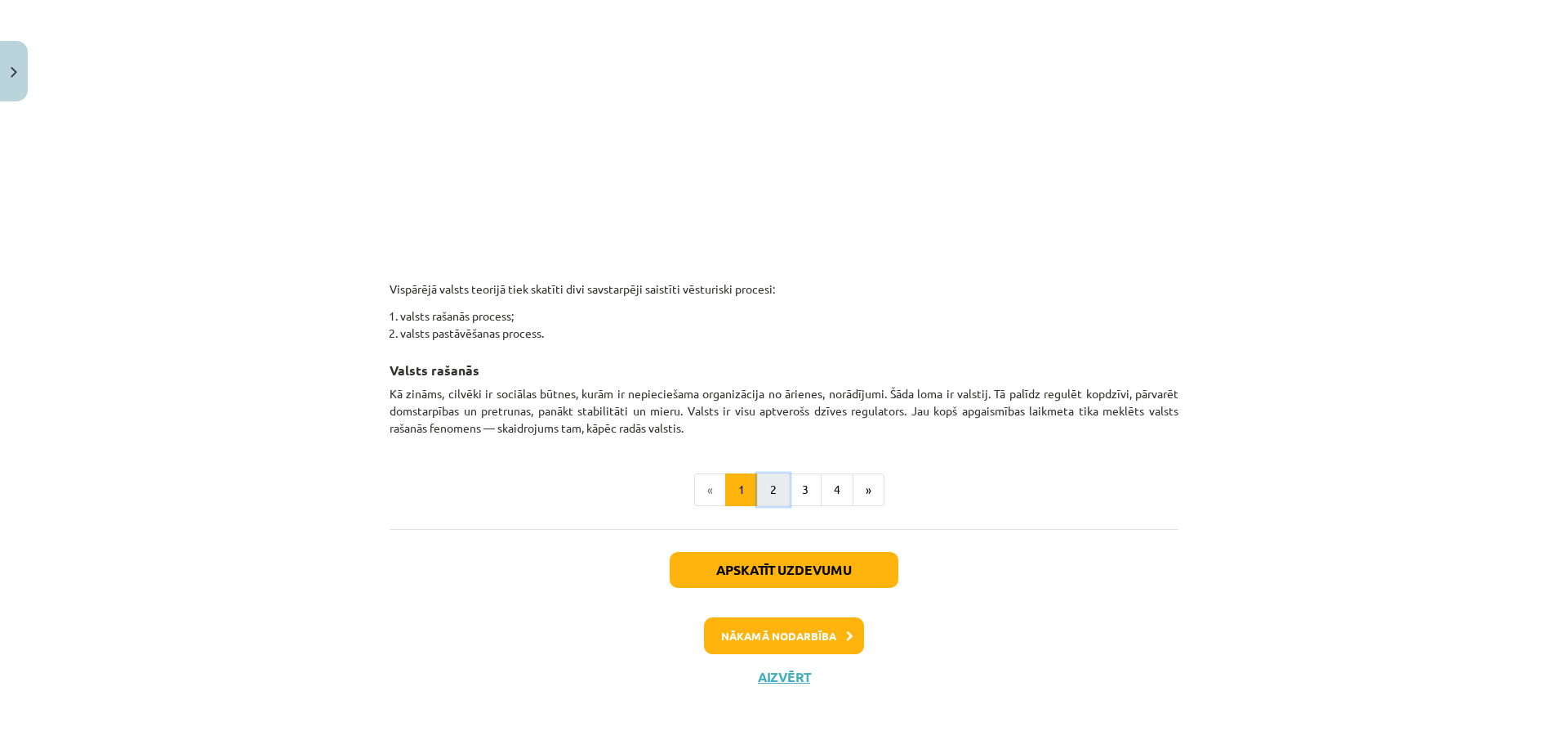
click at [772, 477] on button "2" at bounding box center [774, 489] width 33 height 33
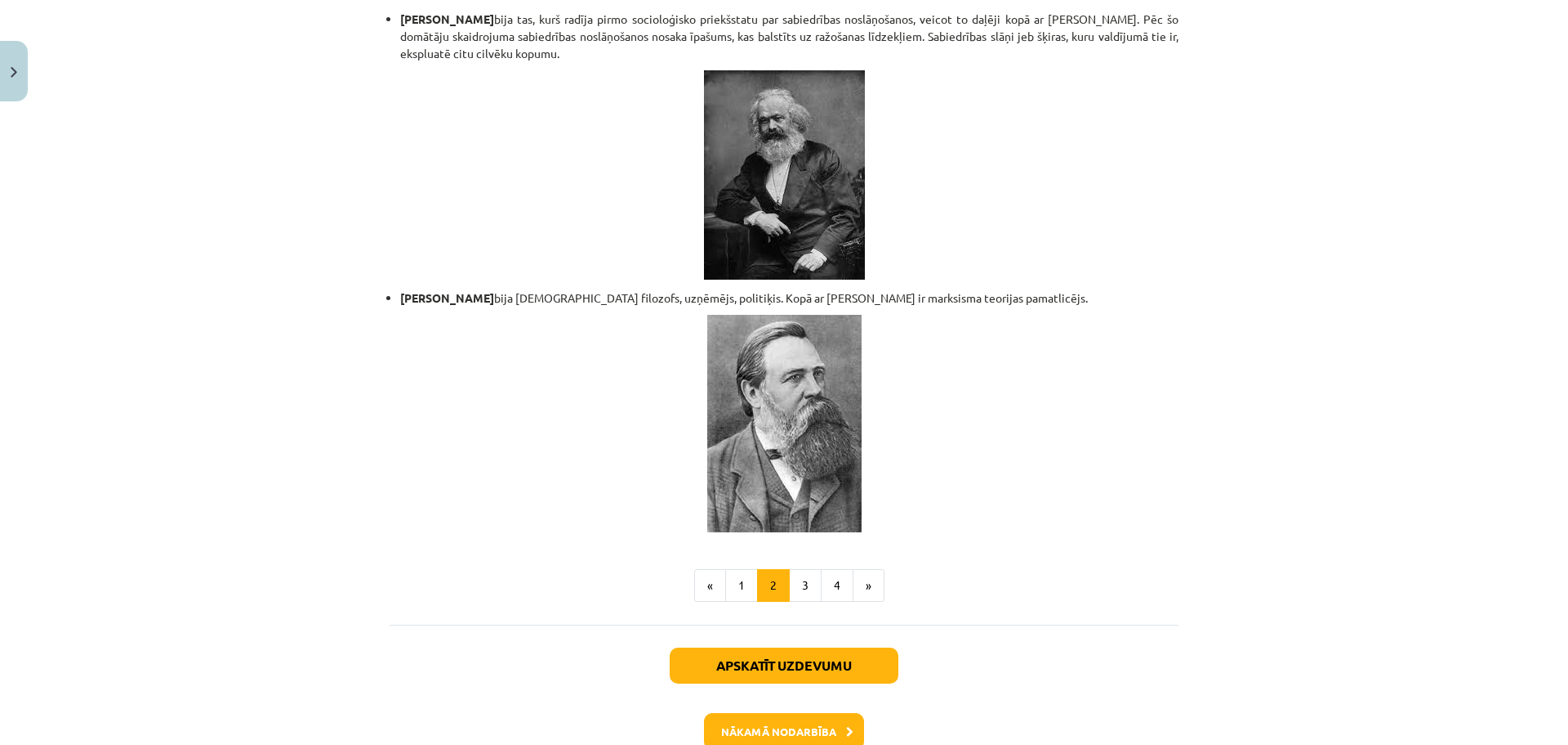
scroll to position [3434, 0]
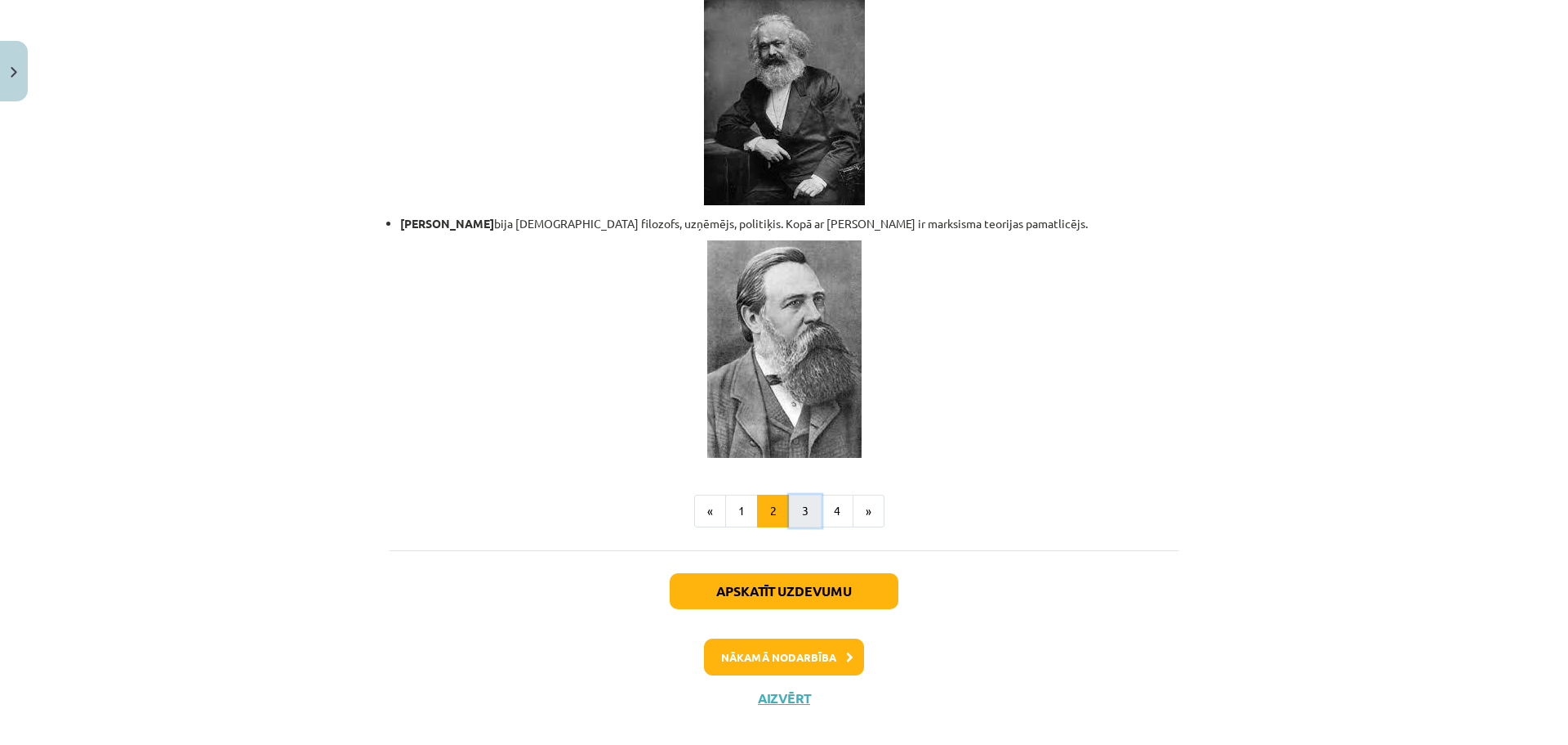
click at [798, 495] on button "3" at bounding box center [805, 511] width 33 height 33
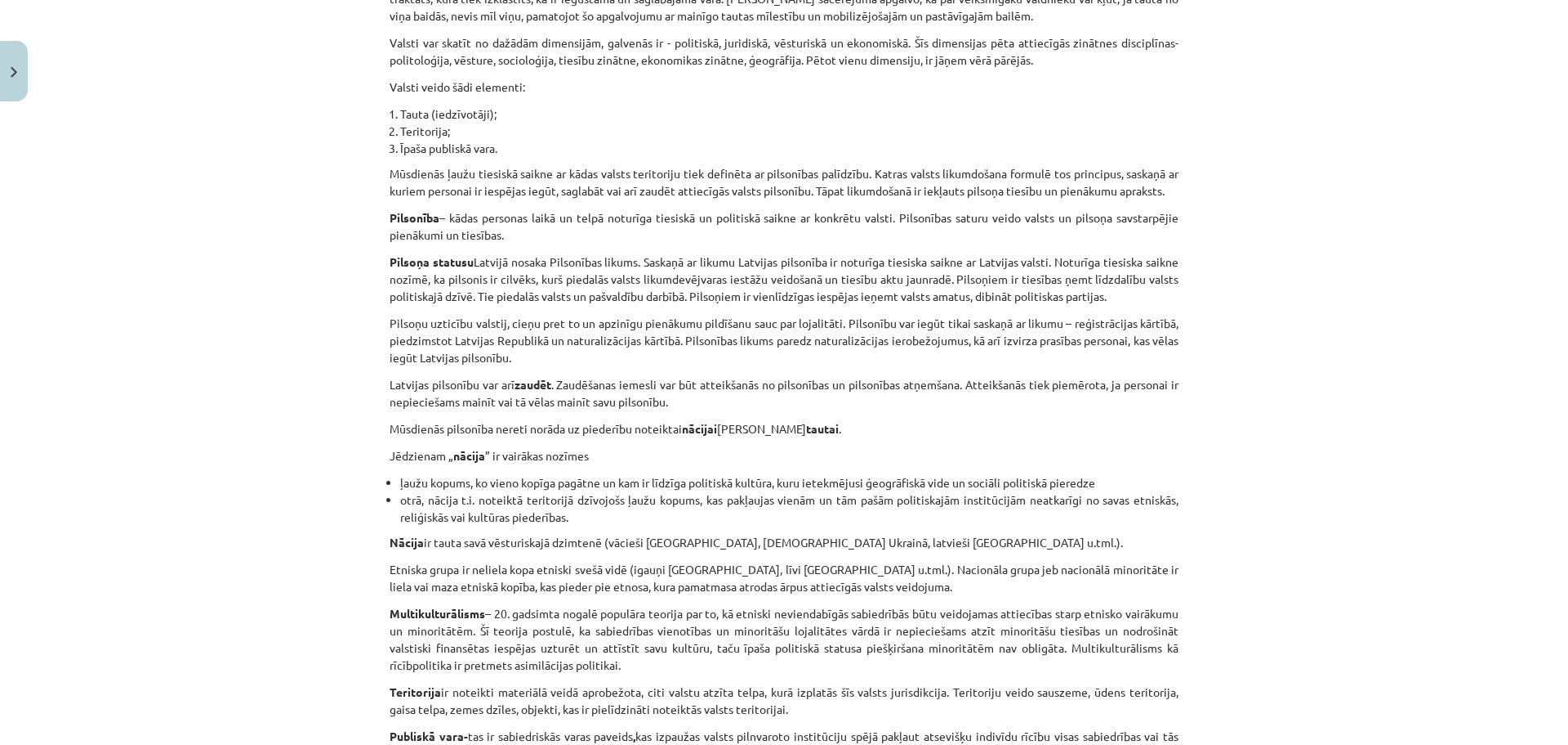
scroll to position [293, 0]
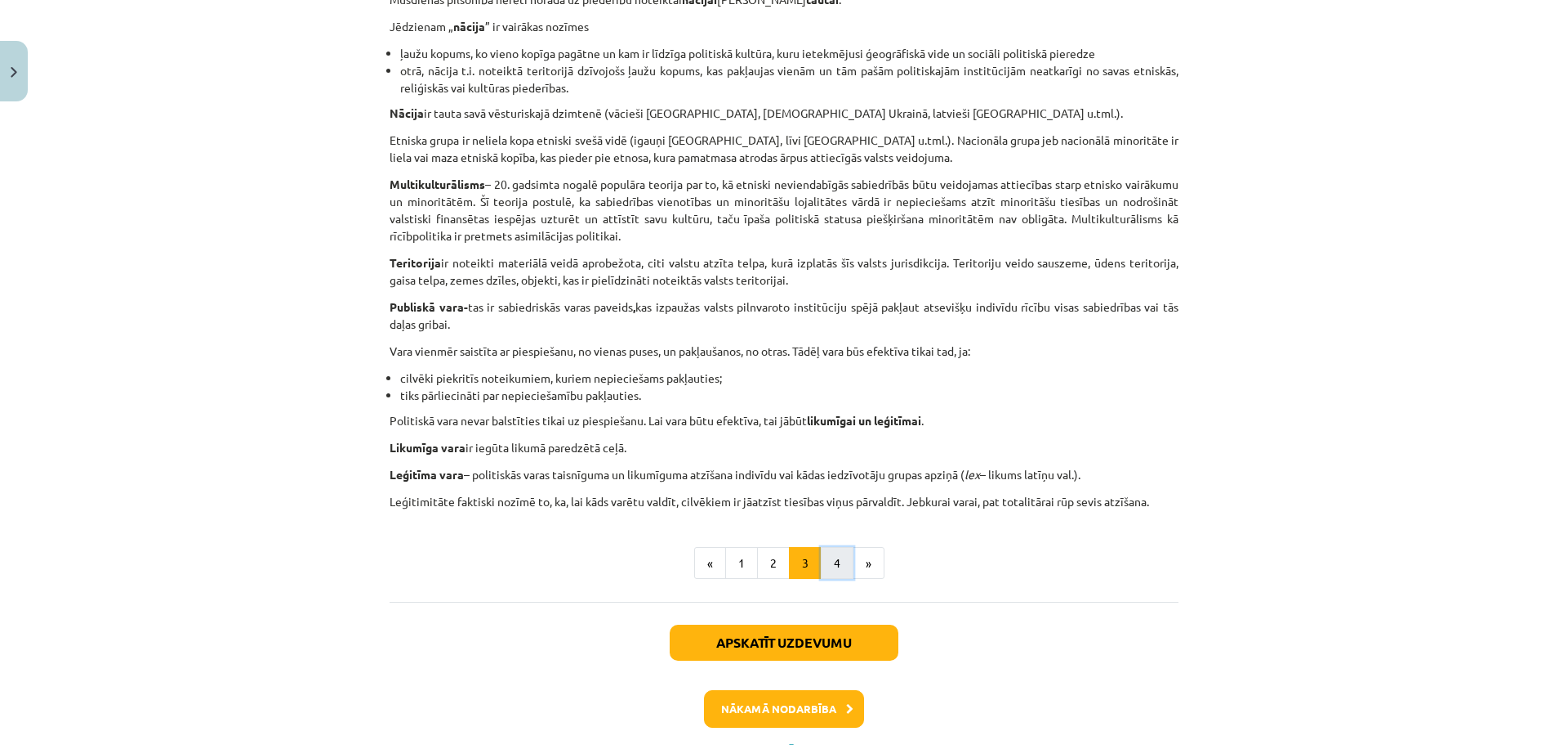
click at [822, 558] on button "4" at bounding box center [837, 563] width 33 height 33
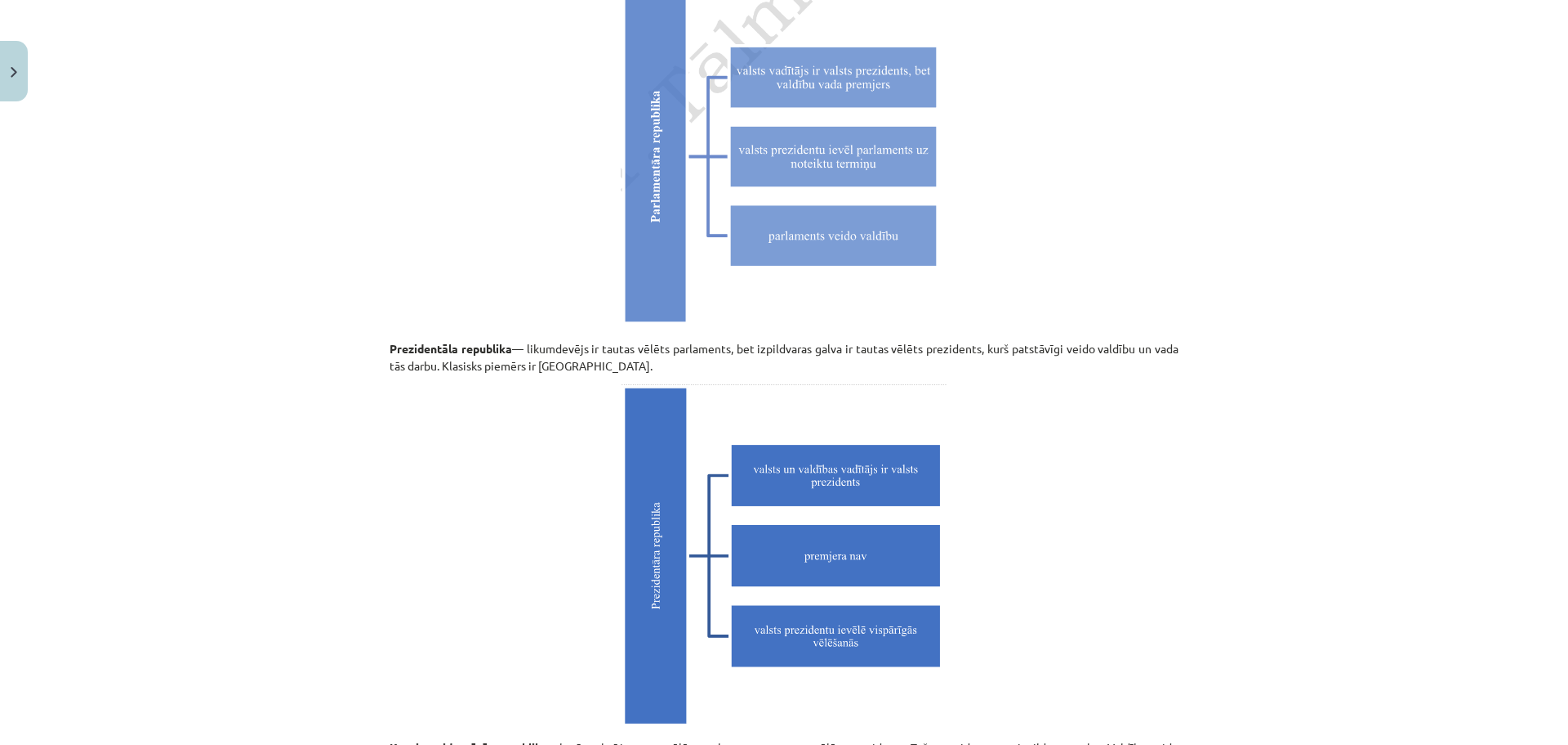
scroll to position [4562, 0]
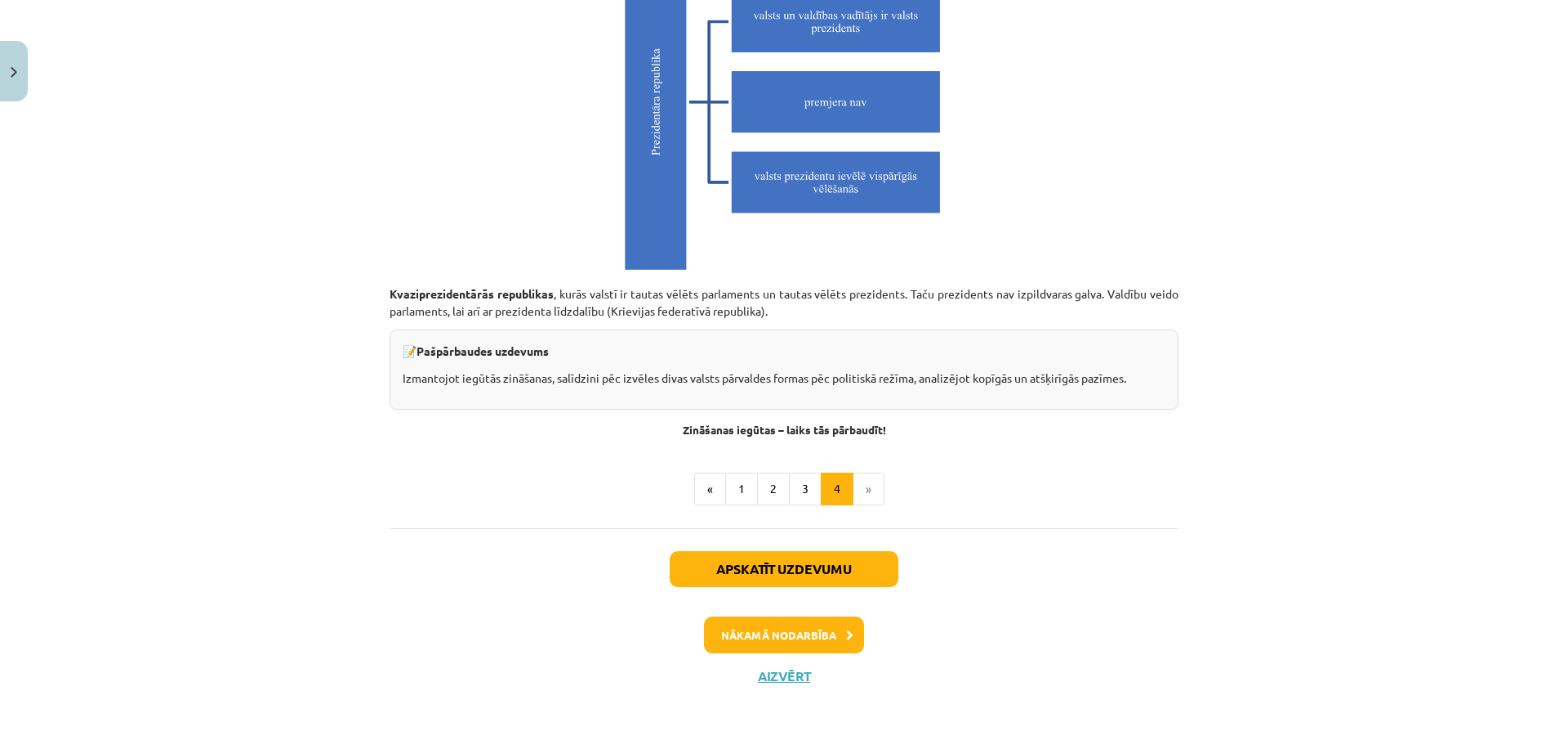
click at [868, 485] on li "»" at bounding box center [868, 488] width 31 height 33
click at [806, 635] on button "Nākamā nodarbība" at bounding box center [784, 635] width 160 height 38
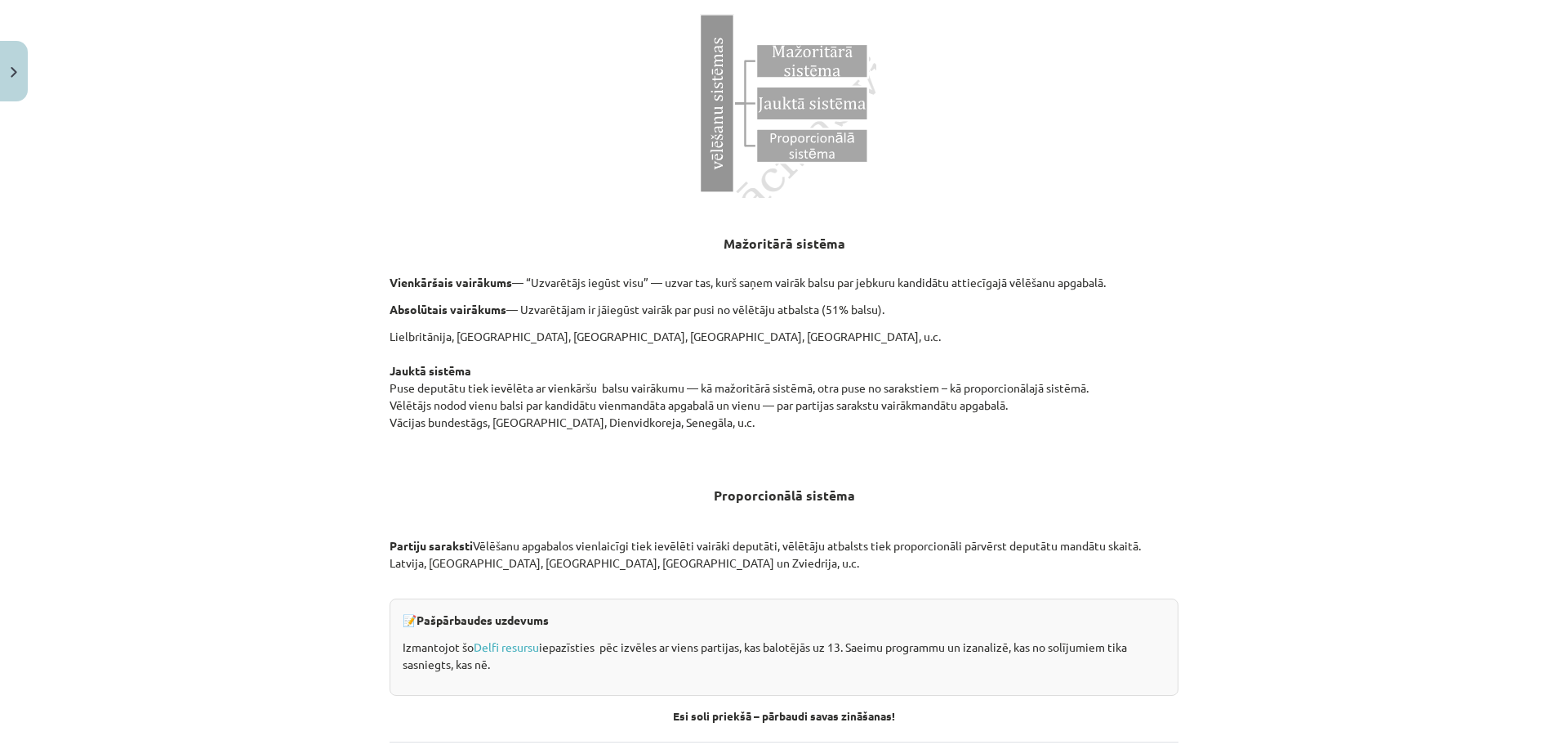
scroll to position [1594, 0]
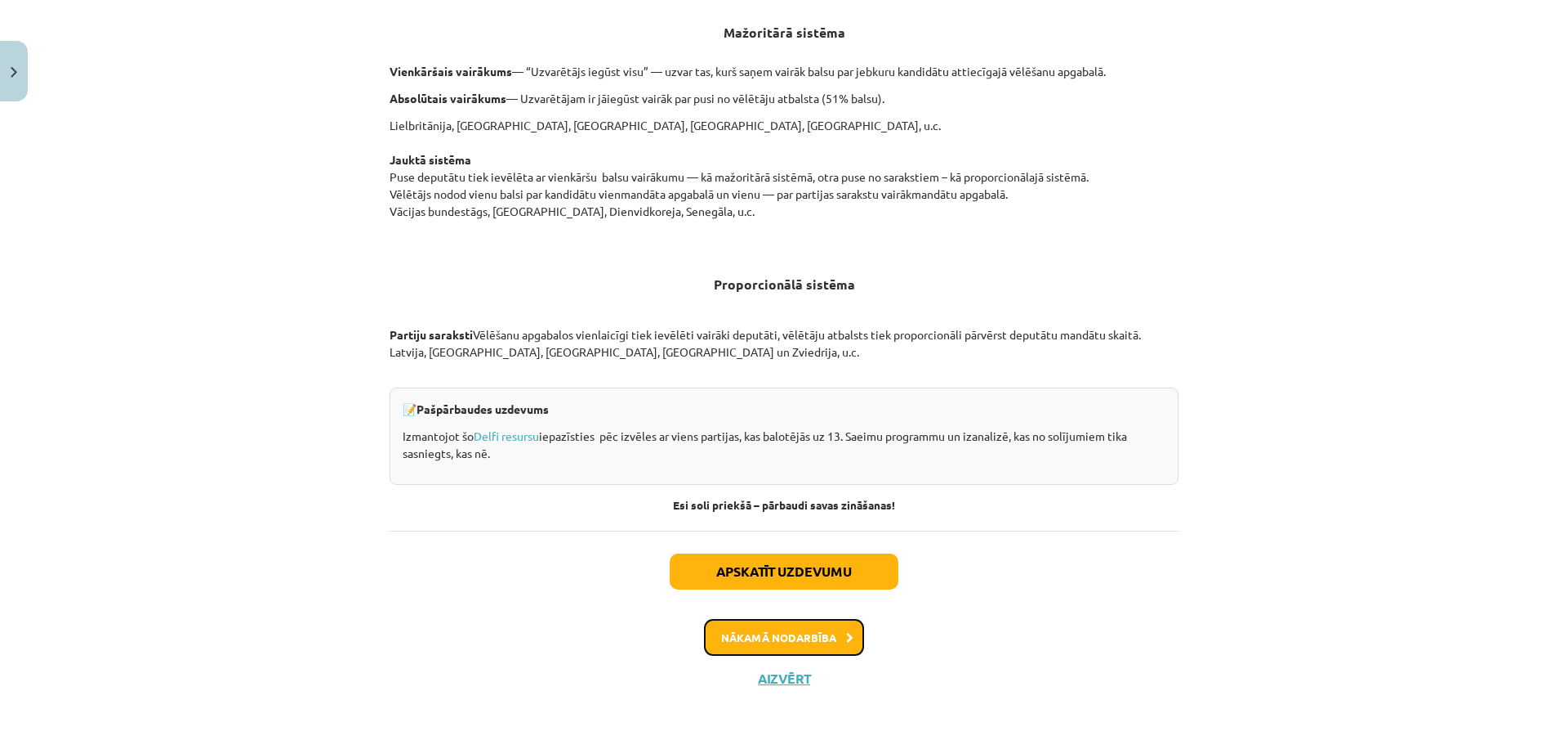
click at [821, 647] on button "Nākamā nodarbība" at bounding box center [784, 638] width 160 height 38
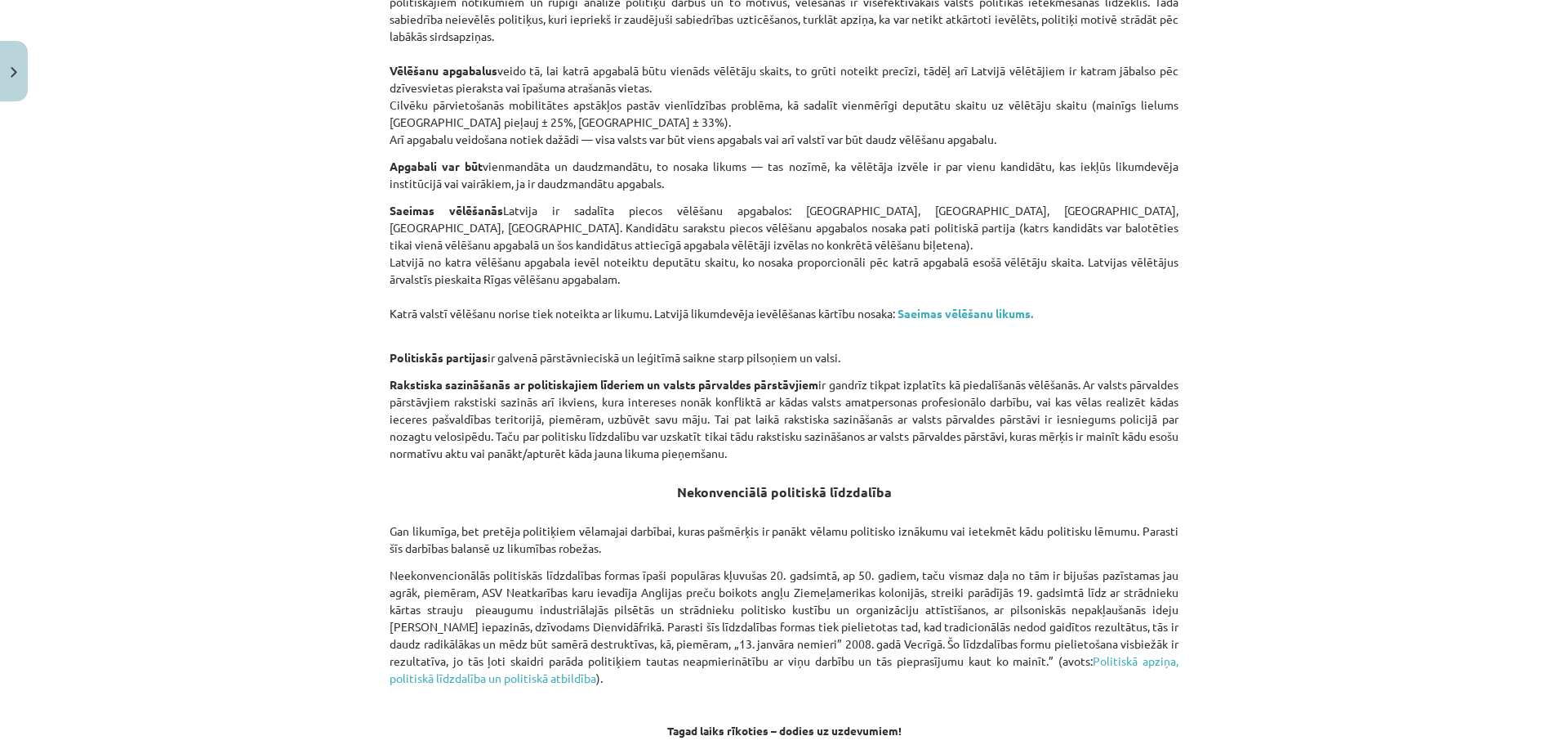
scroll to position [1047, 0]
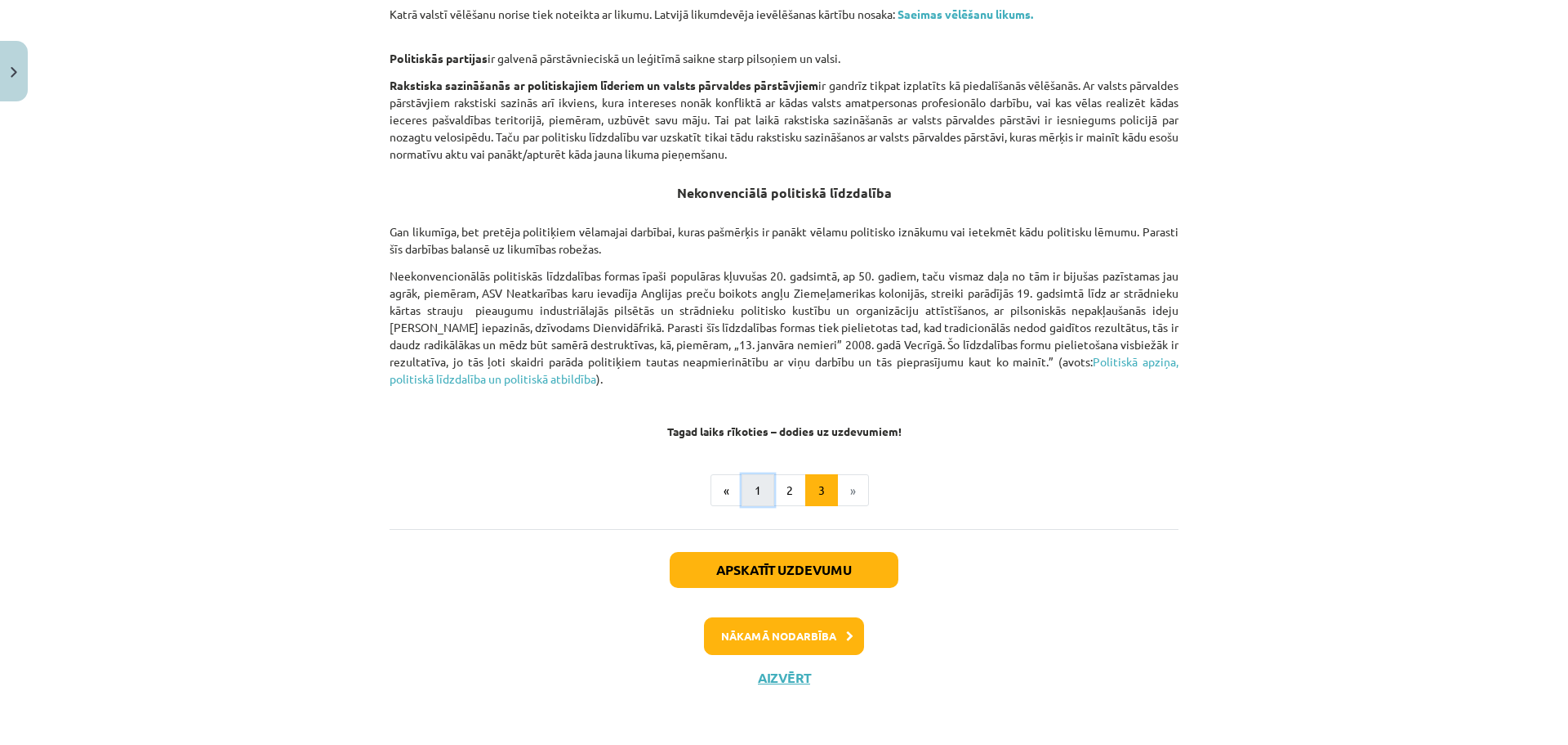
click at [757, 490] on button "1" at bounding box center [758, 490] width 33 height 33
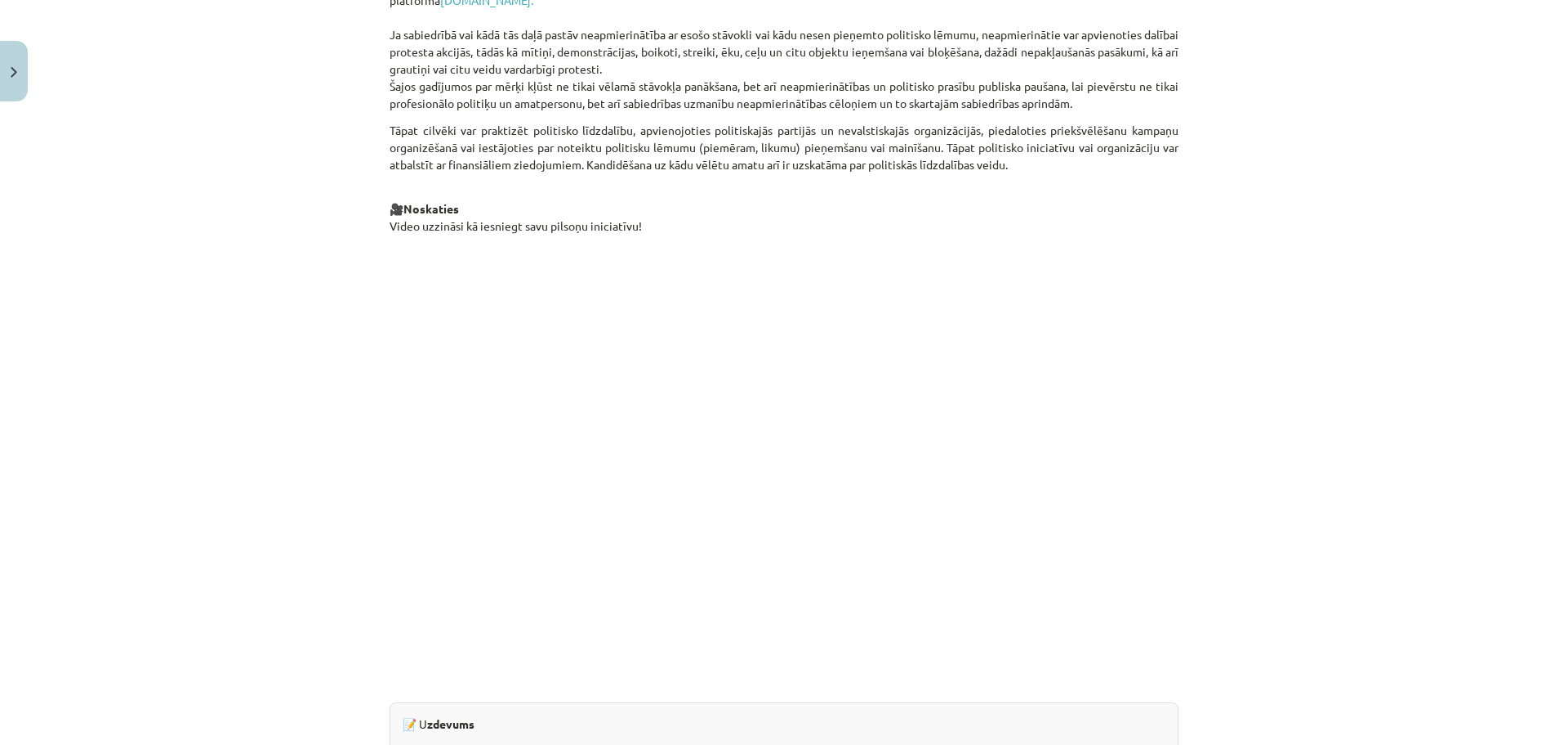
scroll to position [1285, 0]
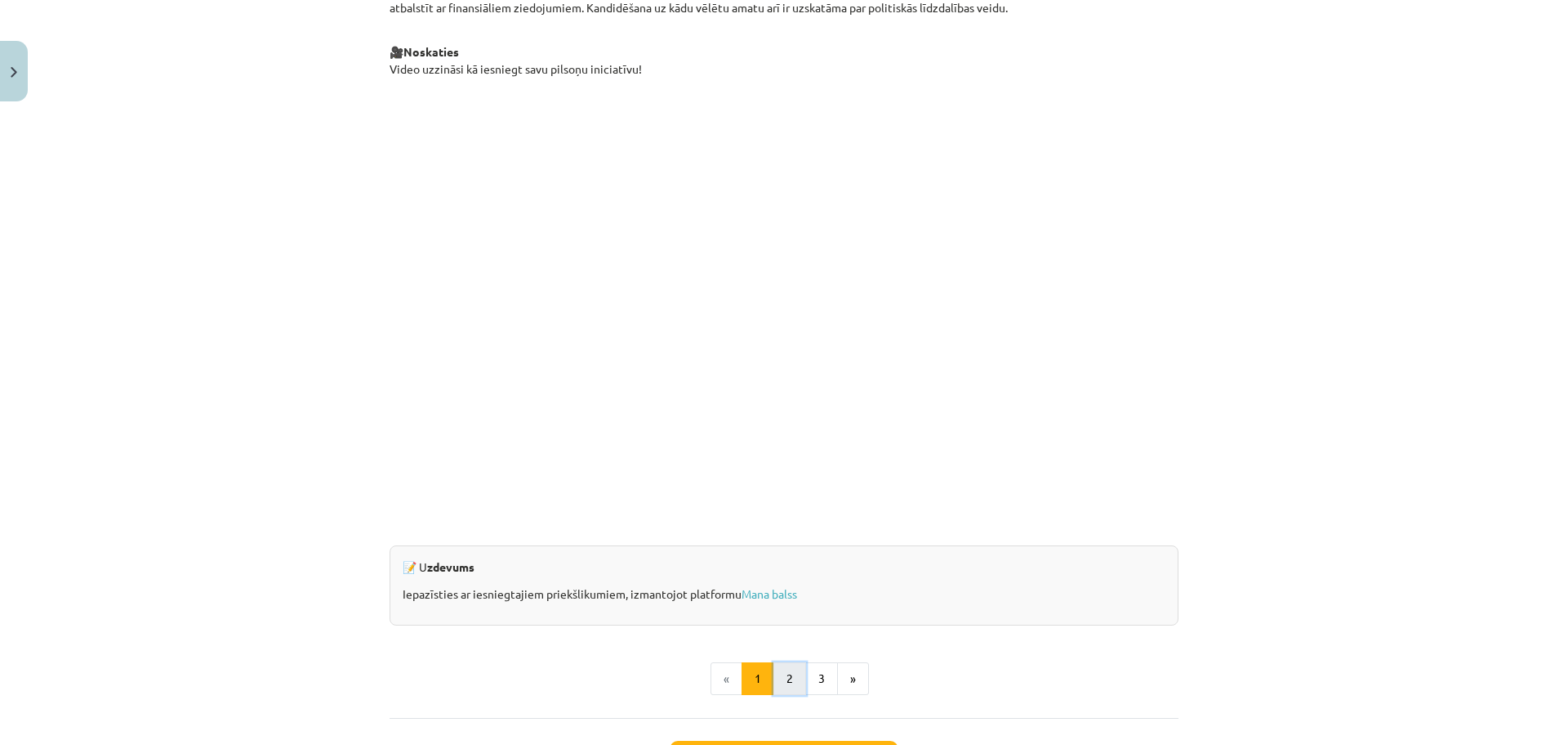
click at [781, 673] on button "2" at bounding box center [789, 678] width 33 height 33
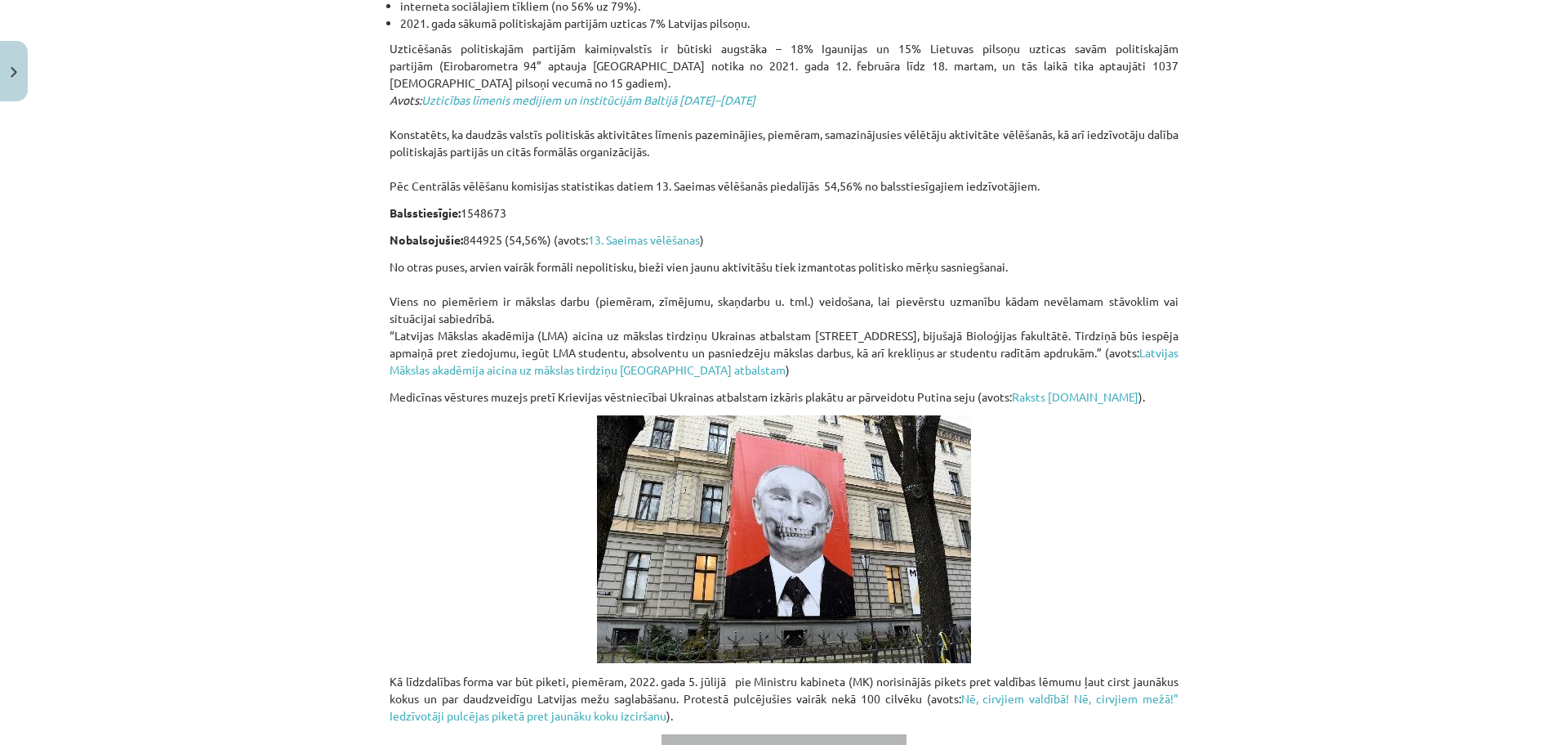
scroll to position [1178, 0]
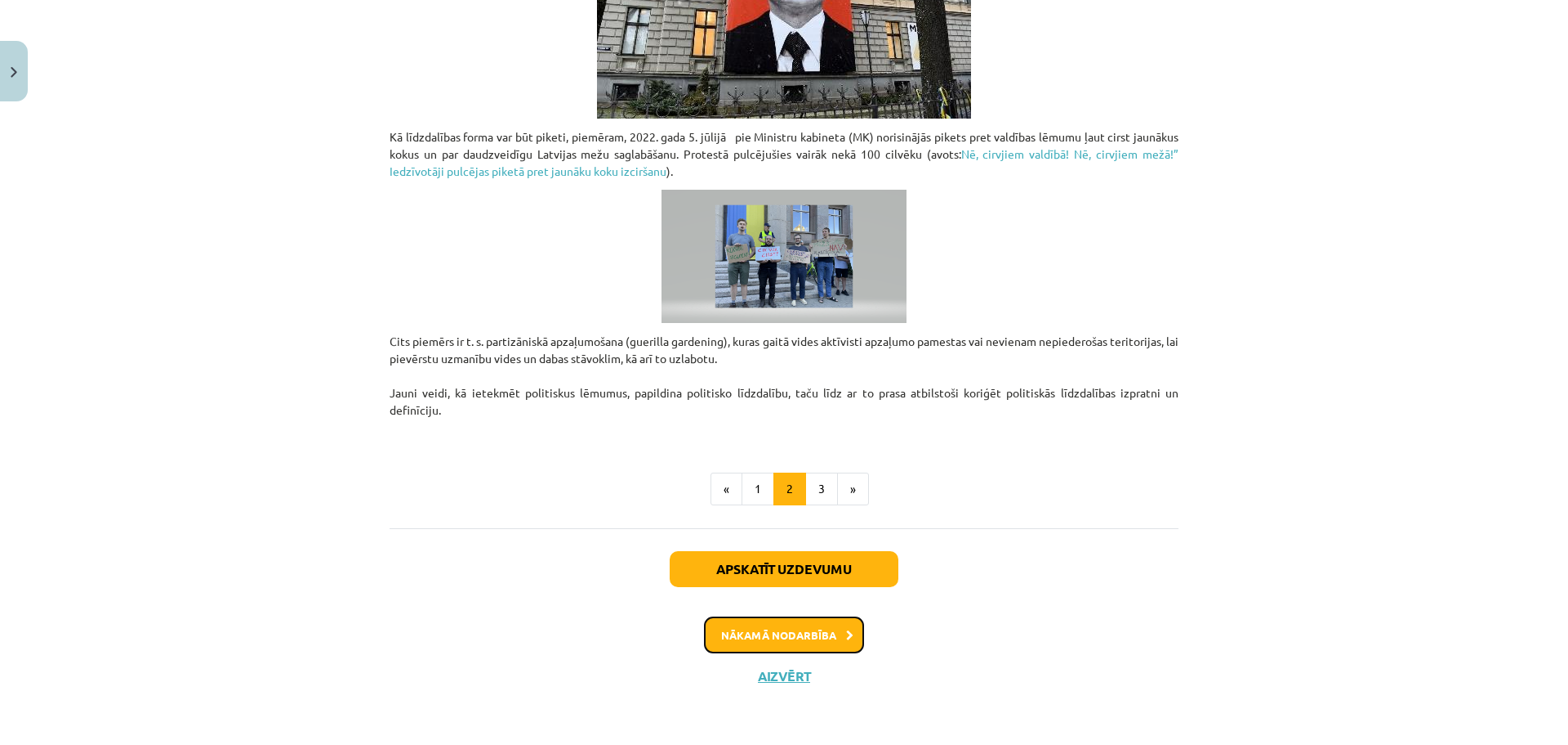
click at [807, 627] on button "Nākamā nodarbība" at bounding box center [784, 635] width 160 height 38
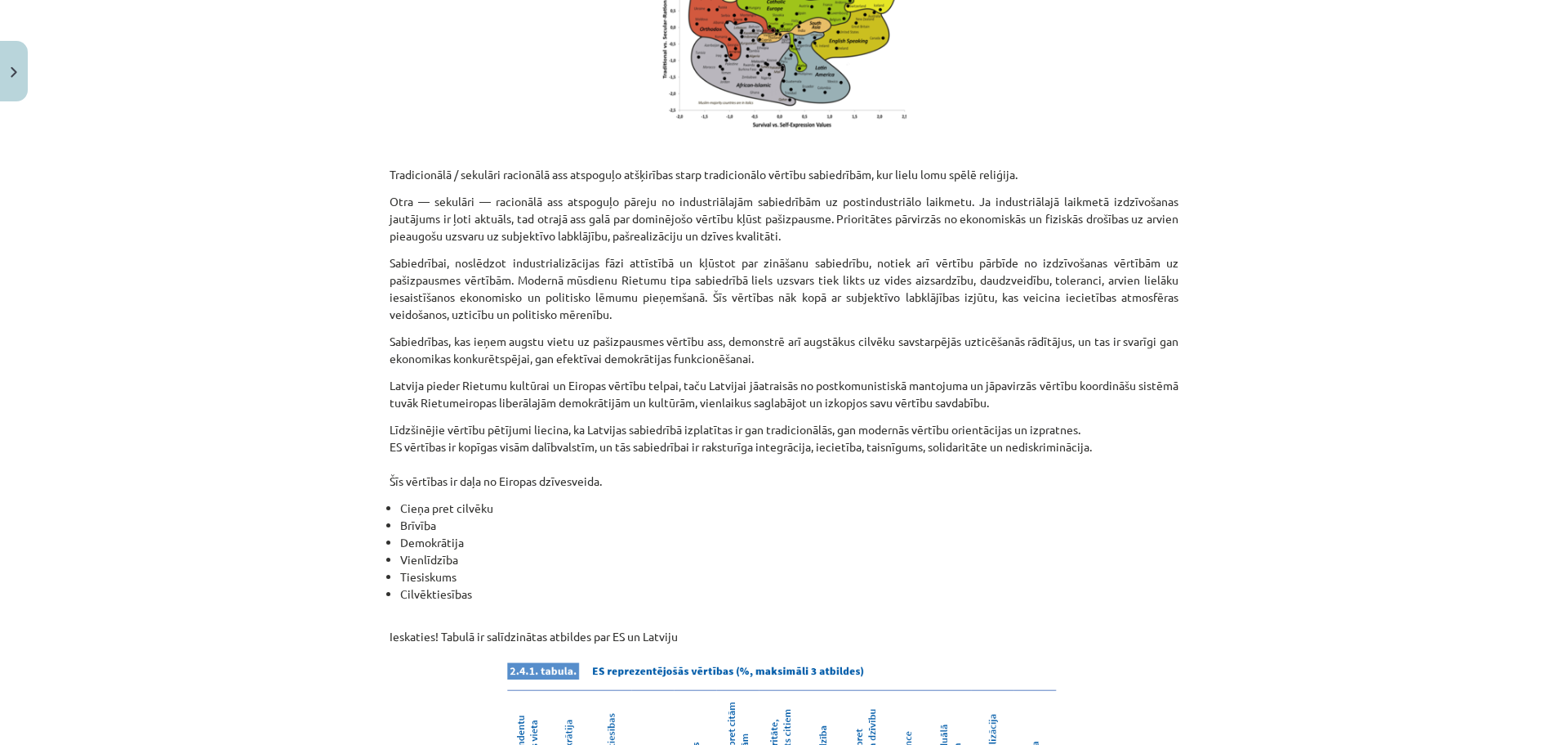
scroll to position [0, 0]
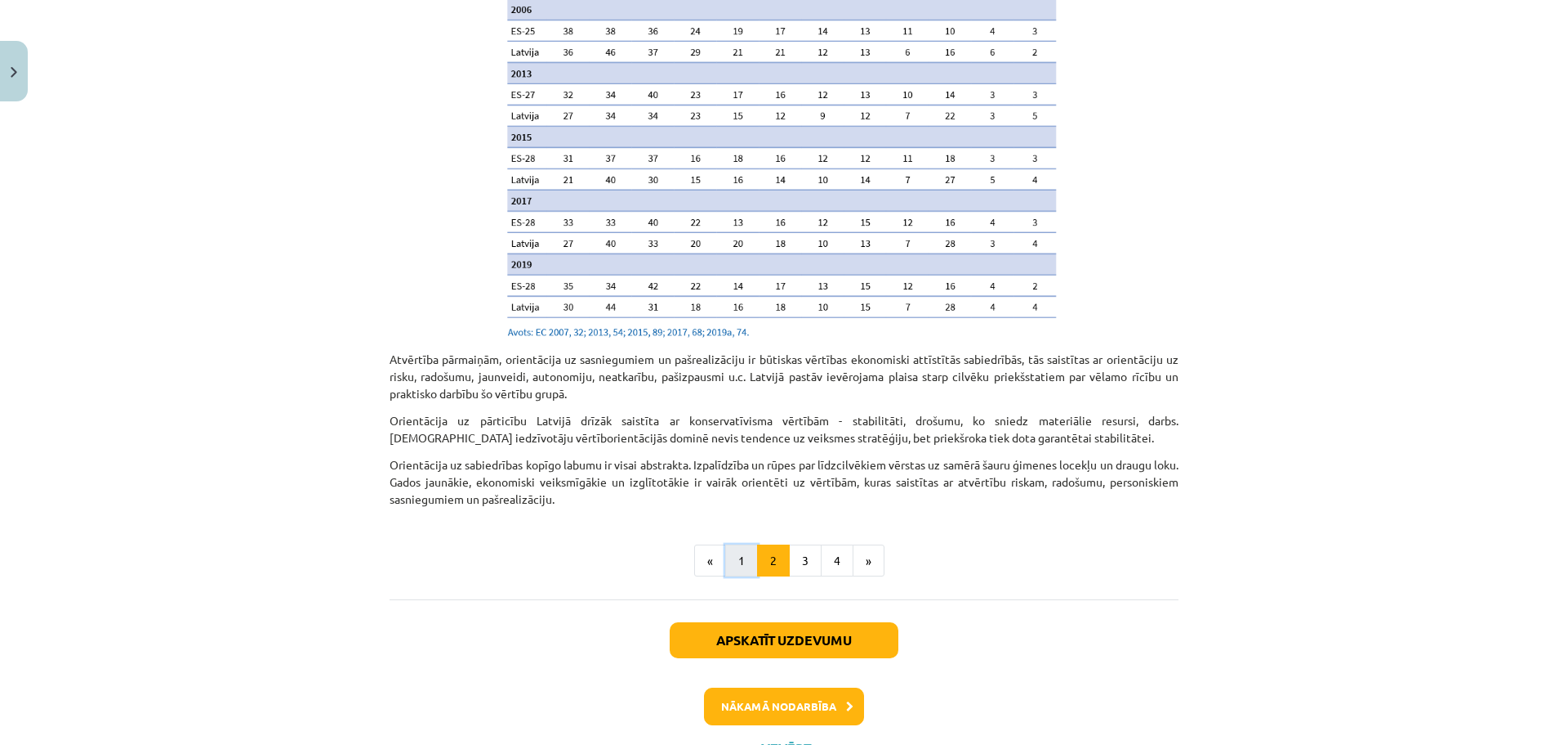
click at [732, 544] on button "1" at bounding box center [742, 560] width 33 height 33
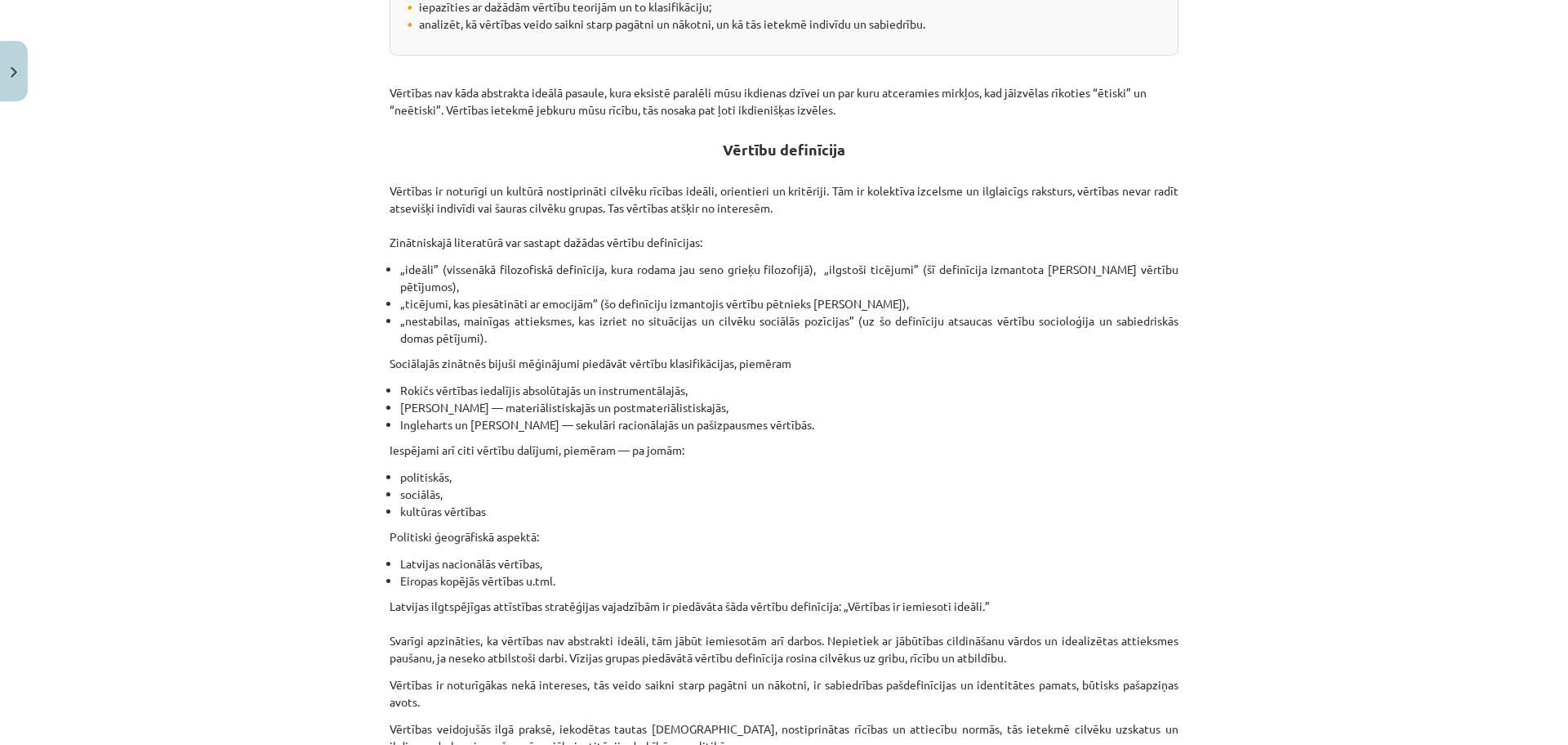
scroll to position [908, 0]
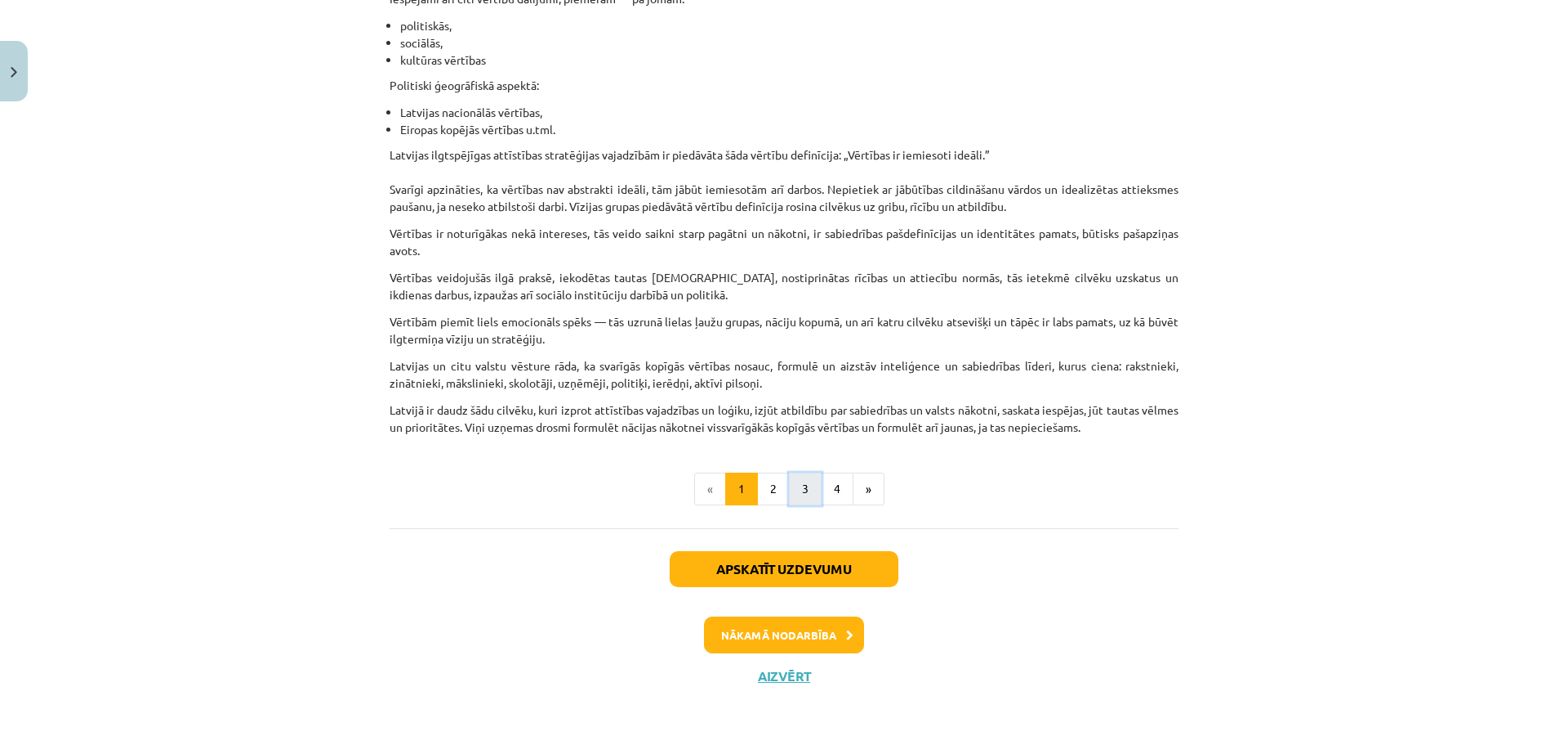
click at [804, 490] on button "3" at bounding box center [805, 488] width 33 height 33
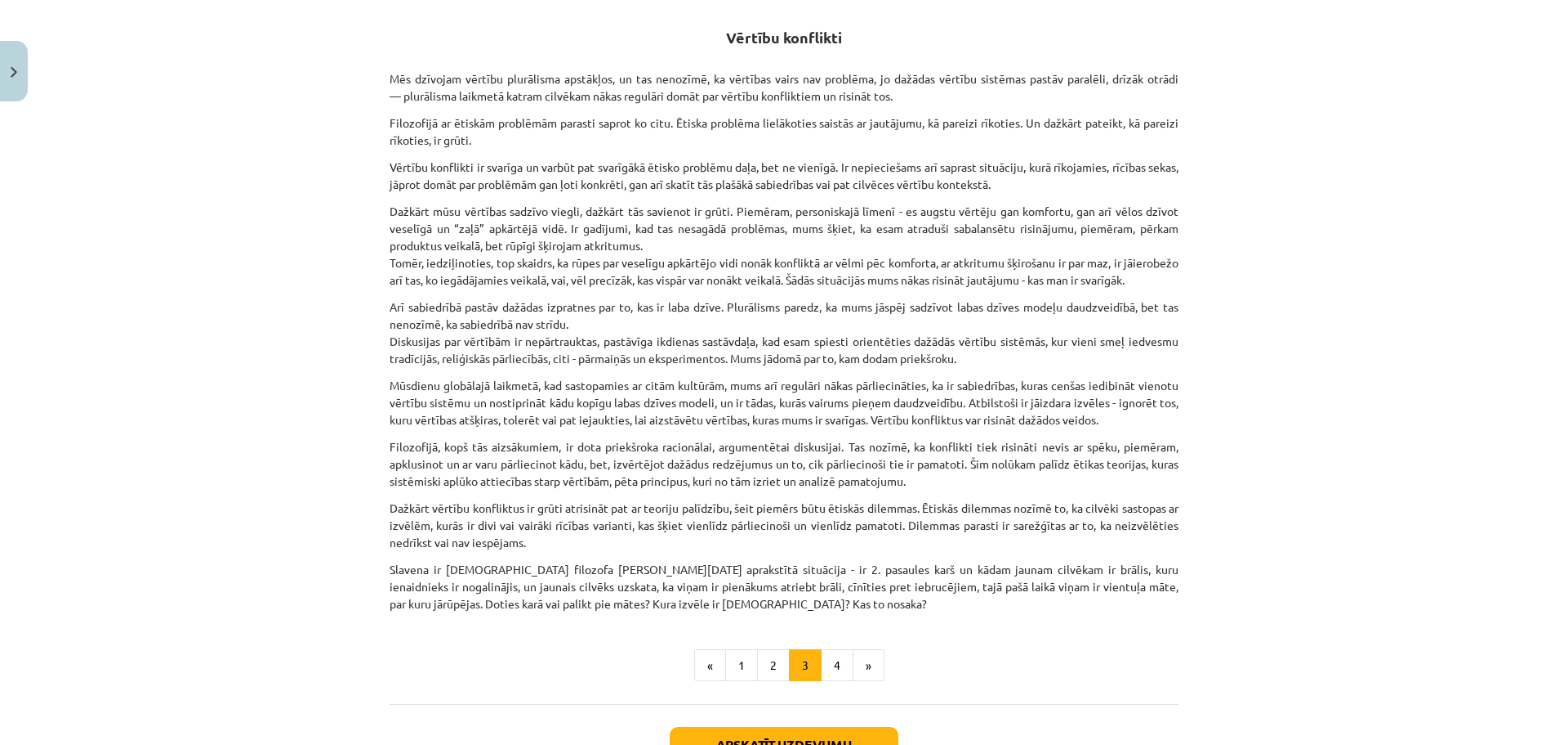
scroll to position [293, 0]
click at [830, 683] on button "4" at bounding box center [837, 667] width 33 height 33
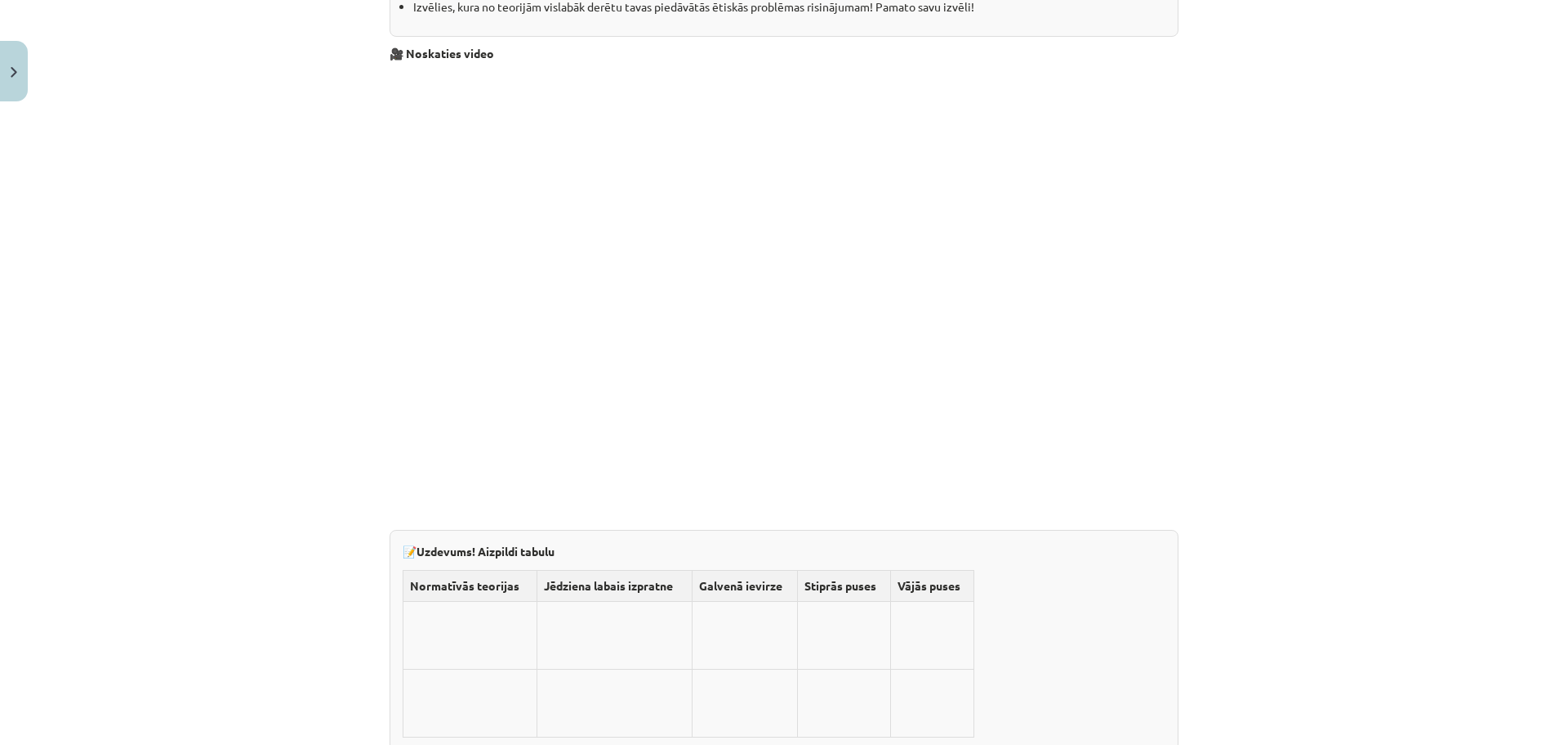
scroll to position [2293, 0]
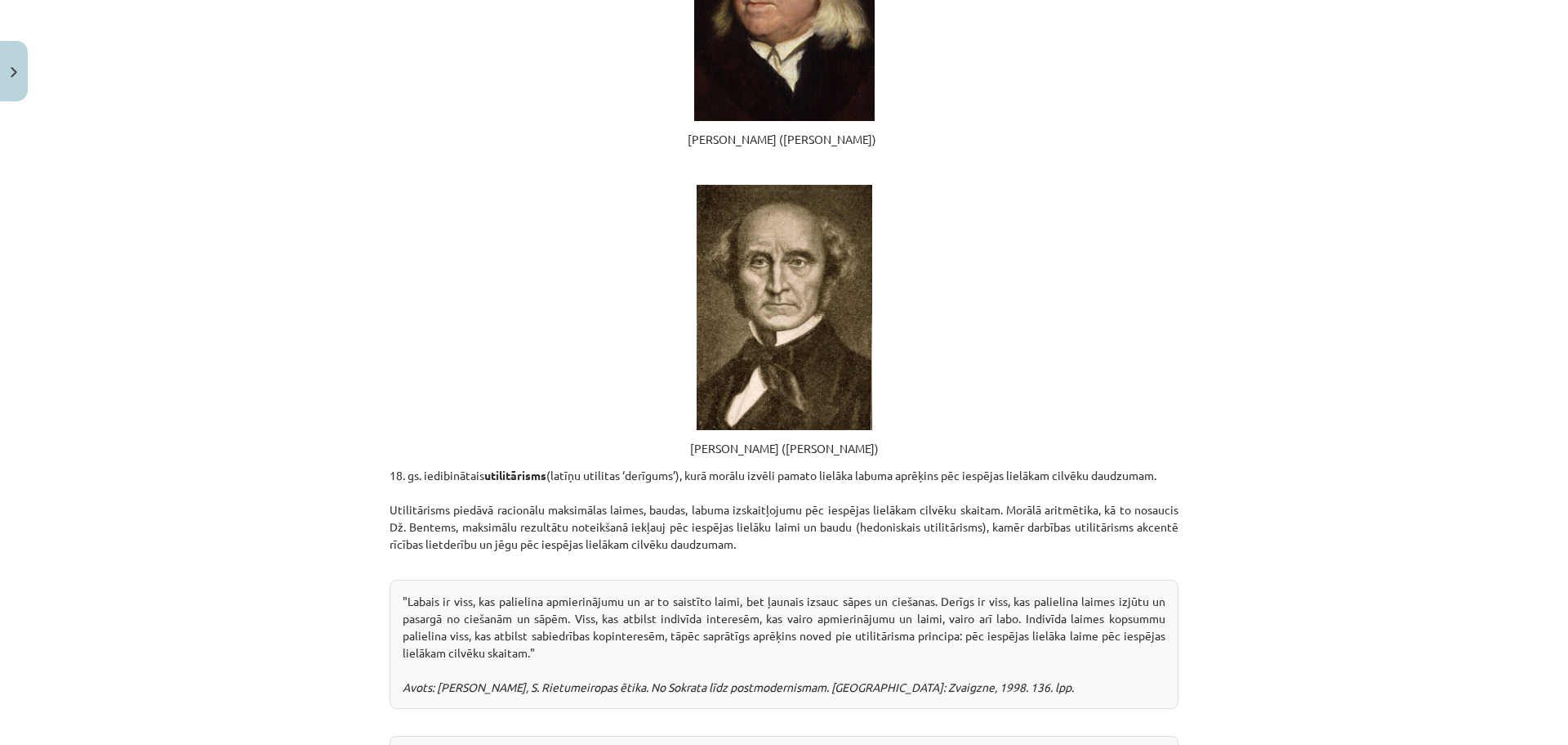
click at [426, 580] on div ""Labais ir viss, kas palielina apmierinājumu un ar to saistīto laimi, bet ļauna…" at bounding box center [784, 644] width 789 height 129
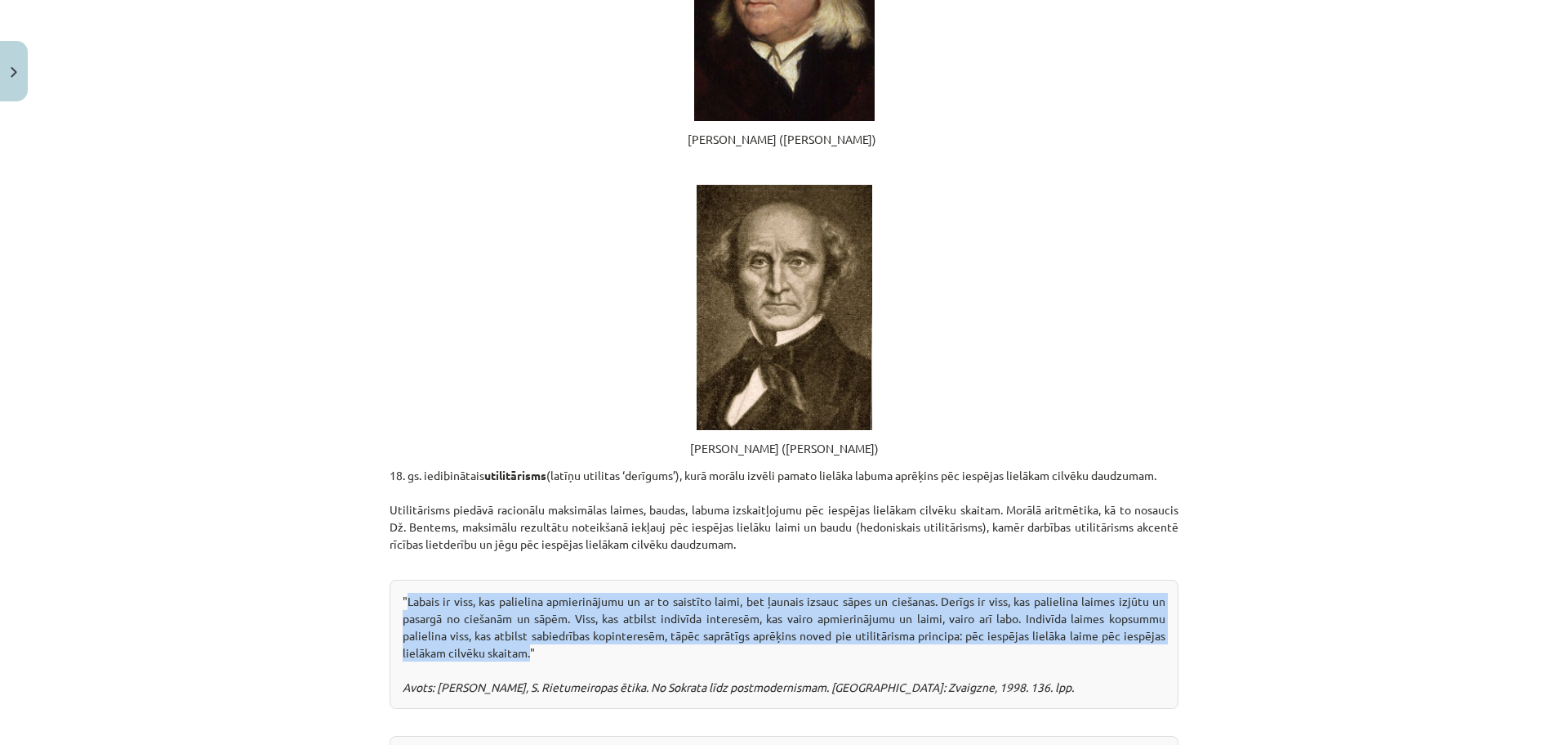
drag, startPoint x: 403, startPoint y: 372, endPoint x: 526, endPoint y: 420, distance: 132.0
click at [526, 580] on div ""Labais ir viss, kas palielina apmierinājumu un ar to saistīto laimi, bet ļauna…" at bounding box center [784, 644] width 789 height 129
copy div "Labais ir viss, kas palielina apmierinājumu un ar to saistīto laimi, bet ļaunai…"
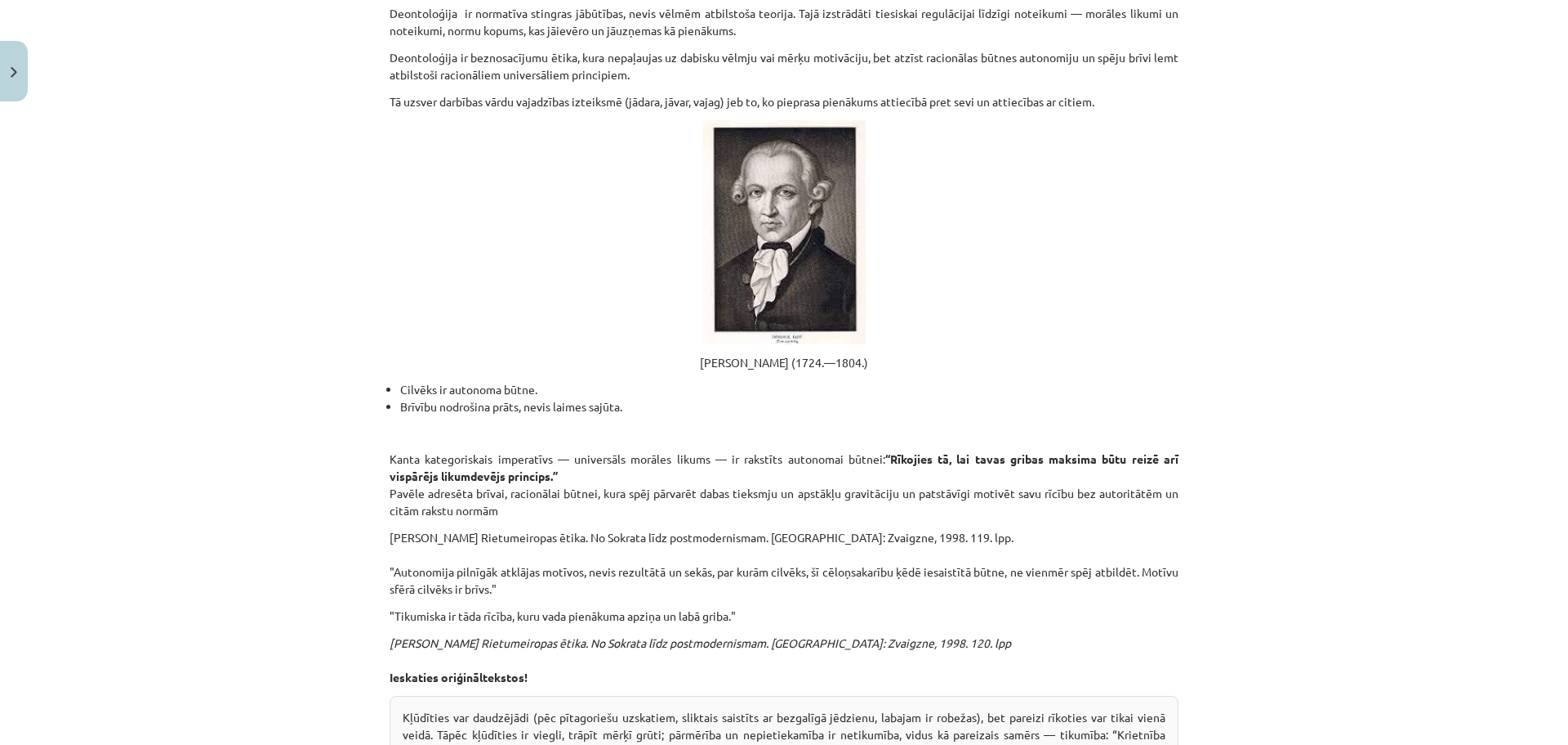
scroll to position [557, 0]
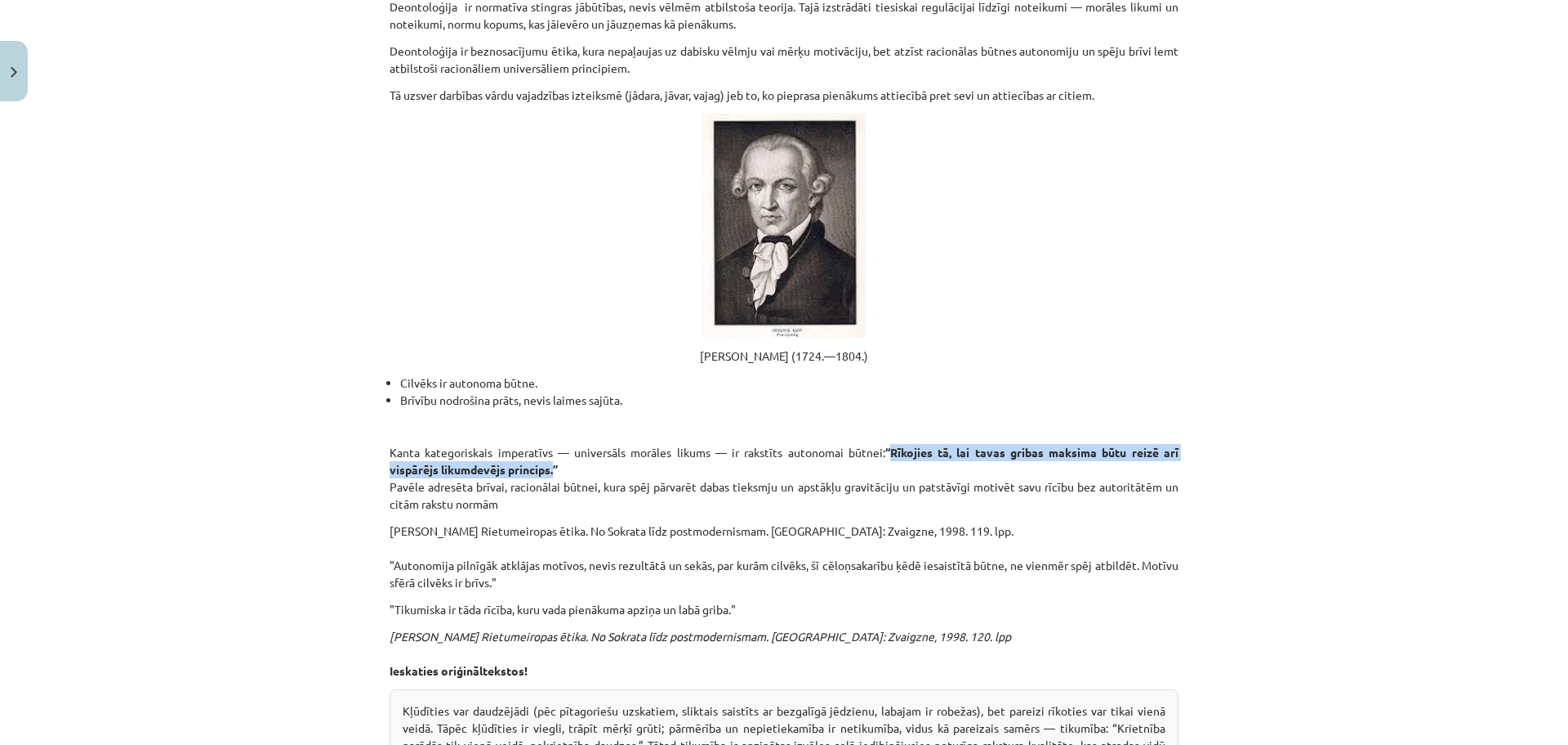
drag, startPoint x: 887, startPoint y: 452, endPoint x: 551, endPoint y: 468, distance: 336.4
click at [551, 468] on strong "“Rīkojies tā, lai tavas gribas maksima būtu reizē arī vispārējs likumdevējs pri…" at bounding box center [784, 461] width 789 height 32
copy strong "Rīkojies tā, lai tavas gribas maksima būtu reizē arī vispārējs likumdevējs prin…"
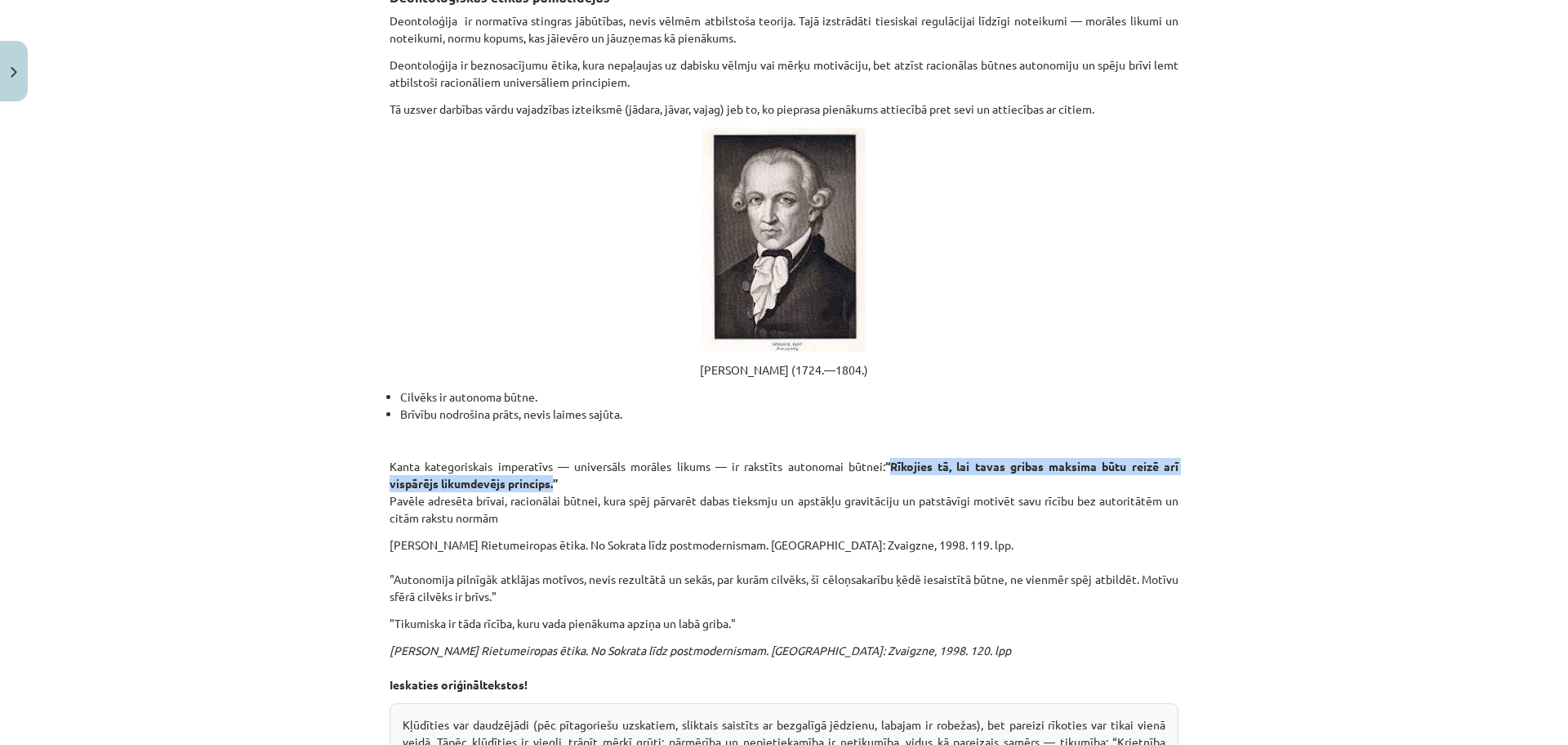
scroll to position [516, 0]
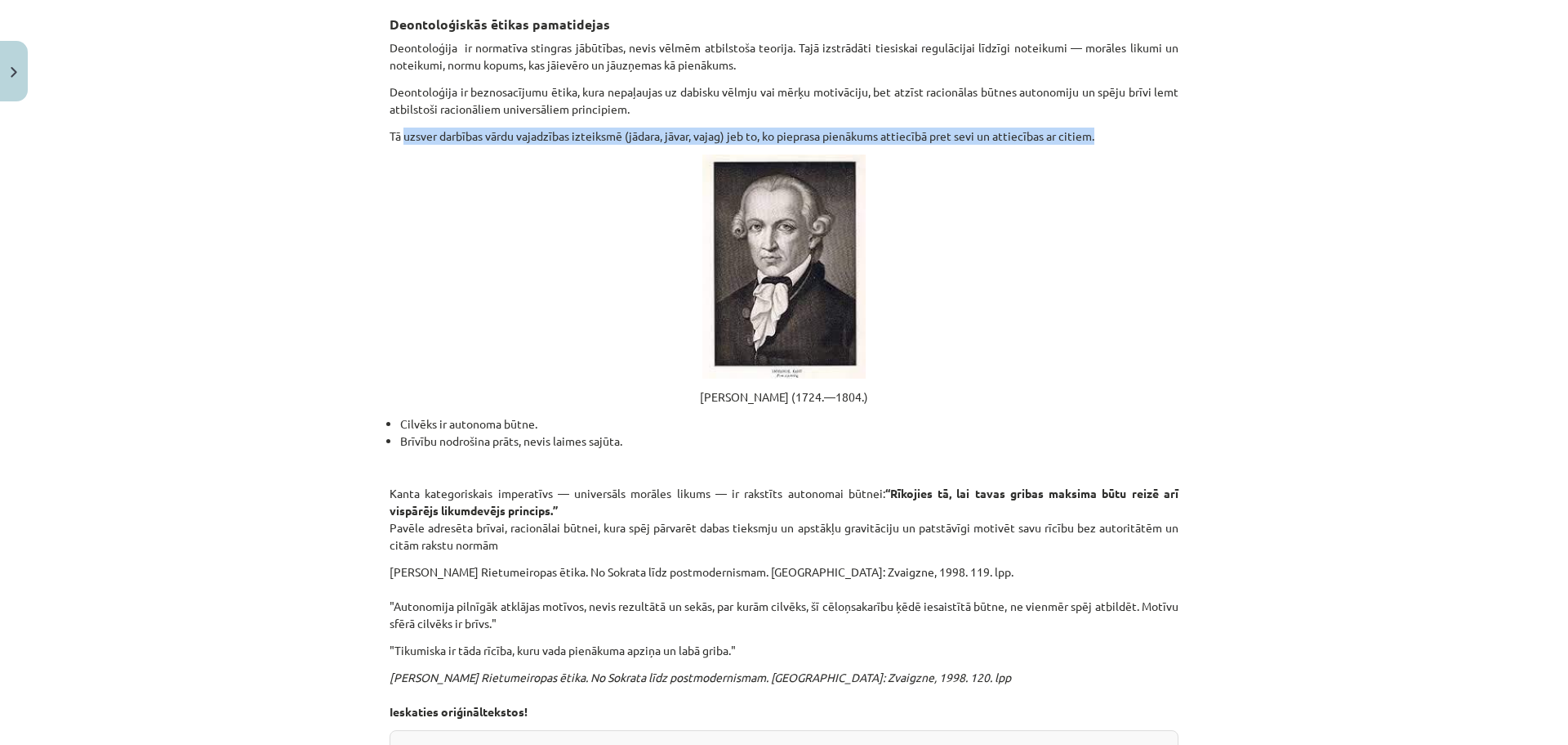
drag, startPoint x: 399, startPoint y: 132, endPoint x: 1098, endPoint y: 138, distance: 699.0
click at [1098, 138] on p "Tā uzsver darbības vārdu vajadzības izteiksmē (jādara, jāvar, vajag) jeb to, ko…" at bounding box center [784, 136] width 789 height 17
copy p "uzsver darbības vārdu vajadzības izteiksmē (jādara, jāvar, vajag) jeb to, ko pi…"
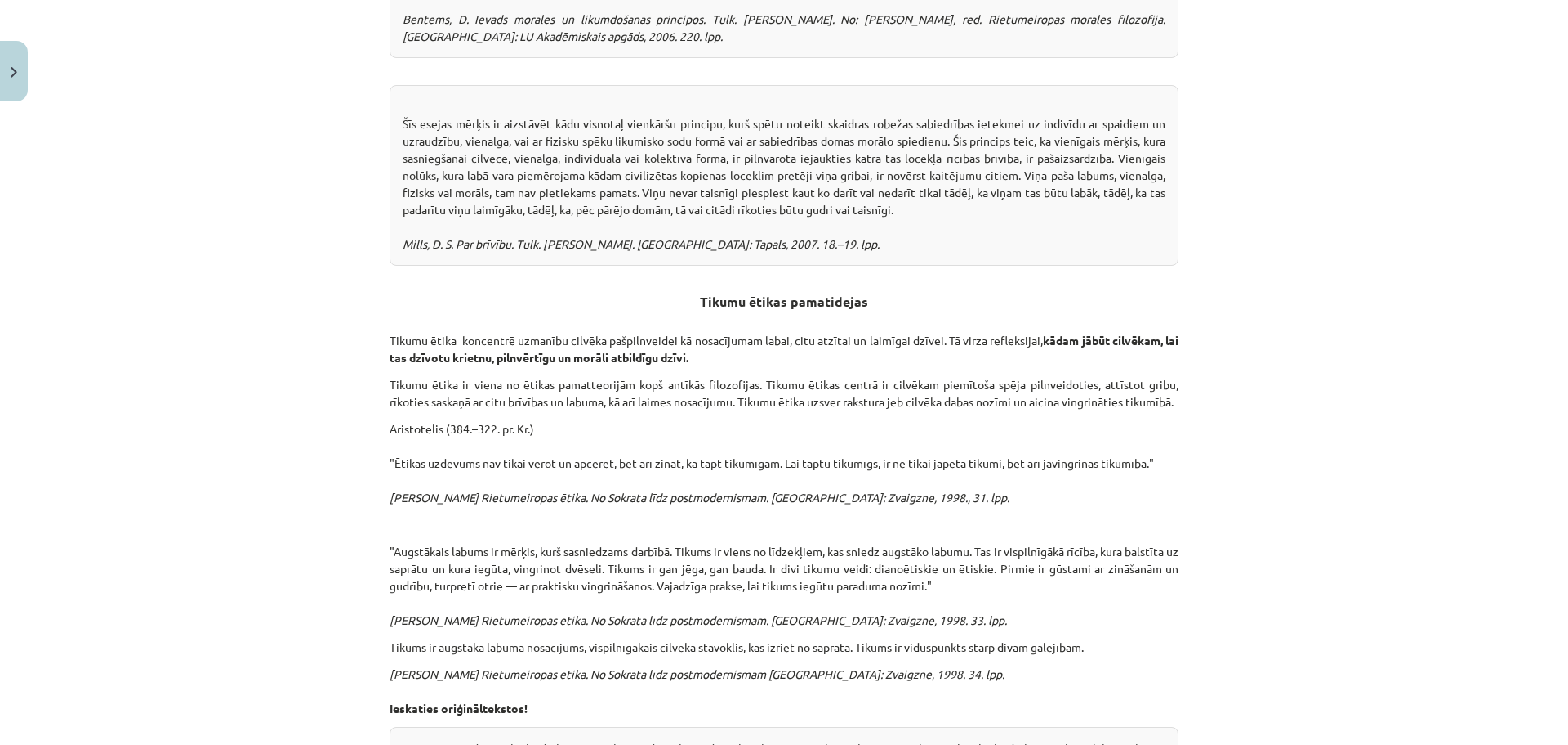
scroll to position [3729, 0]
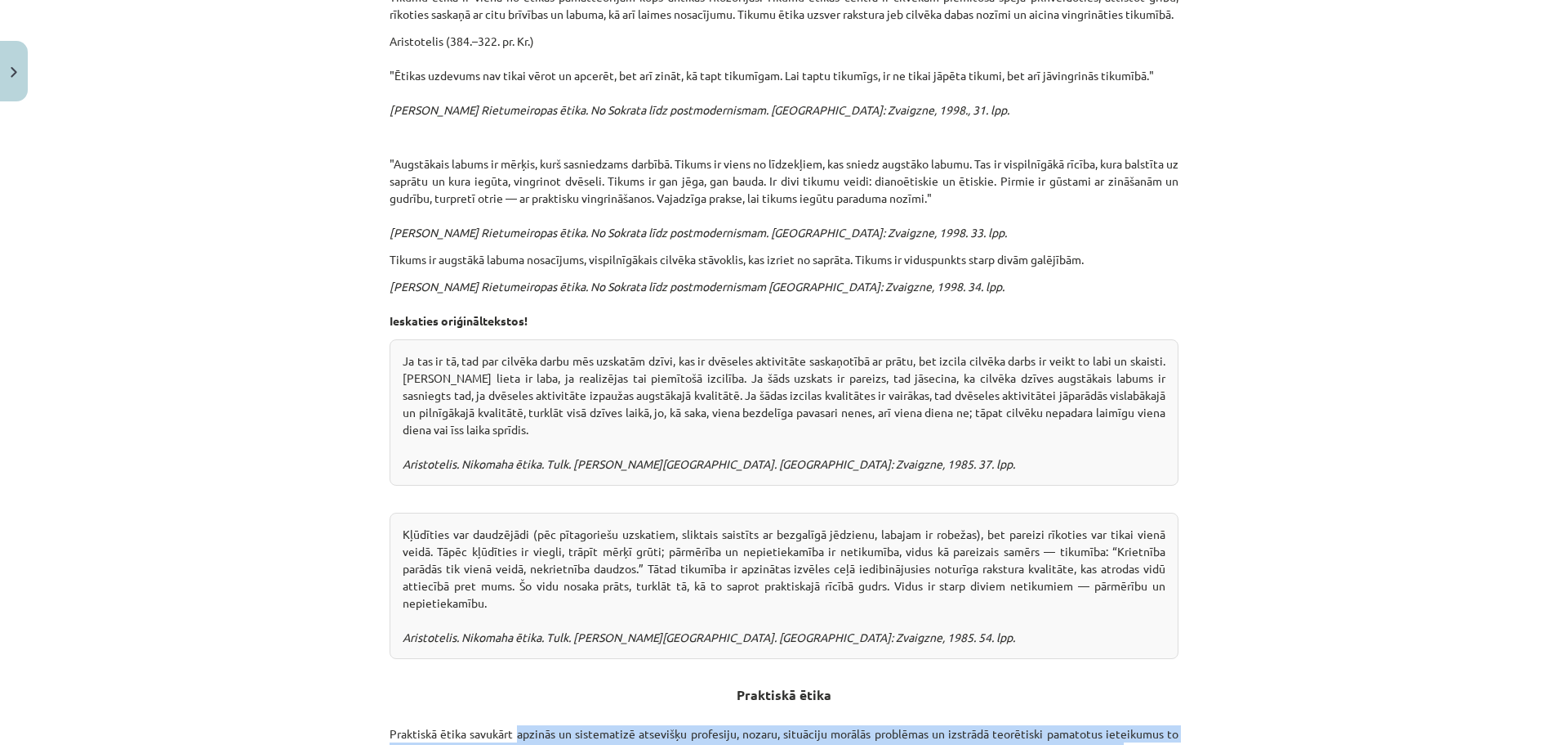
drag, startPoint x: 512, startPoint y: 521, endPoint x: 1118, endPoint y: 539, distance: 606.3
copy p "apzinās un sistematizē atsevišķu profesiju, nozaru, situāciju morālās problēmas…"
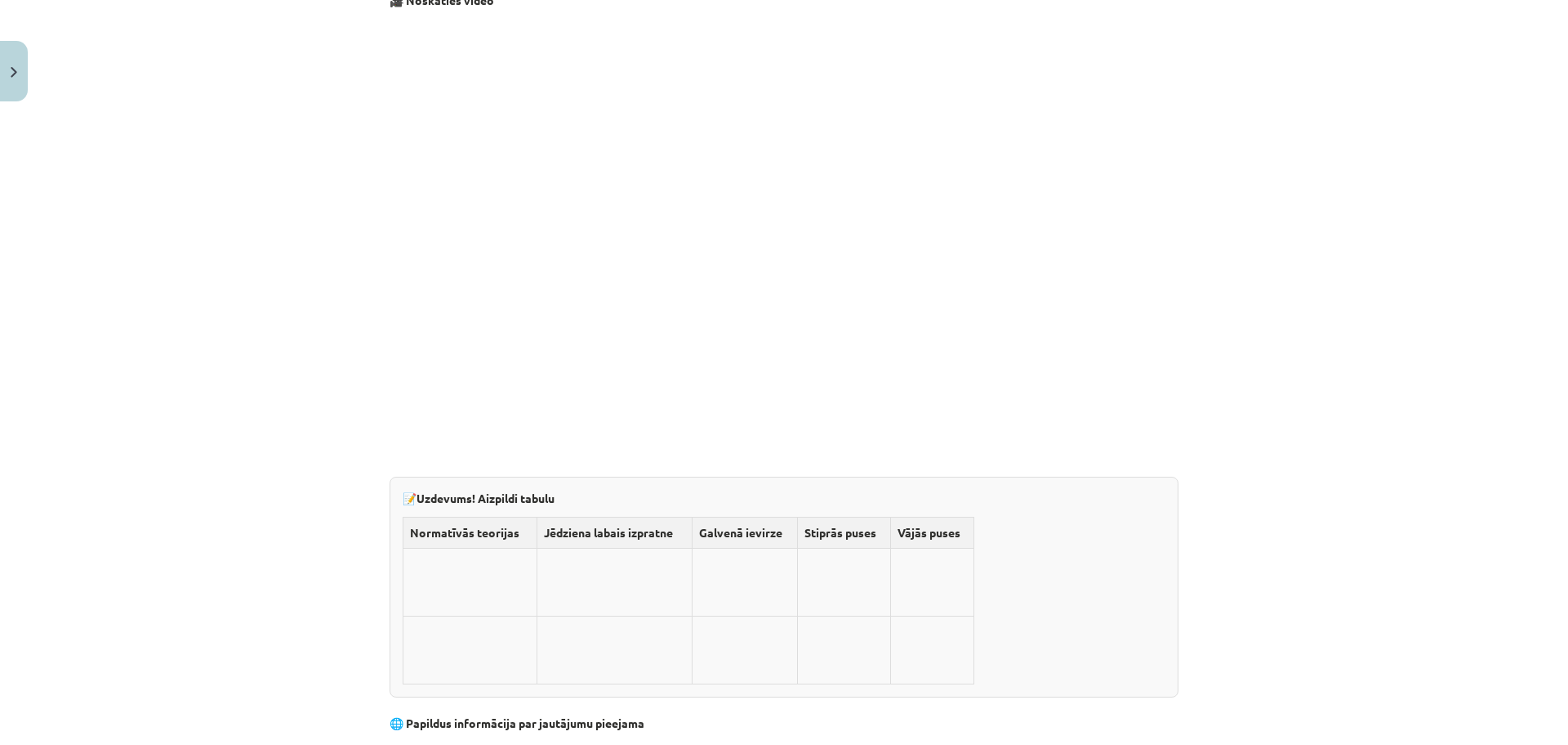
scroll to position [4713, 0]
